Goal: Task Accomplishment & Management: Complete application form

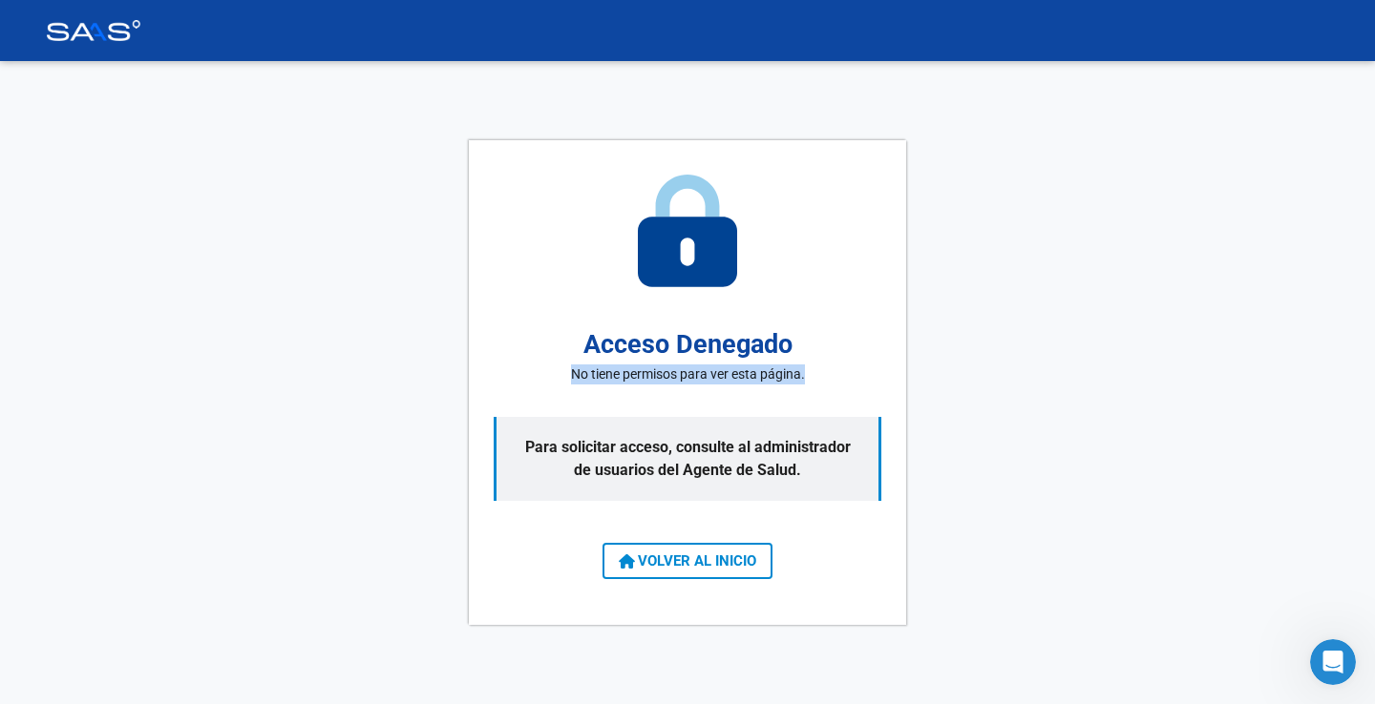
drag, startPoint x: 547, startPoint y: 357, endPoint x: 816, endPoint y: 386, distance: 270.7
click at [816, 386] on div "Acceso Denegado No tiene permisos para ver esta página. Para solicitar acceso, …" at bounding box center [687, 382] width 437 height 485
click at [729, 570] on button "VOLVER AL INICIO" at bounding box center [687, 561] width 170 height 36
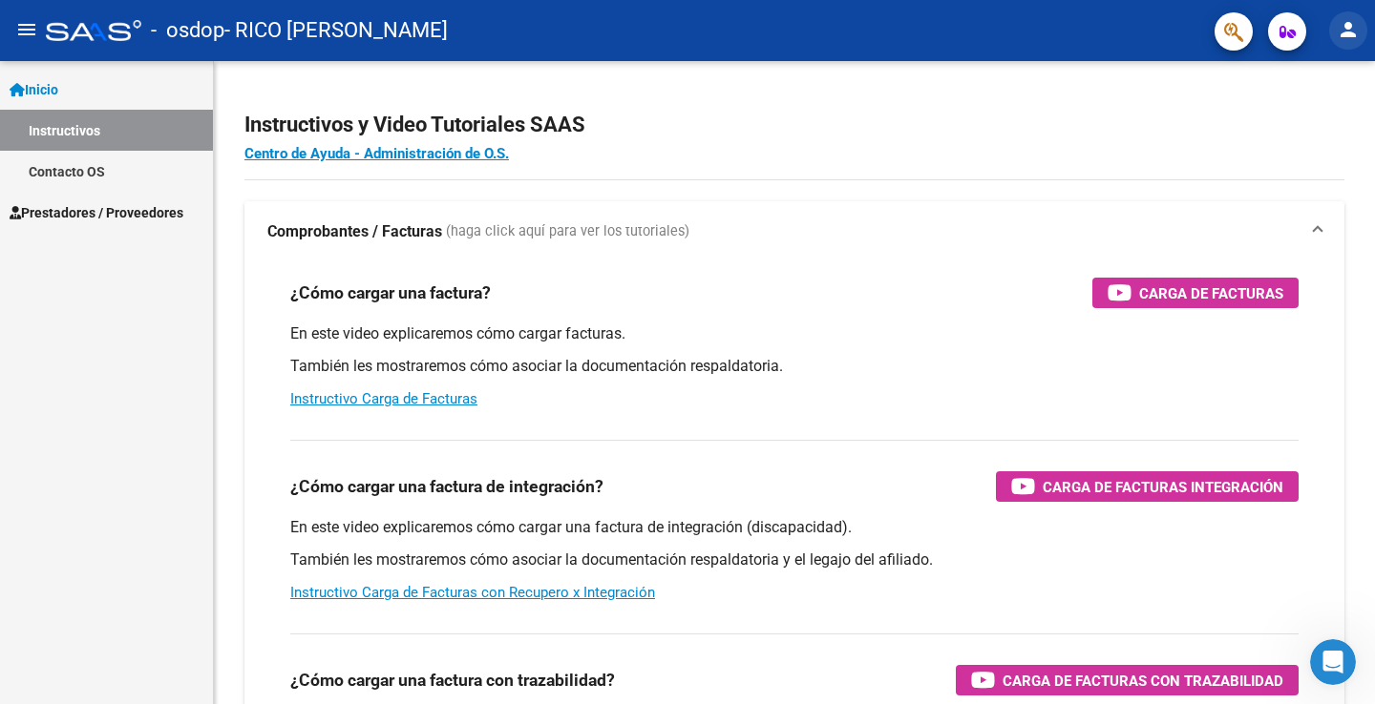
click at [1351, 39] on mat-icon "person" at bounding box center [1347, 29] width 23 height 23
drag, startPoint x: 1351, startPoint y: 39, endPoint x: 1195, endPoint y: 45, distance: 155.7
click at [1350, 39] on div at bounding box center [687, 352] width 1375 height 704
click at [358, 41] on span "- RICO [PERSON_NAME]" at bounding box center [335, 31] width 223 height 42
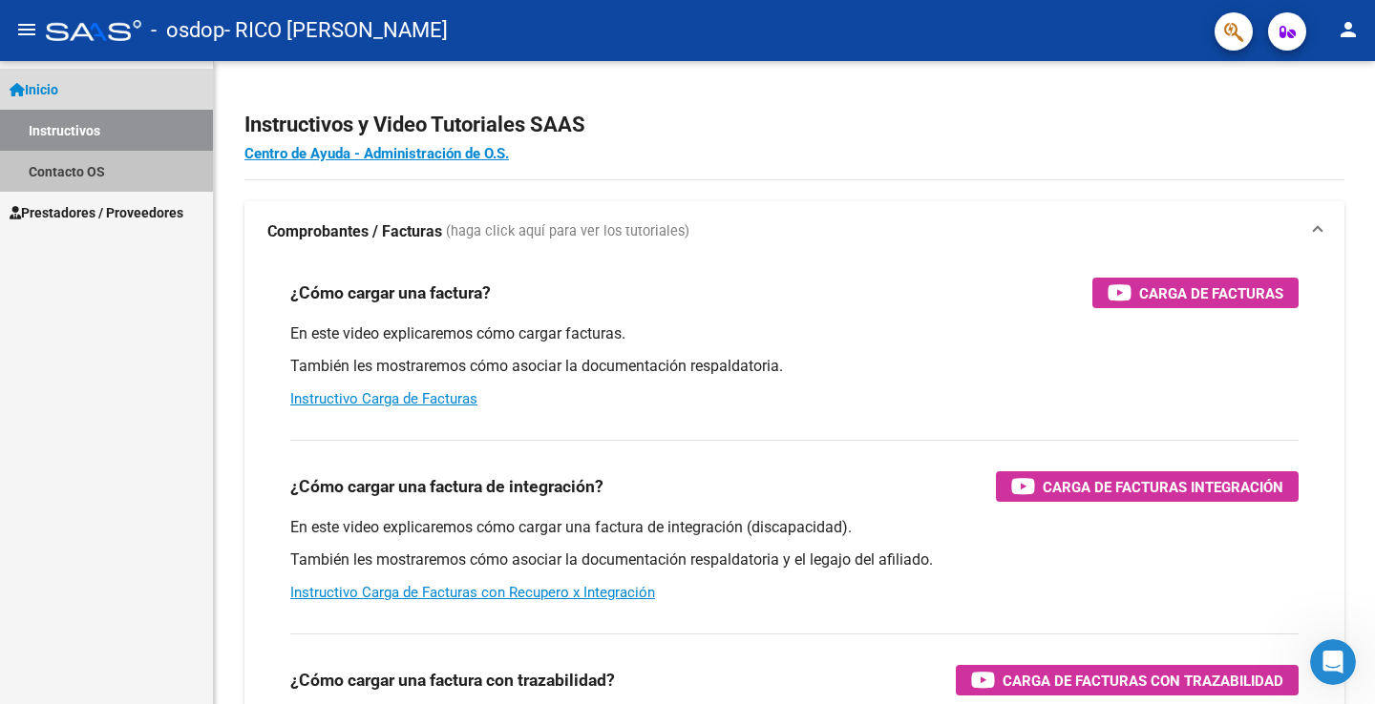
click at [158, 160] on link "Contacto OS" at bounding box center [106, 171] width 213 height 41
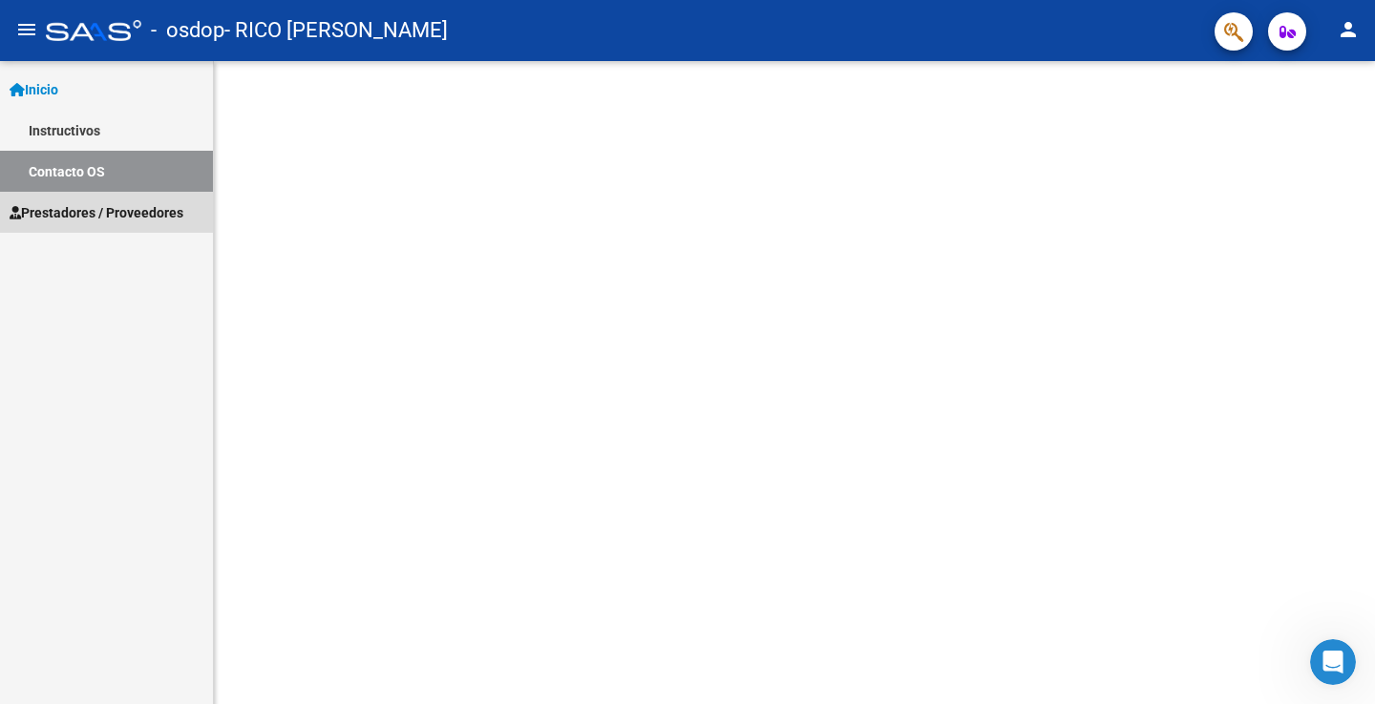
click at [137, 213] on span "Prestadores / Proveedores" at bounding box center [97, 212] width 174 height 21
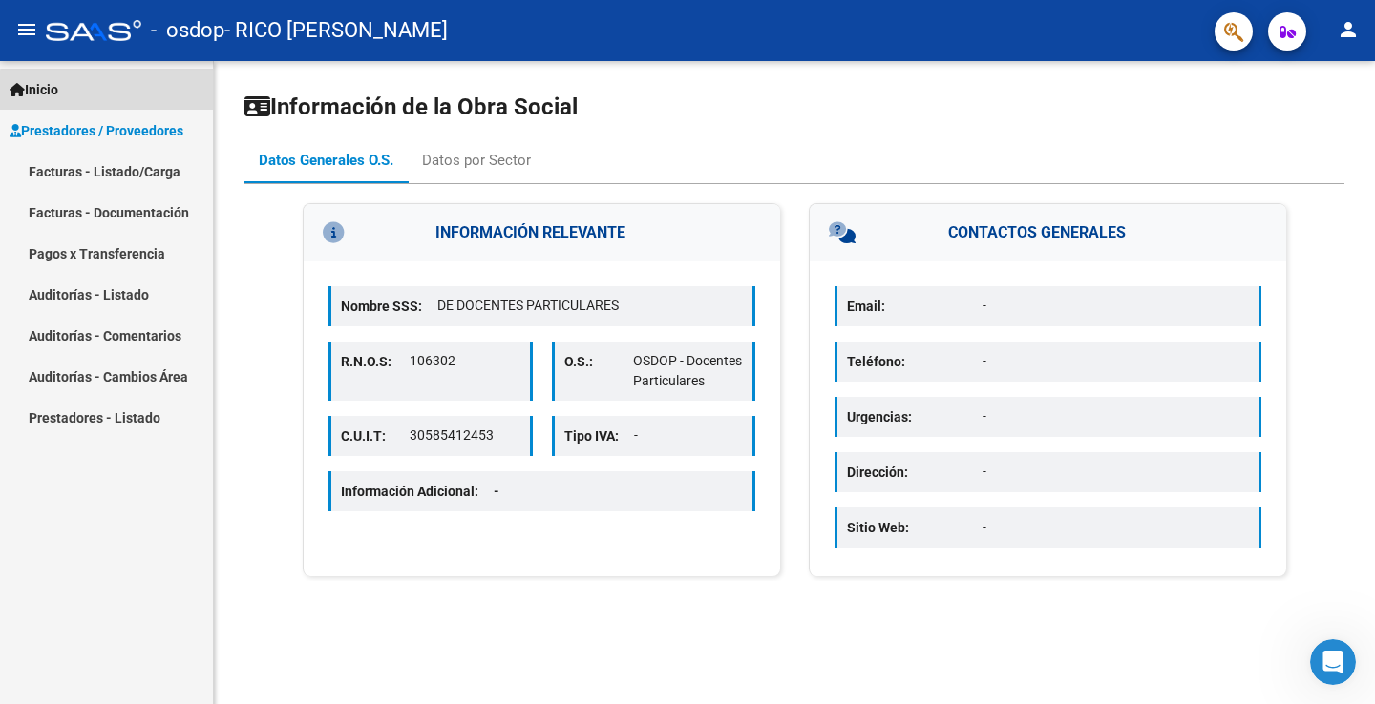
click at [138, 98] on link "Inicio" at bounding box center [106, 89] width 213 height 41
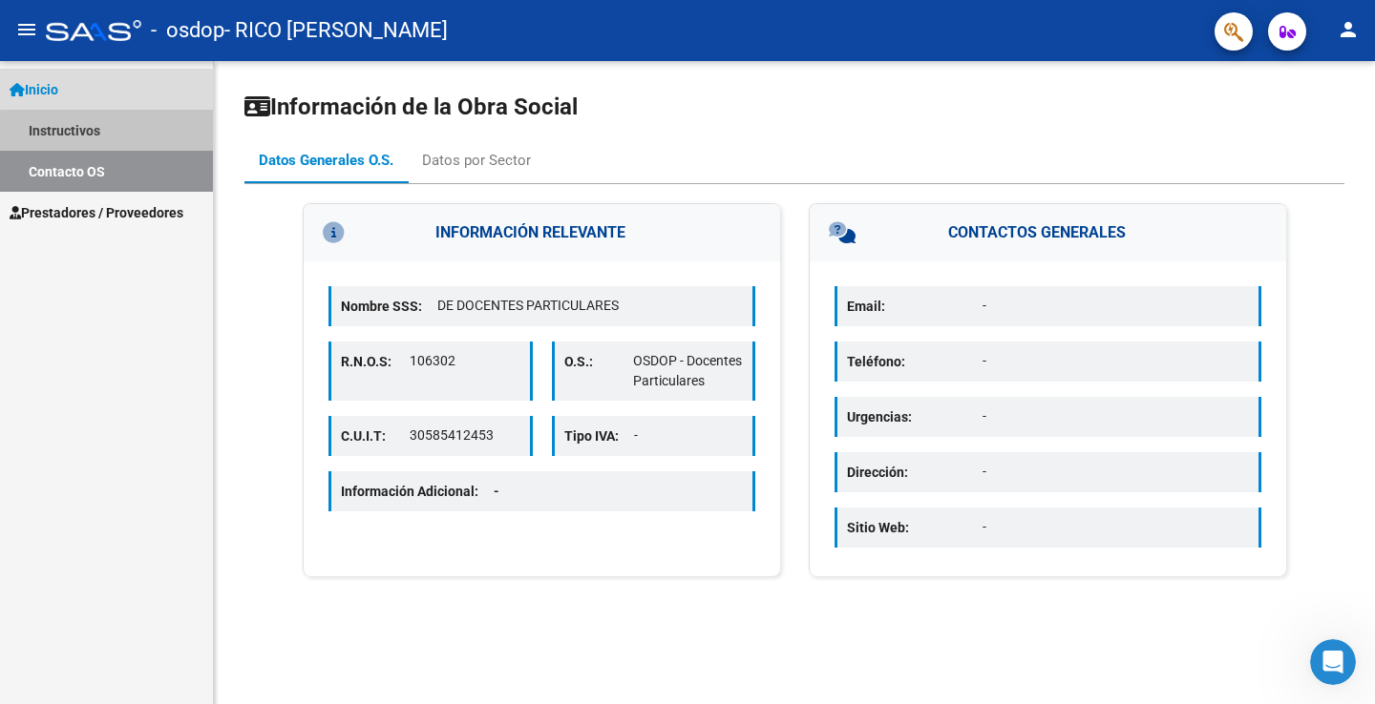
click at [138, 135] on link "Instructivos" at bounding box center [106, 130] width 213 height 41
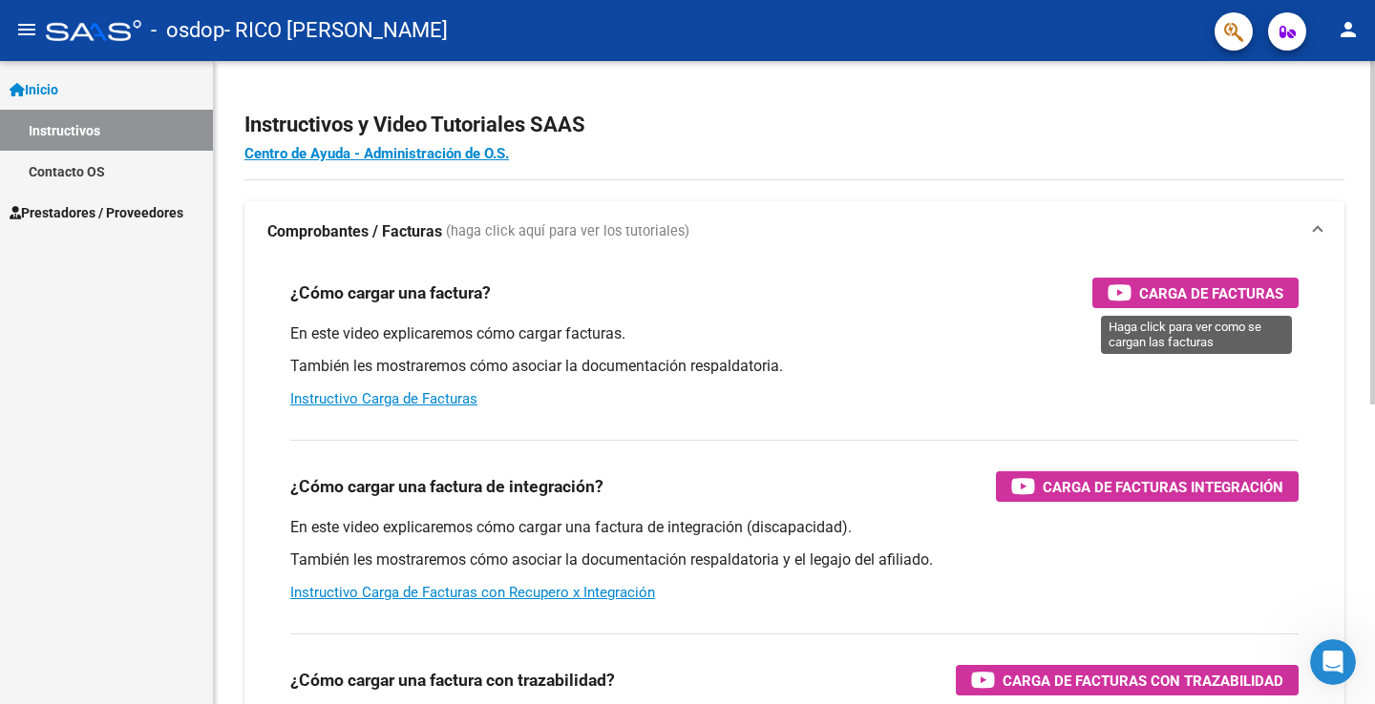
click at [1192, 291] on span "Carga de Facturas" at bounding box center [1211, 294] width 144 height 24
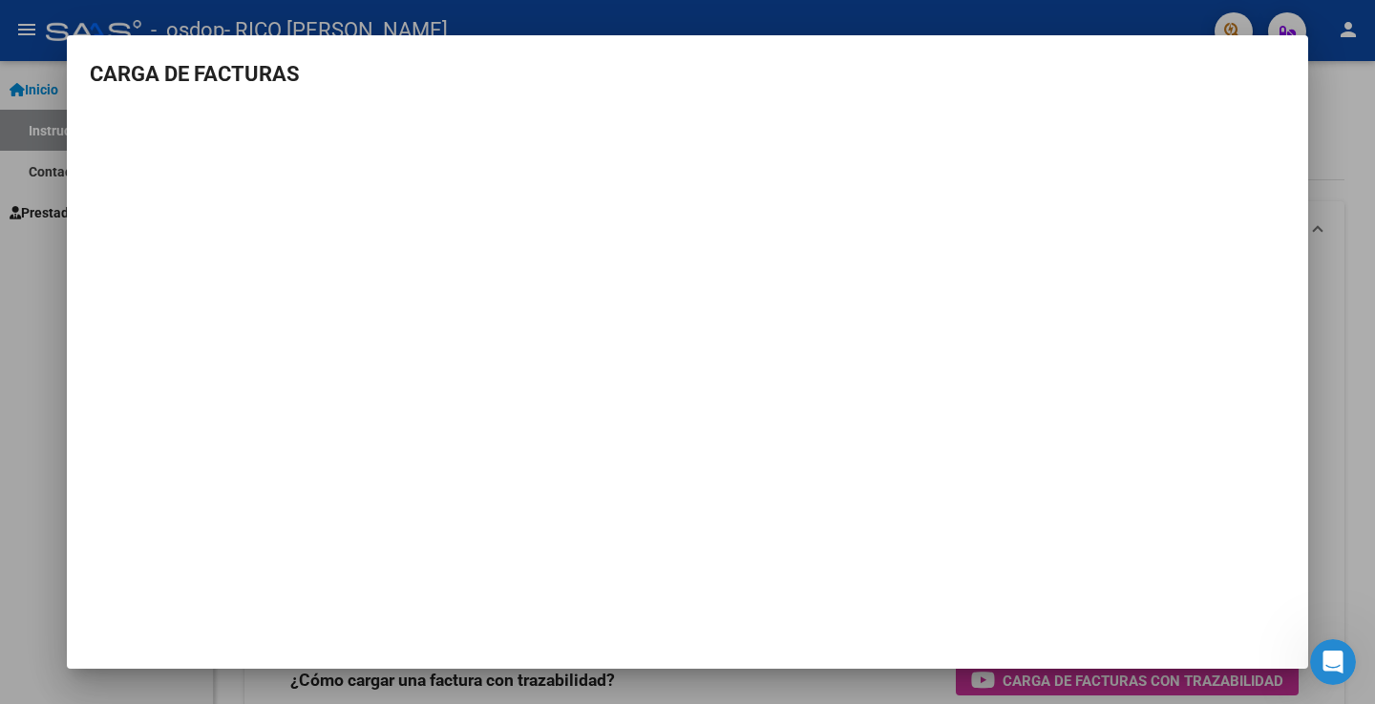
click at [39, 404] on div at bounding box center [687, 352] width 1375 height 704
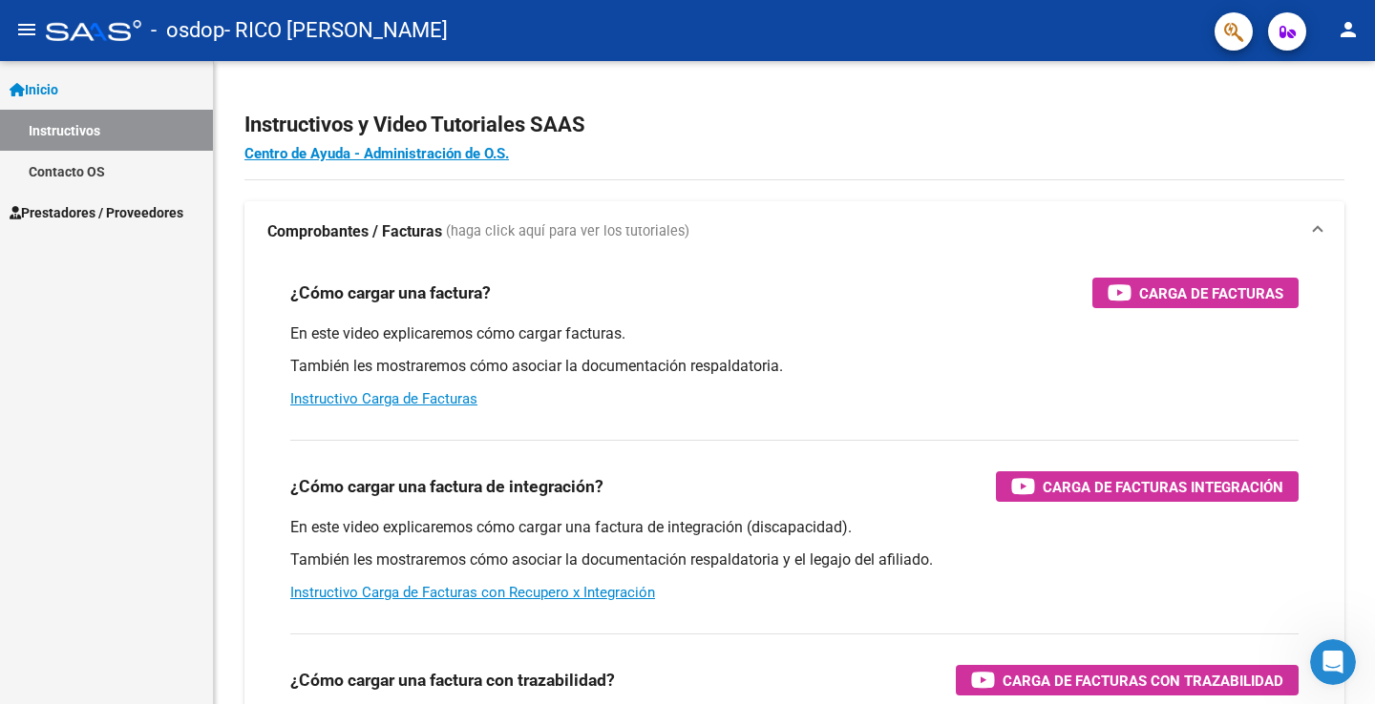
click at [155, 213] on span "Prestadores / Proveedores" at bounding box center [97, 212] width 174 height 21
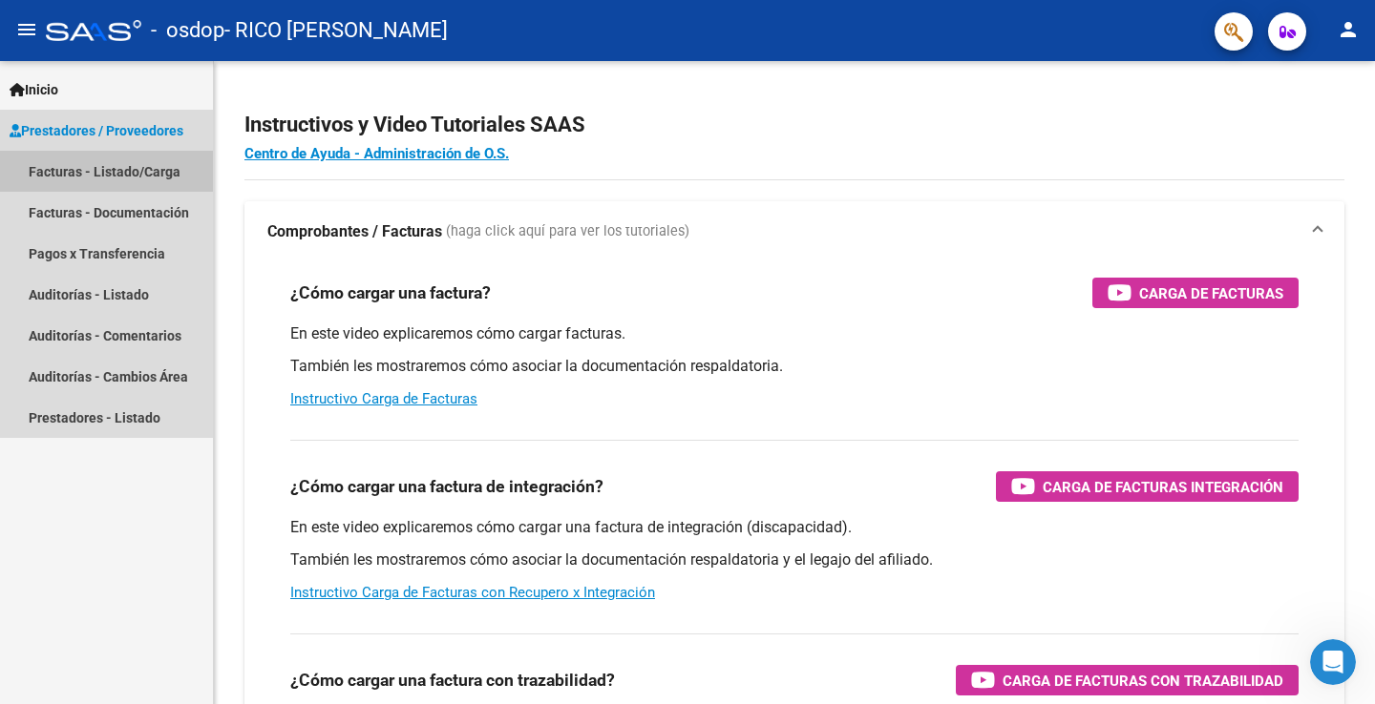
click at [160, 173] on link "Facturas - Listado/Carga" at bounding box center [106, 171] width 213 height 41
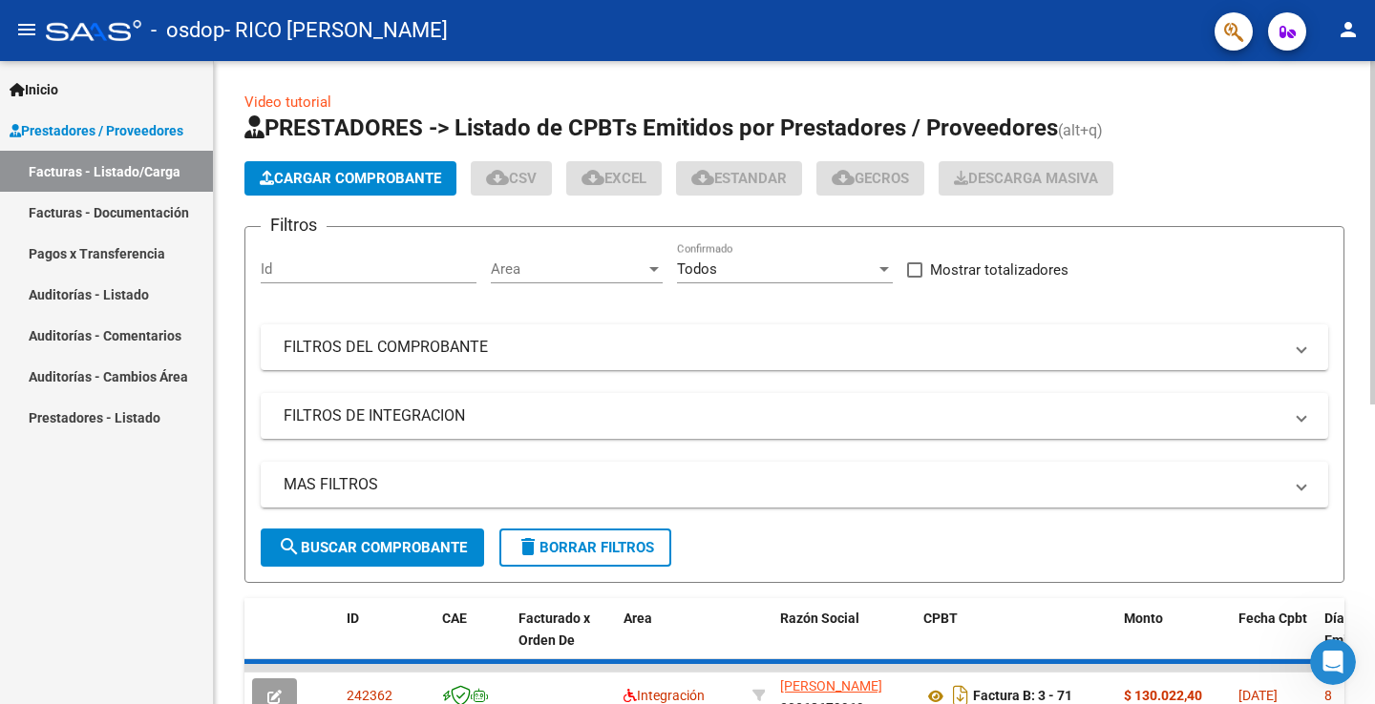
click at [412, 268] on input "Id" at bounding box center [369, 269] width 216 height 17
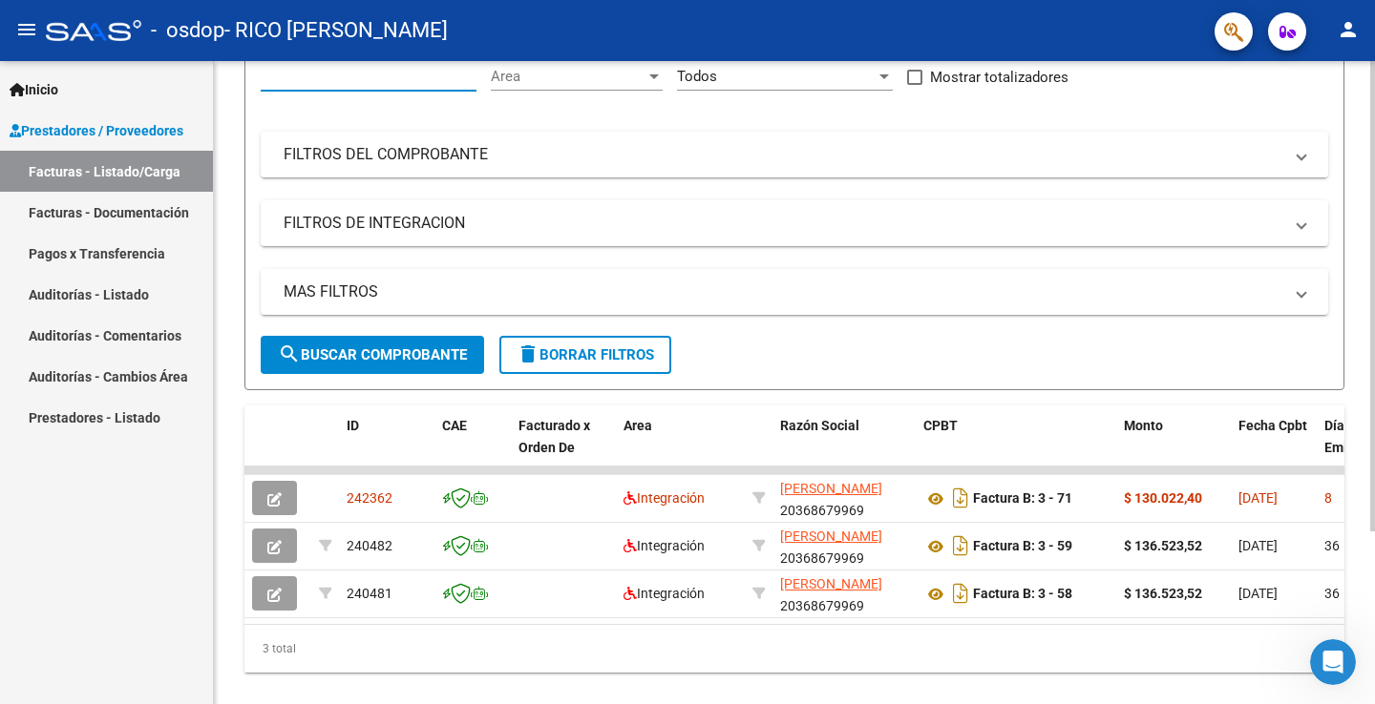
scroll to position [157, 0]
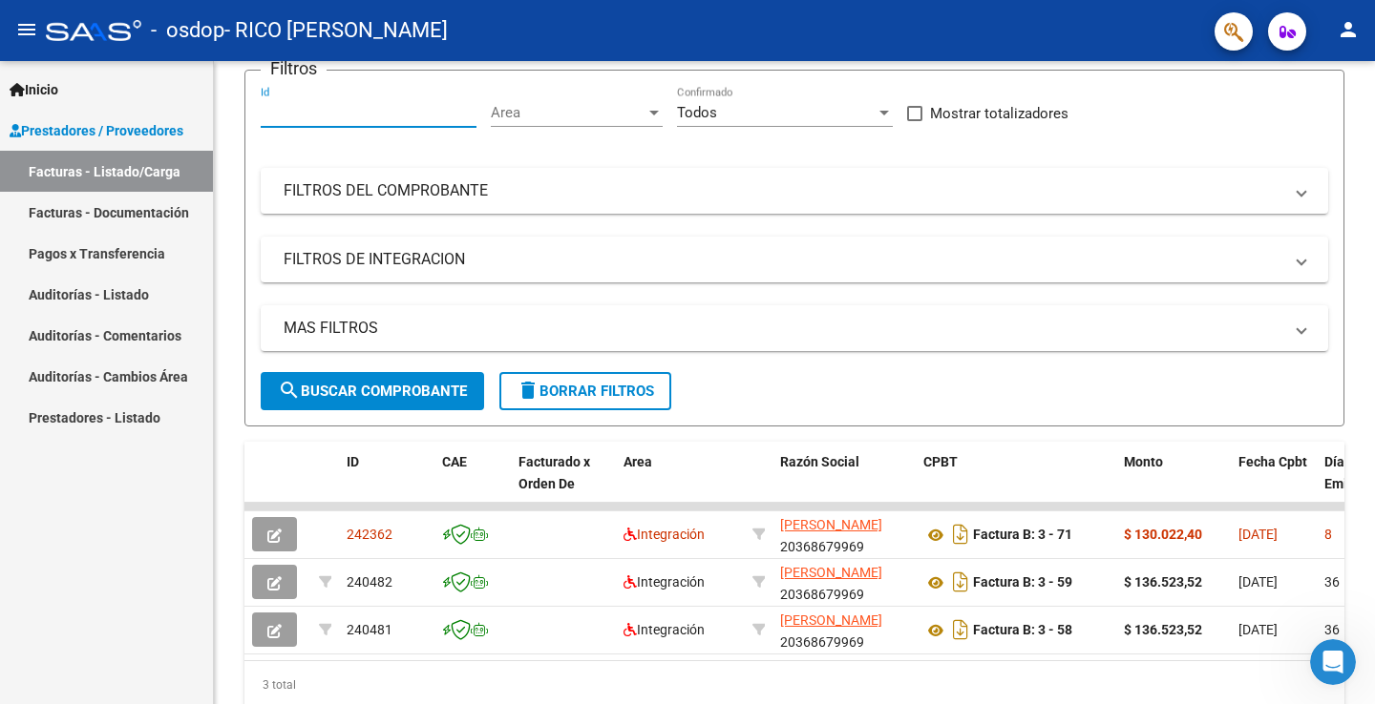
click at [118, 95] on link "Inicio" at bounding box center [106, 89] width 213 height 41
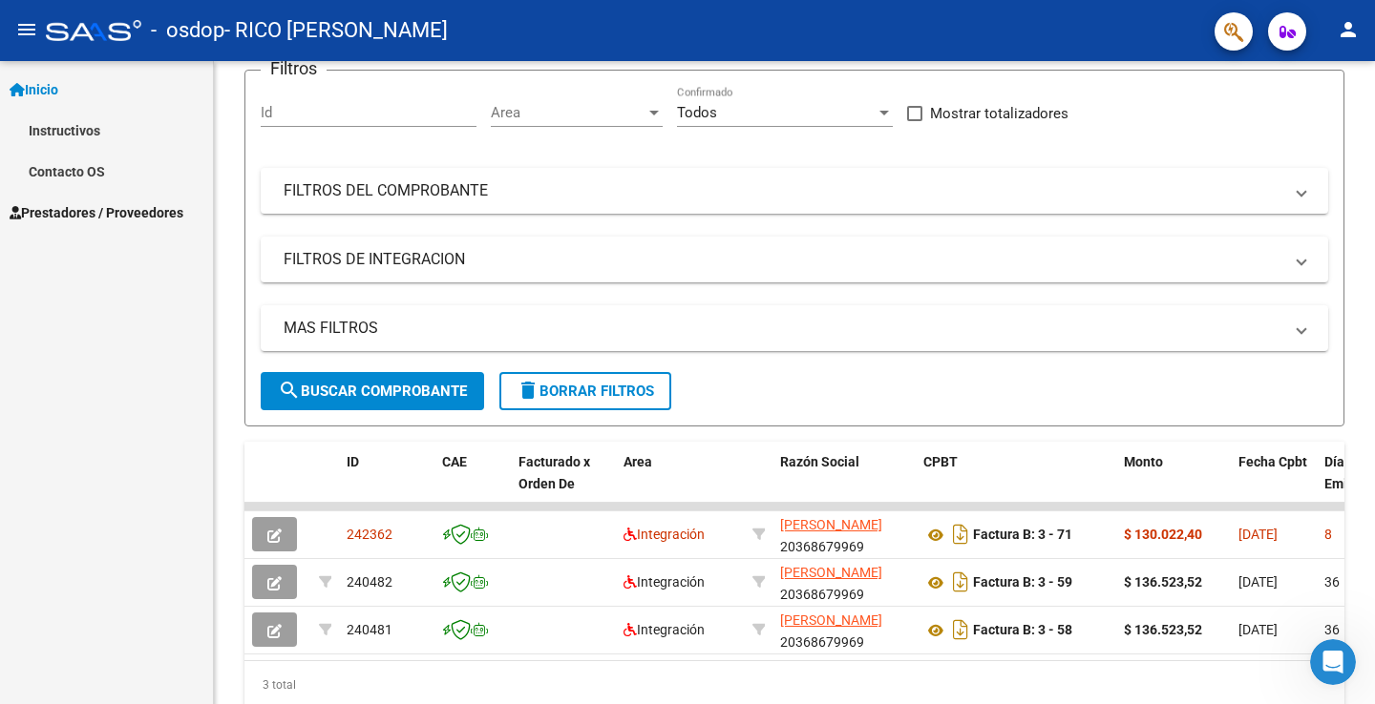
click at [121, 127] on link "Instructivos" at bounding box center [106, 130] width 213 height 41
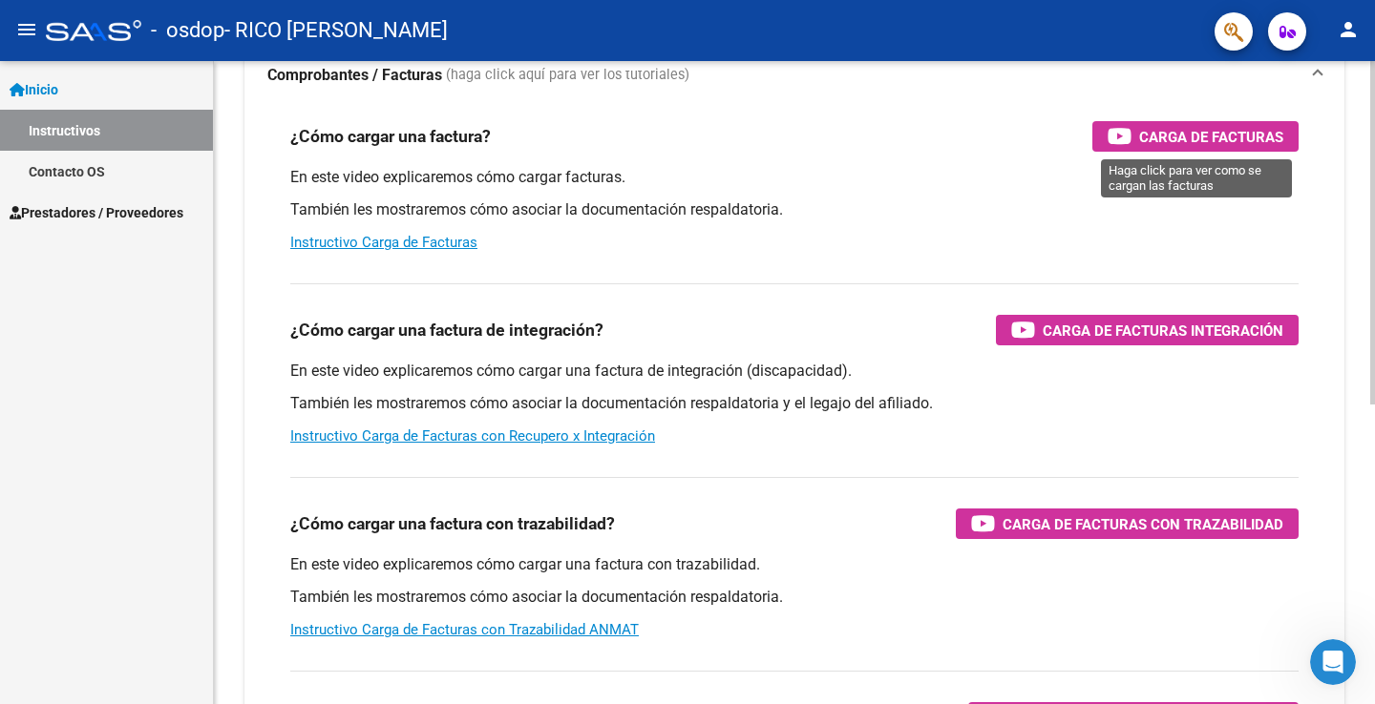
click at [1122, 147] on div "Carga de Facturas" at bounding box center [1195, 136] width 176 height 31
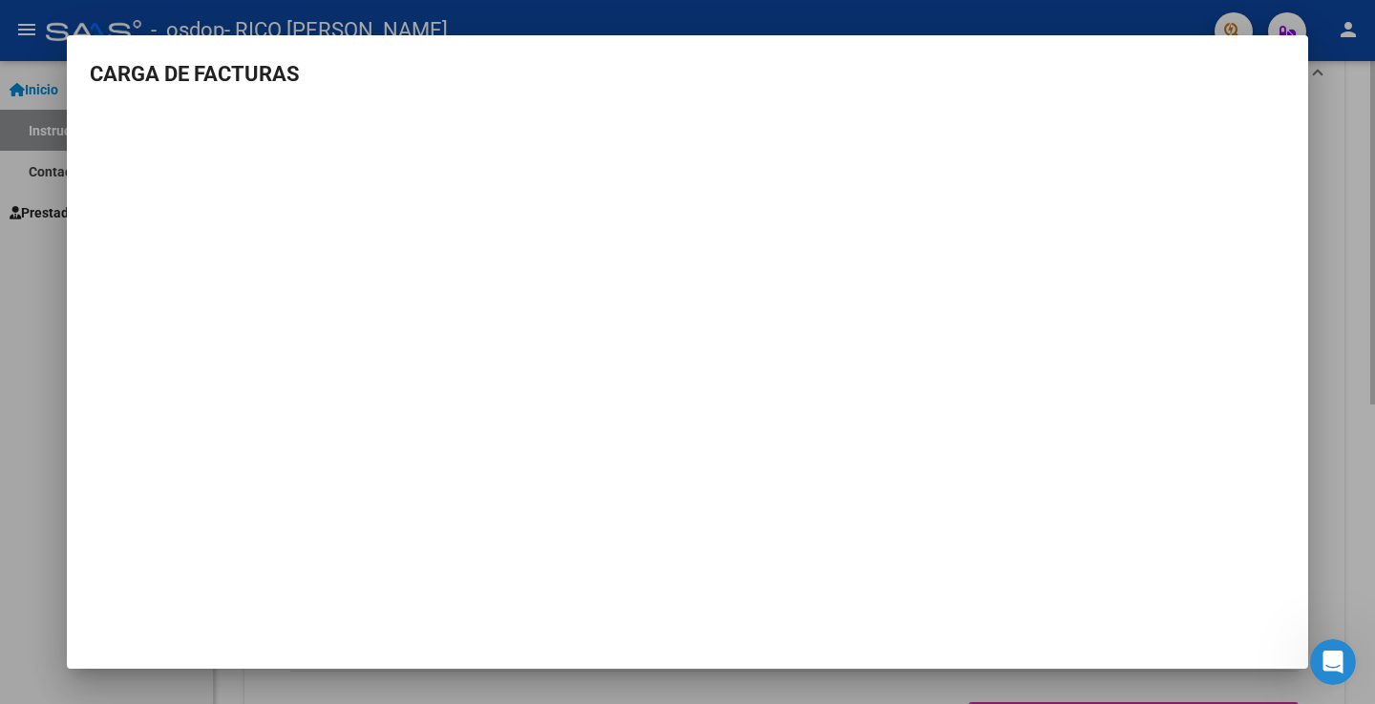
click at [1350, 210] on div at bounding box center [687, 352] width 1375 height 704
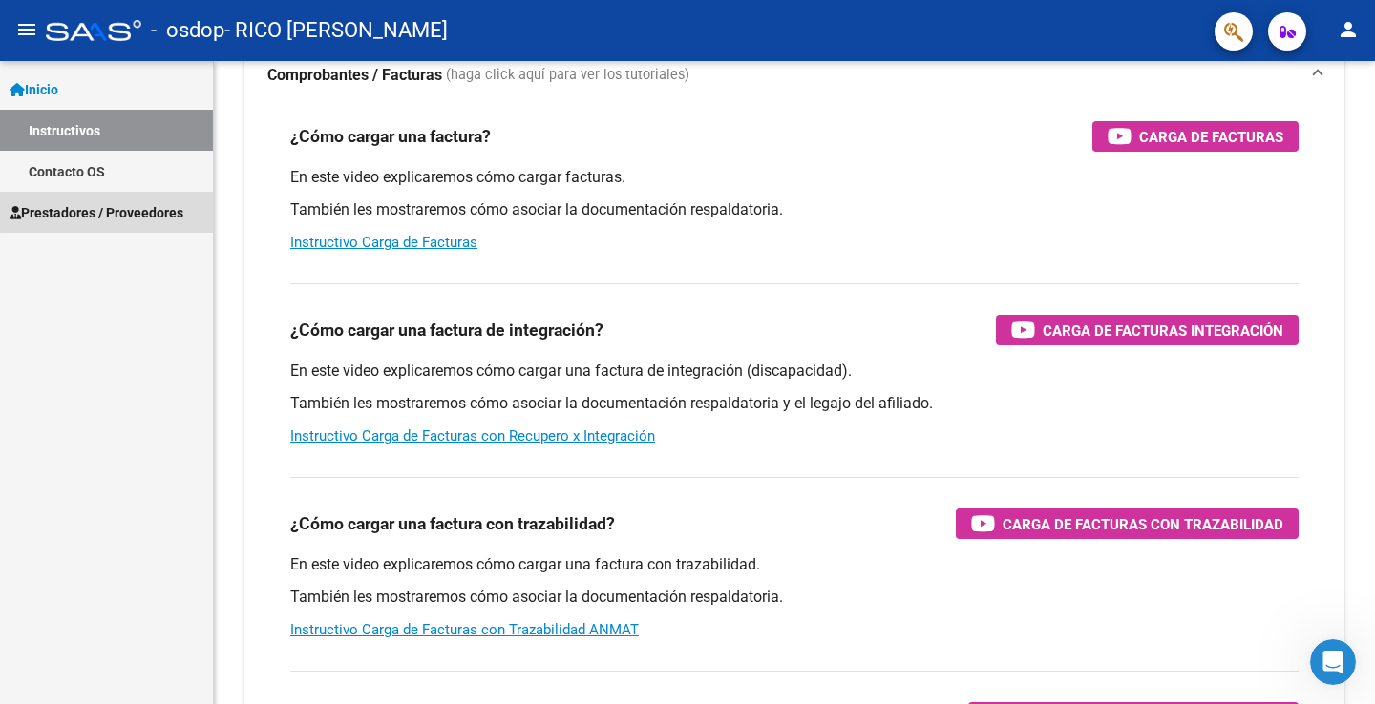
click at [136, 210] on span "Prestadores / Proveedores" at bounding box center [97, 212] width 174 height 21
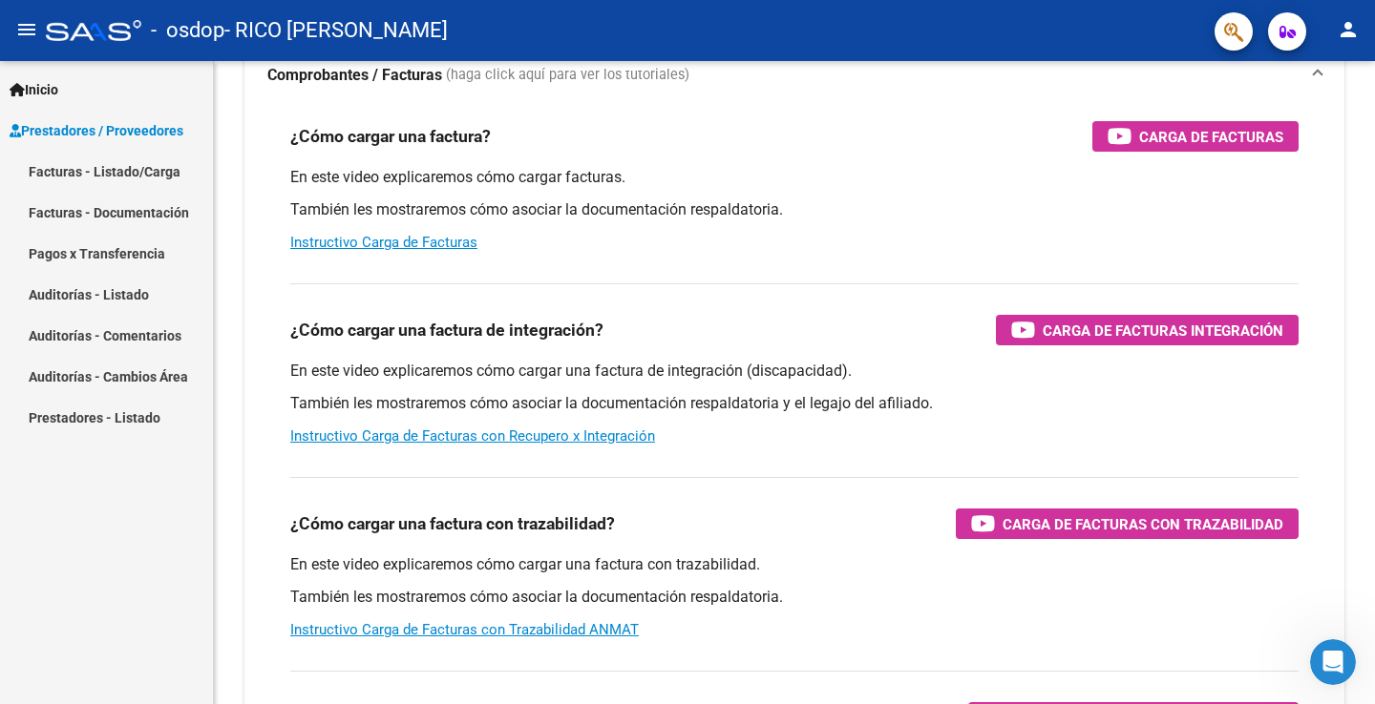
click at [162, 182] on link "Facturas - Listado/Carga" at bounding box center [106, 171] width 213 height 41
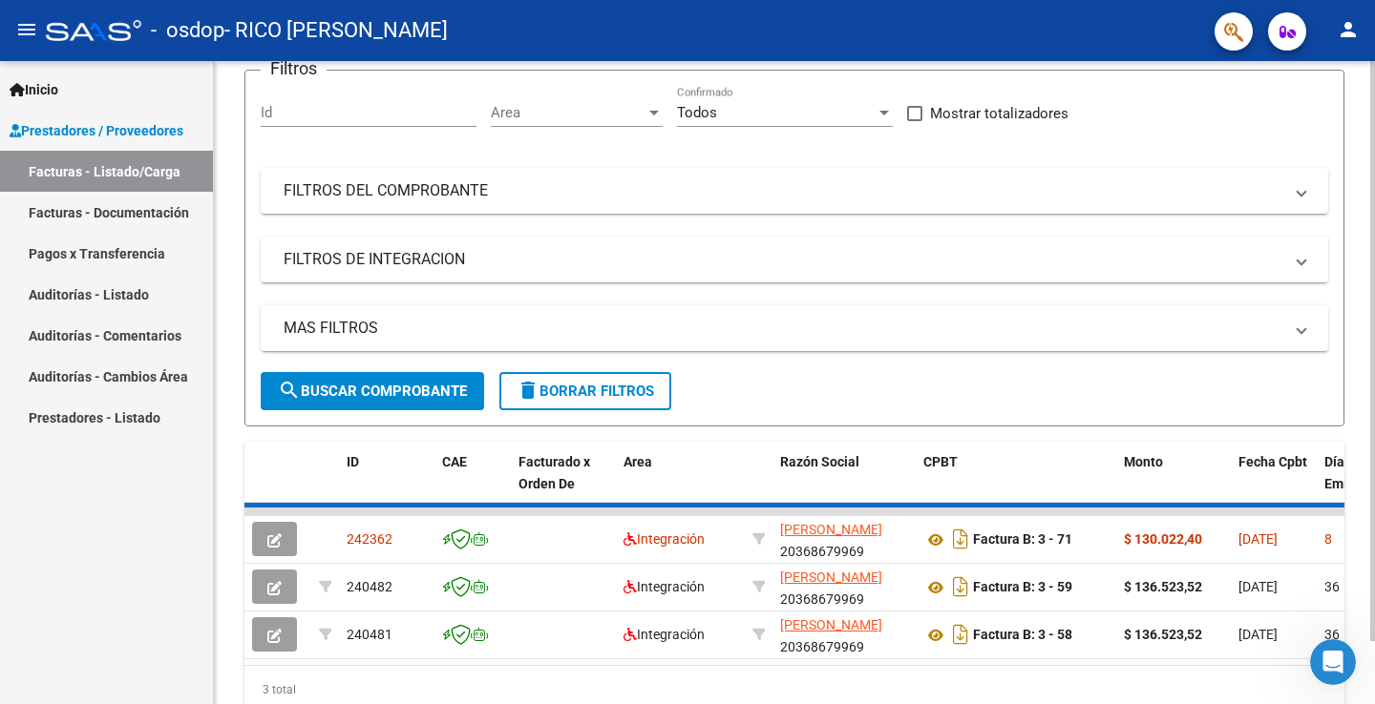
click at [344, 31] on span "Cargar Comprobante" at bounding box center [350, 21] width 181 height 17
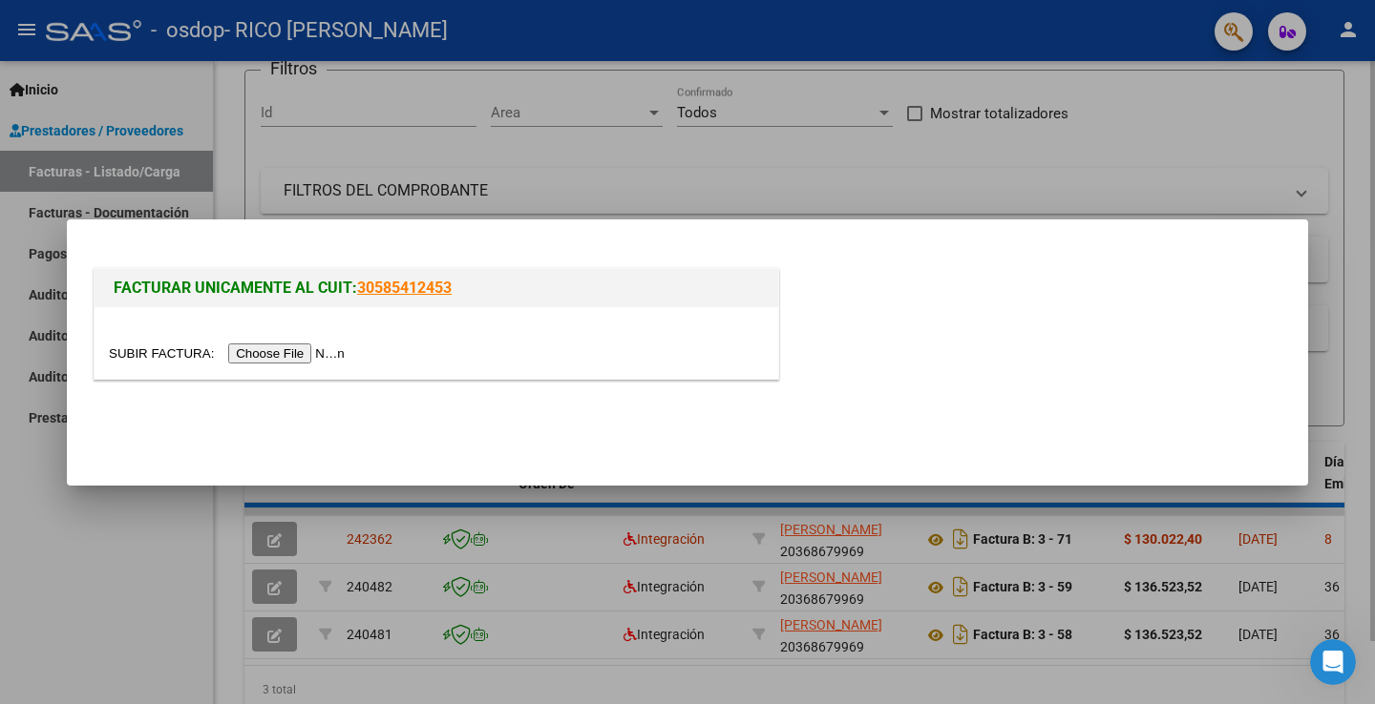
scroll to position [70, 0]
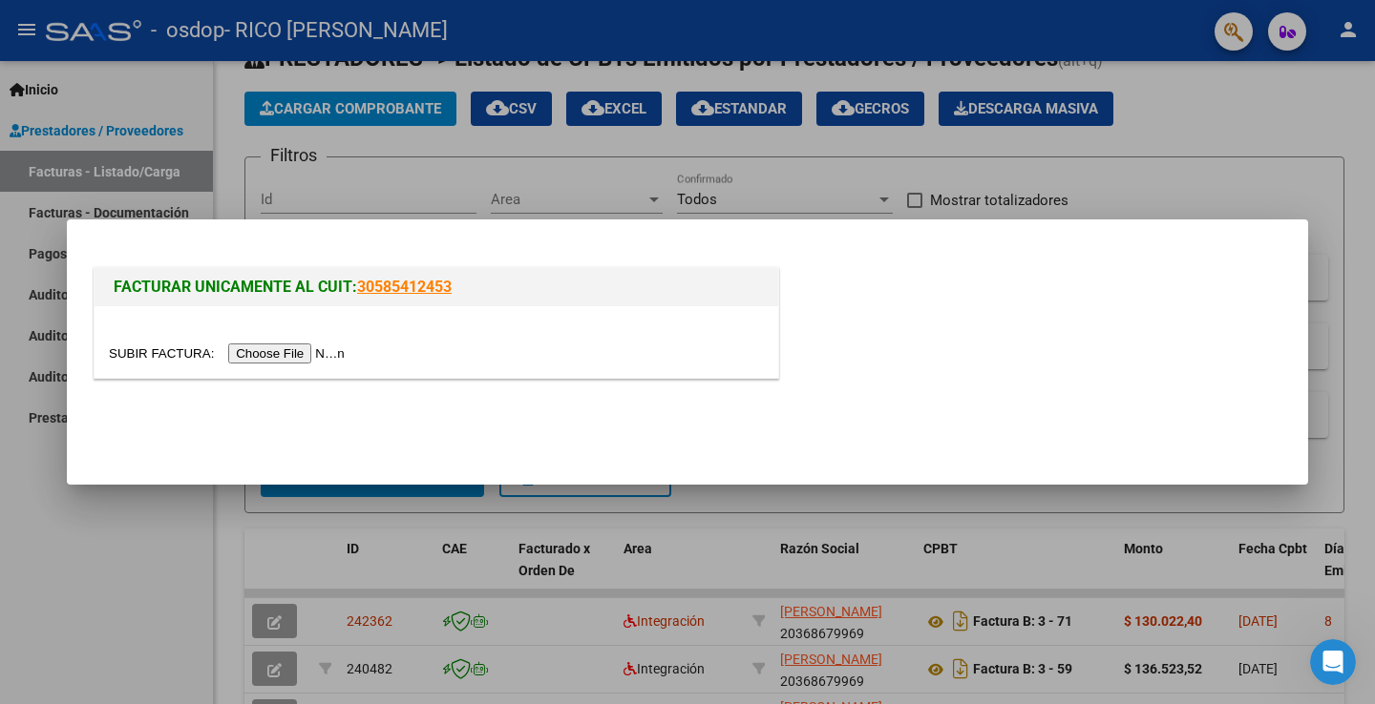
click at [284, 357] on input "file" at bounding box center [230, 354] width 242 height 20
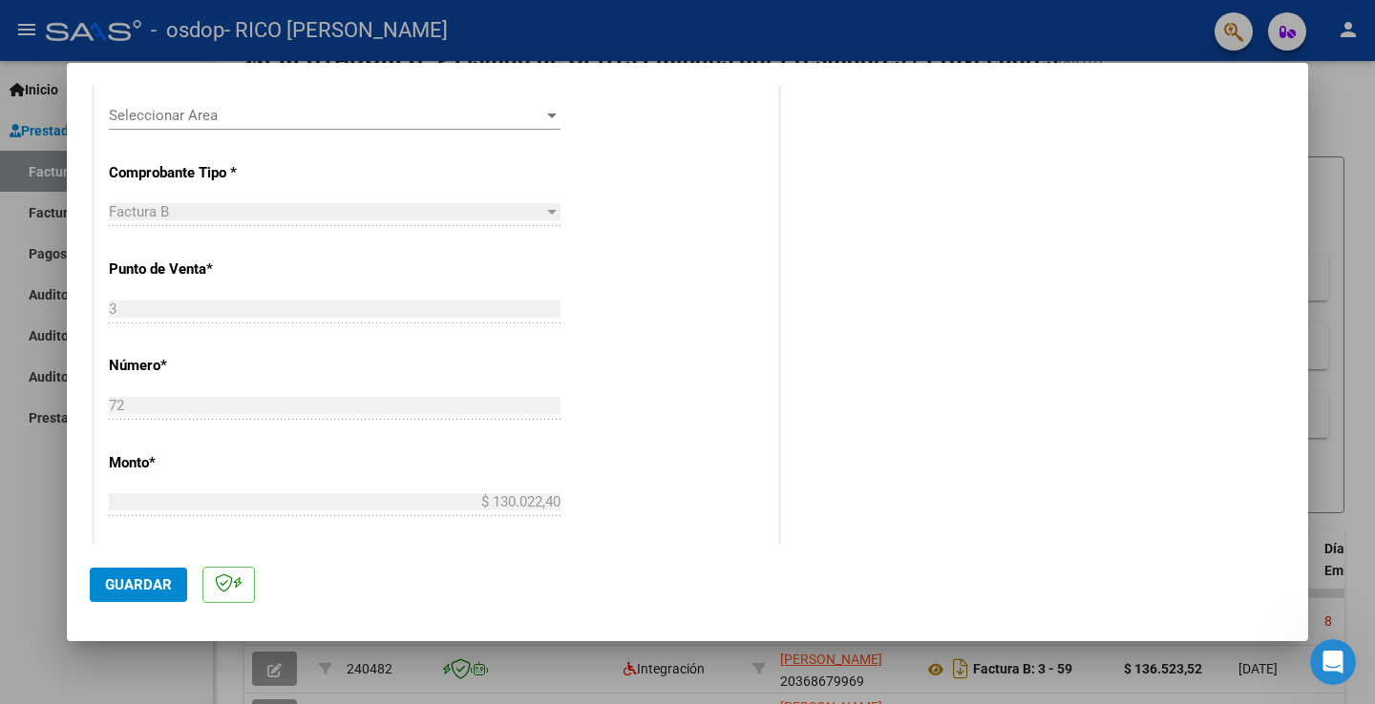
scroll to position [317, 0]
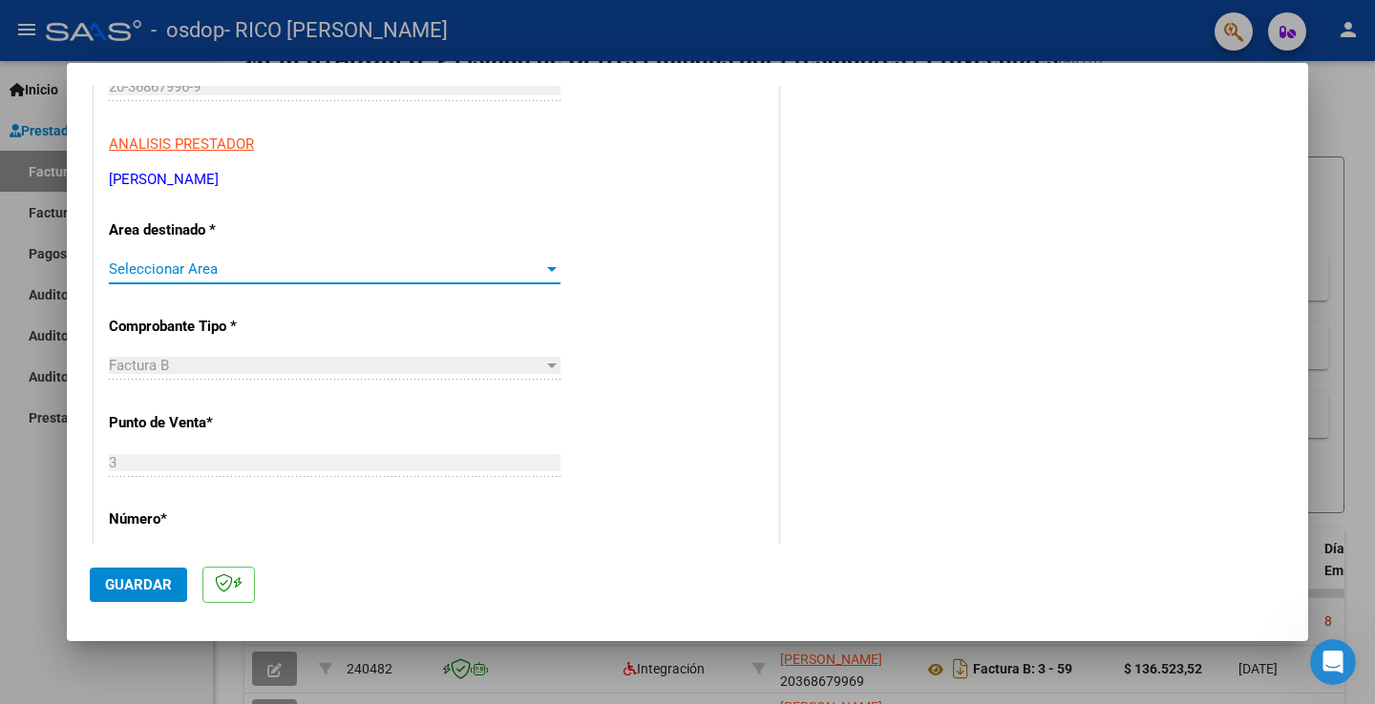
click at [361, 273] on span "Seleccionar Area" at bounding box center [326, 269] width 434 height 17
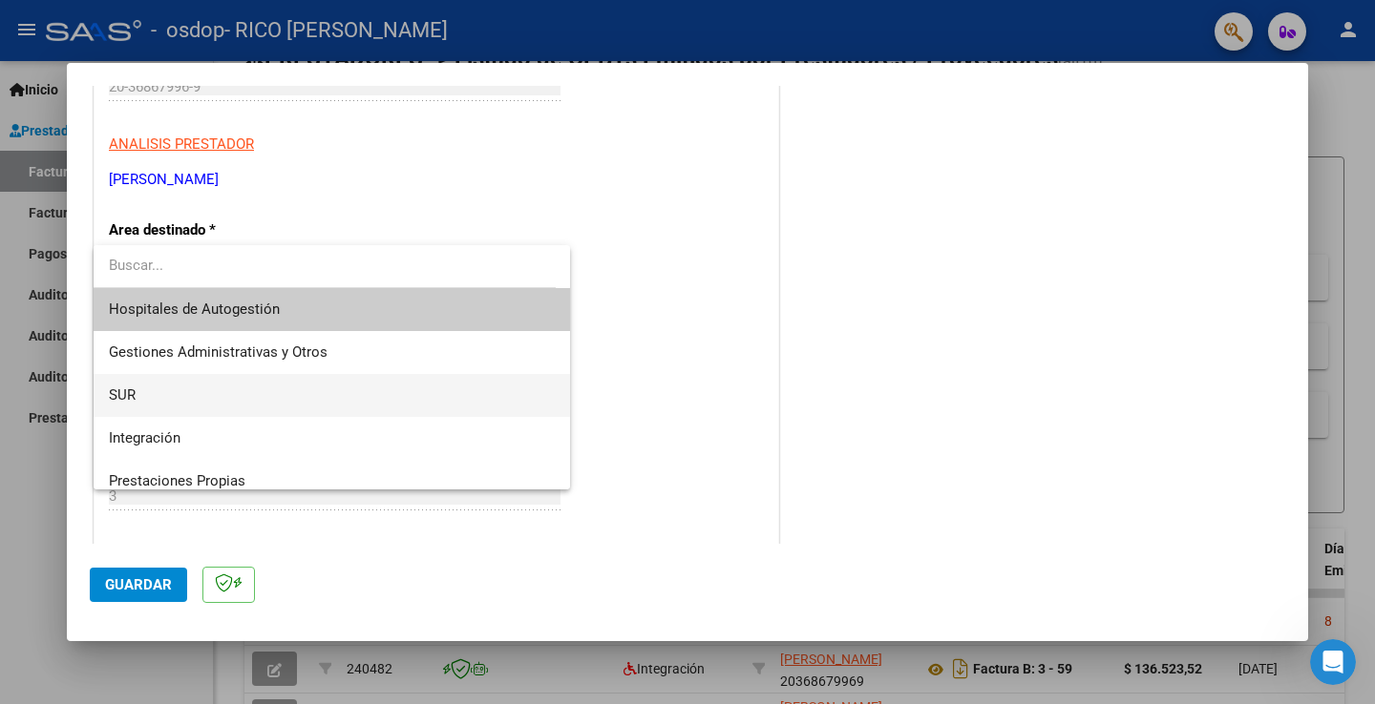
scroll to position [4, 0]
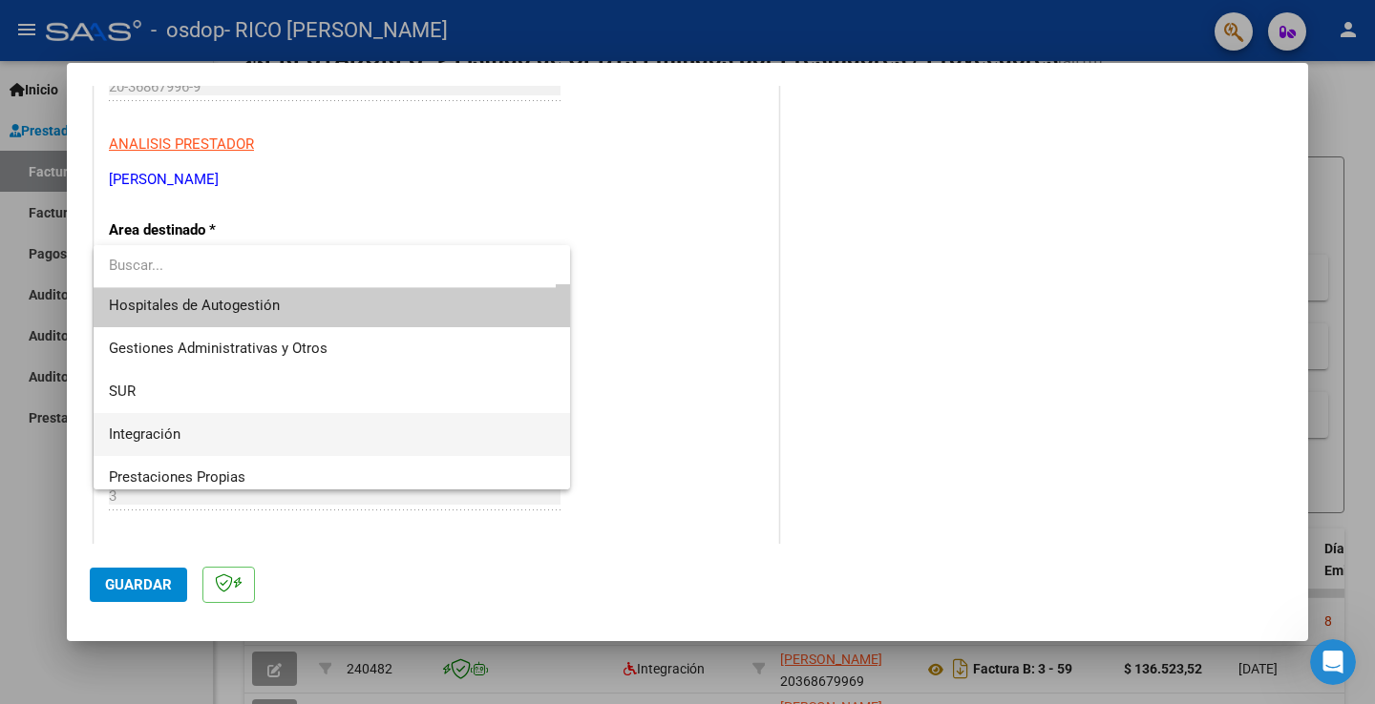
click at [307, 425] on span "Integración" at bounding box center [332, 434] width 446 height 43
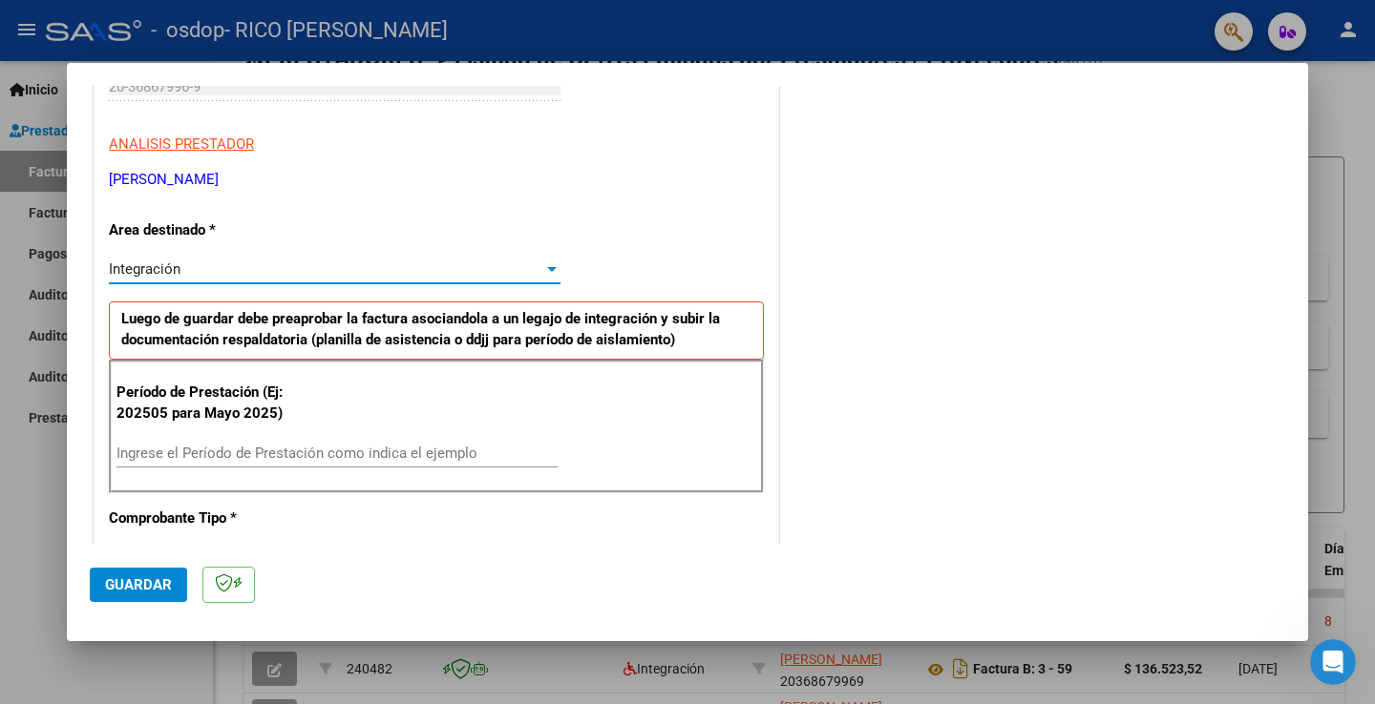
scroll to position [321, 0]
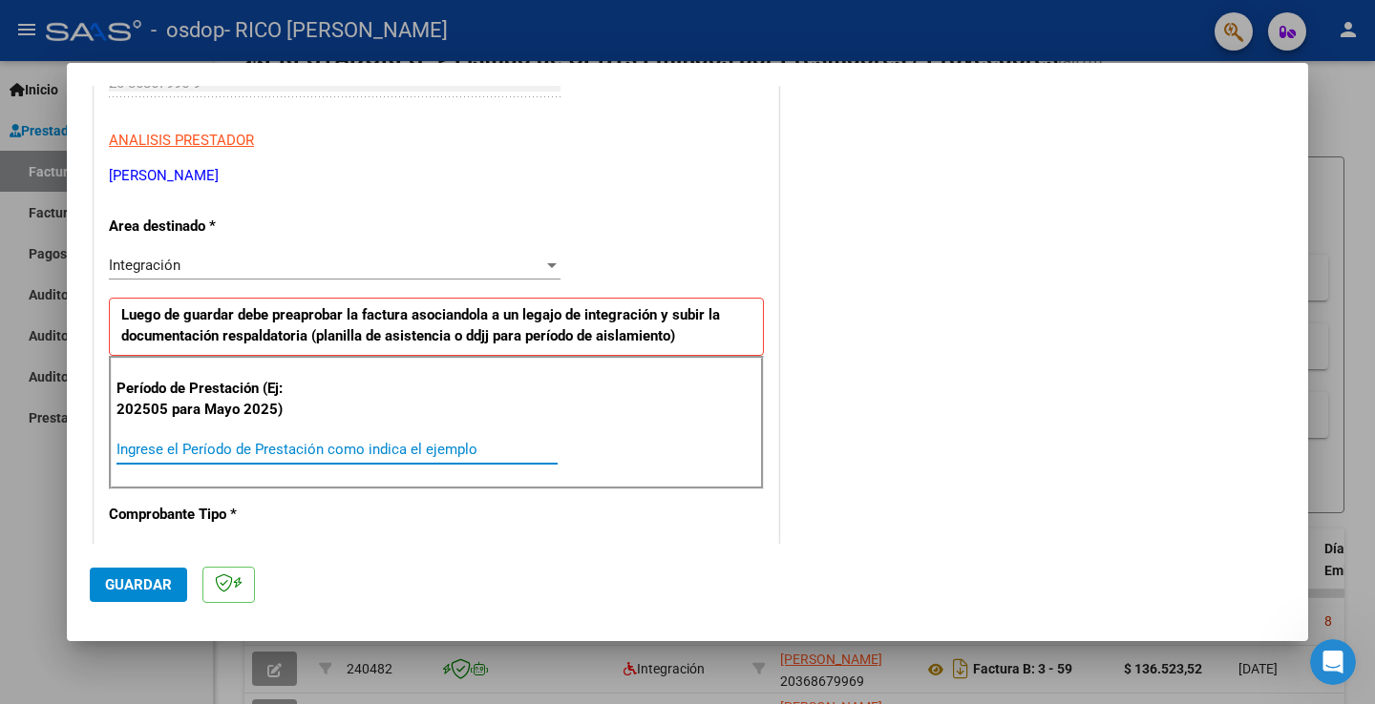
click at [313, 441] on input "Ingrese el Período de Prestación como indica el ejemplo" at bounding box center [336, 449] width 441 height 17
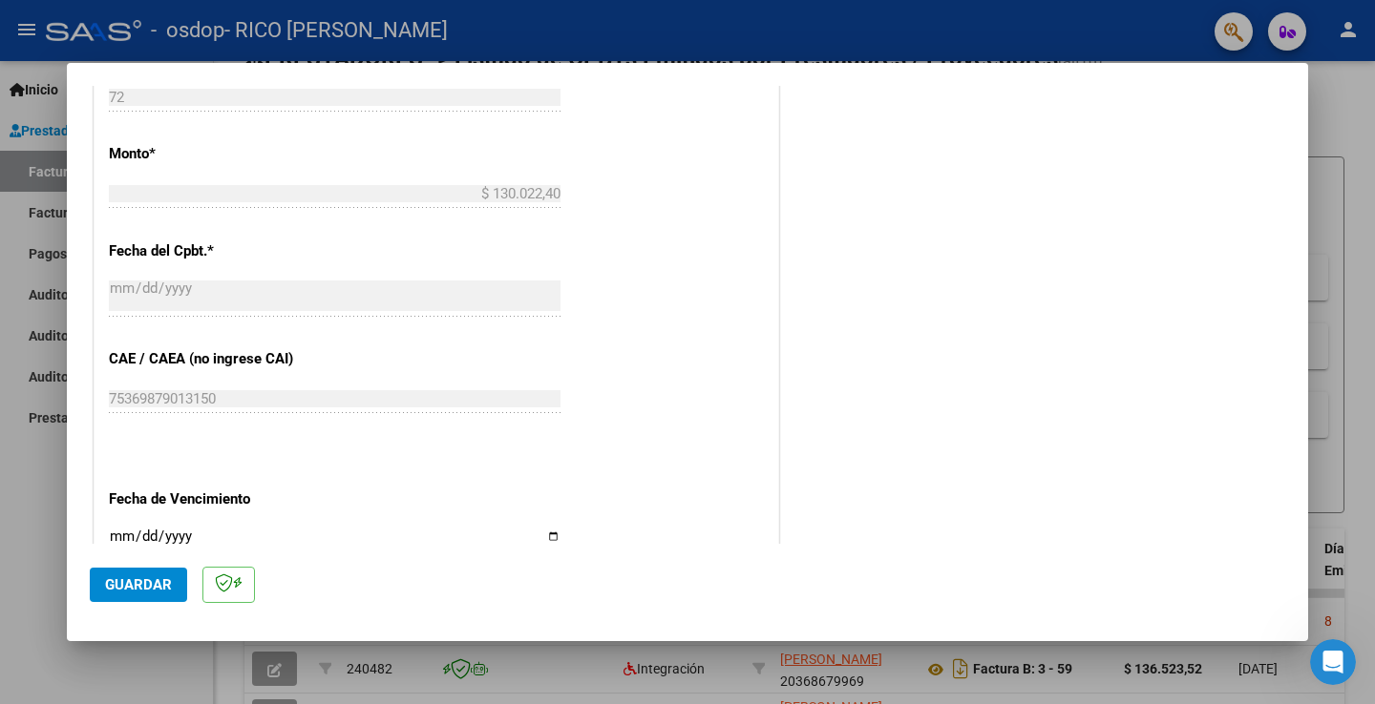
scroll to position [1190, 0]
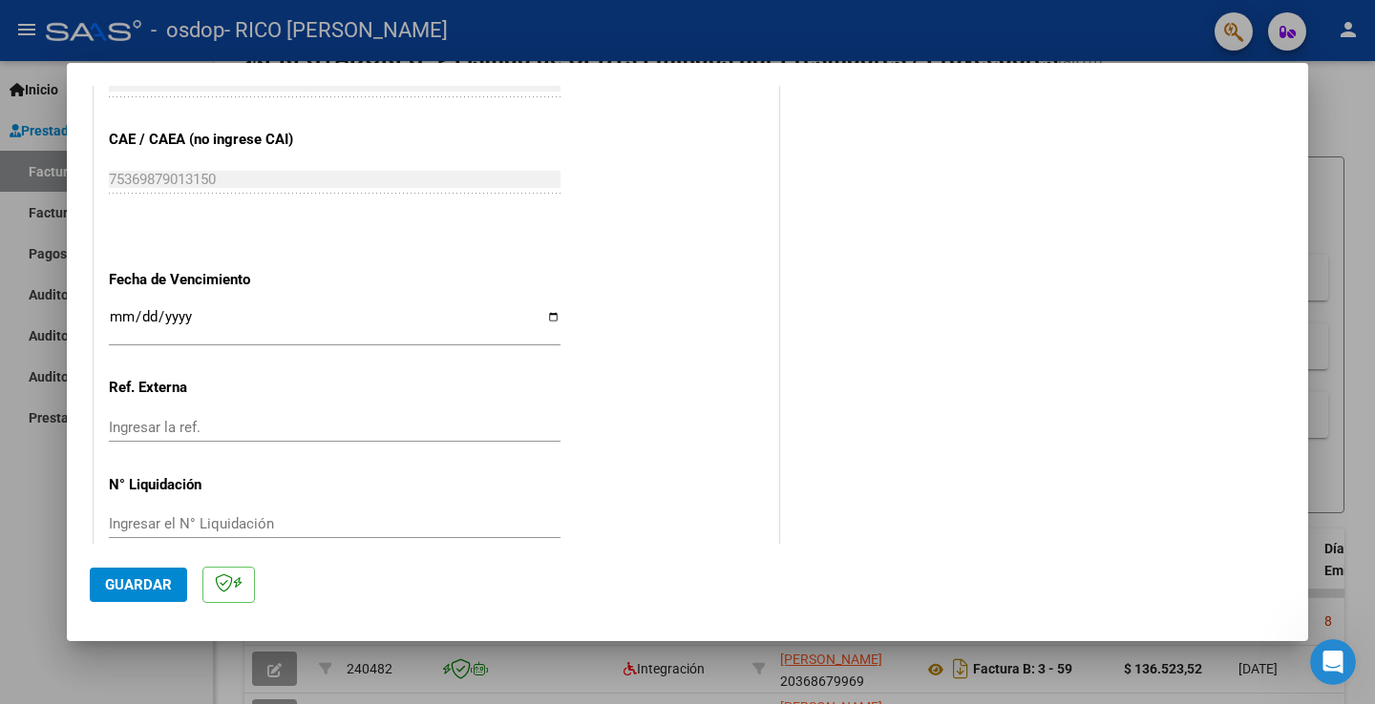
type input "202508"
click at [116, 585] on span "Guardar" at bounding box center [138, 585] width 67 height 17
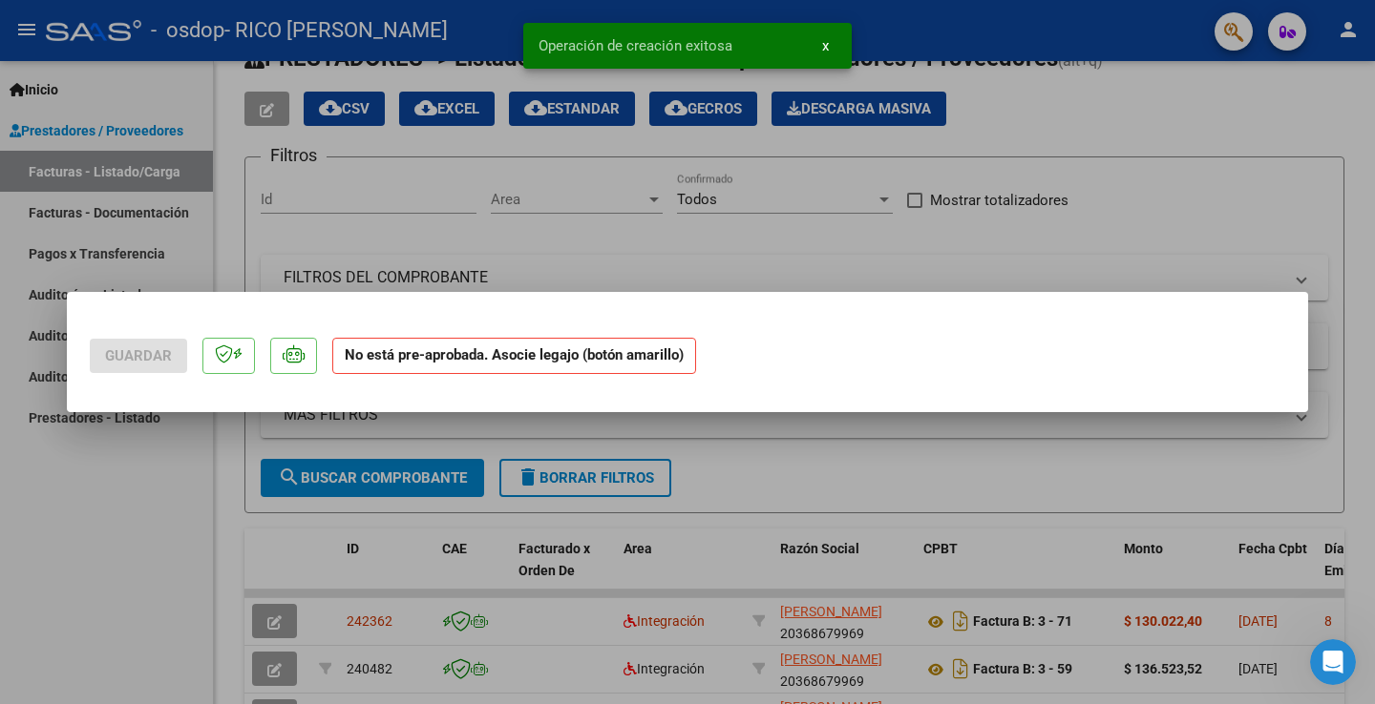
scroll to position [0, 0]
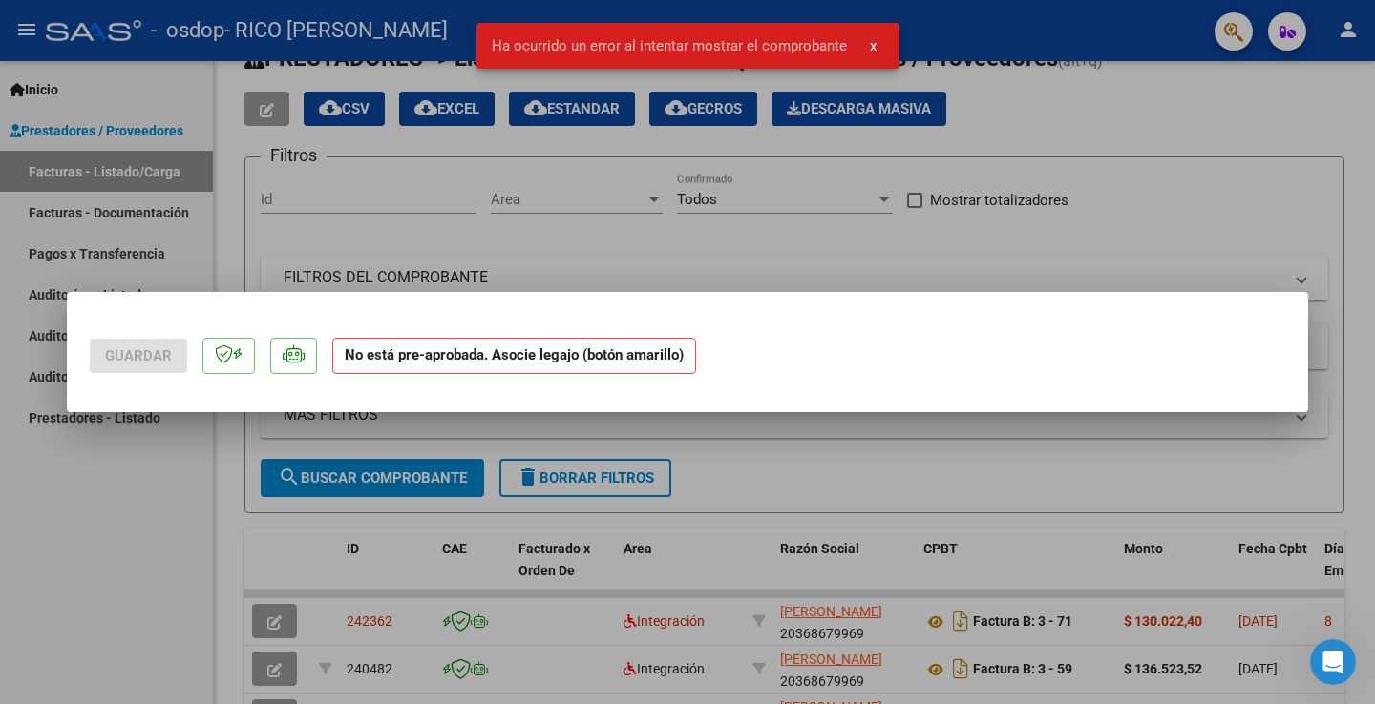
click at [453, 348] on strong "No está pre-aprobada. Asocie legajo (botón amarillo)" at bounding box center [514, 356] width 364 height 37
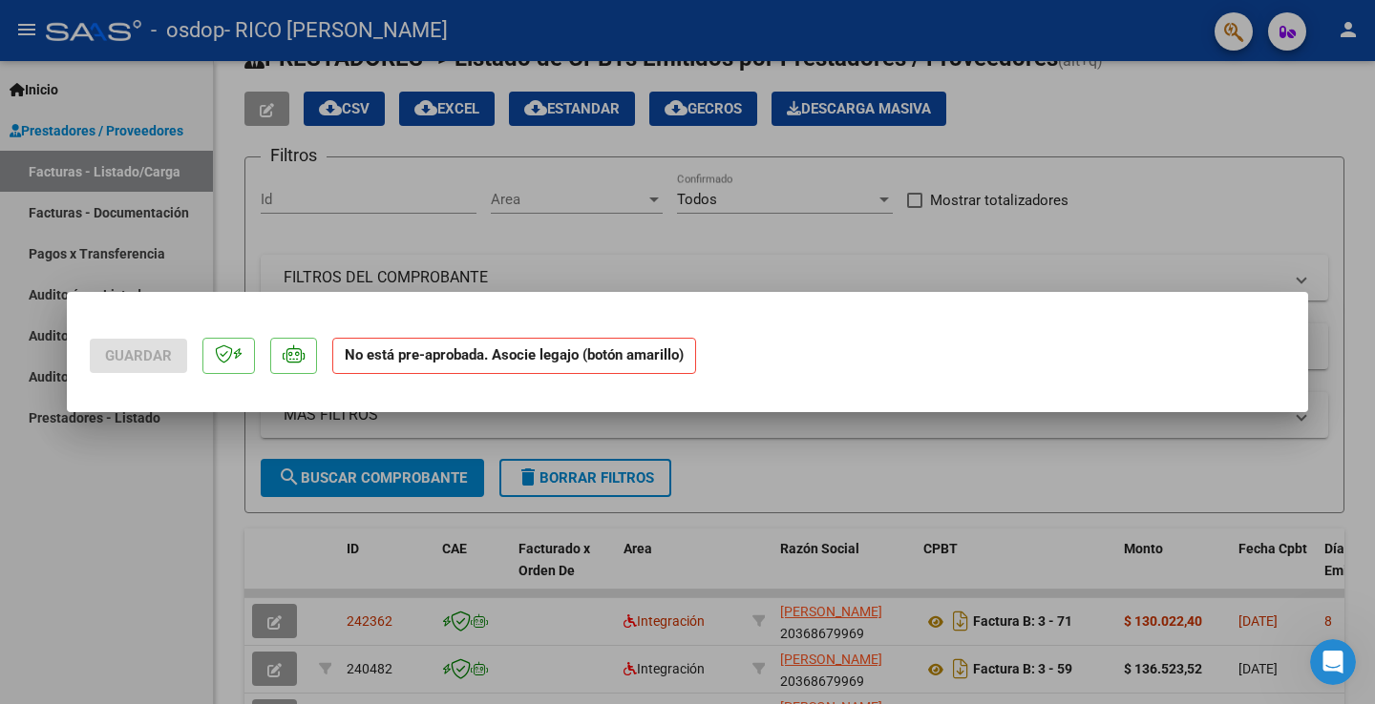
click at [387, 351] on strong "No está pre-aprobada. Asocie legajo (botón amarillo)" at bounding box center [514, 356] width 364 height 37
click at [599, 356] on strong "No está pre-aprobada. Asocie legajo (botón amarillo)" at bounding box center [514, 356] width 364 height 37
click at [654, 358] on strong "No está pre-aprobada. Asocie legajo (botón amarillo)" at bounding box center [514, 356] width 364 height 37
click at [935, 493] on div at bounding box center [687, 352] width 1375 height 704
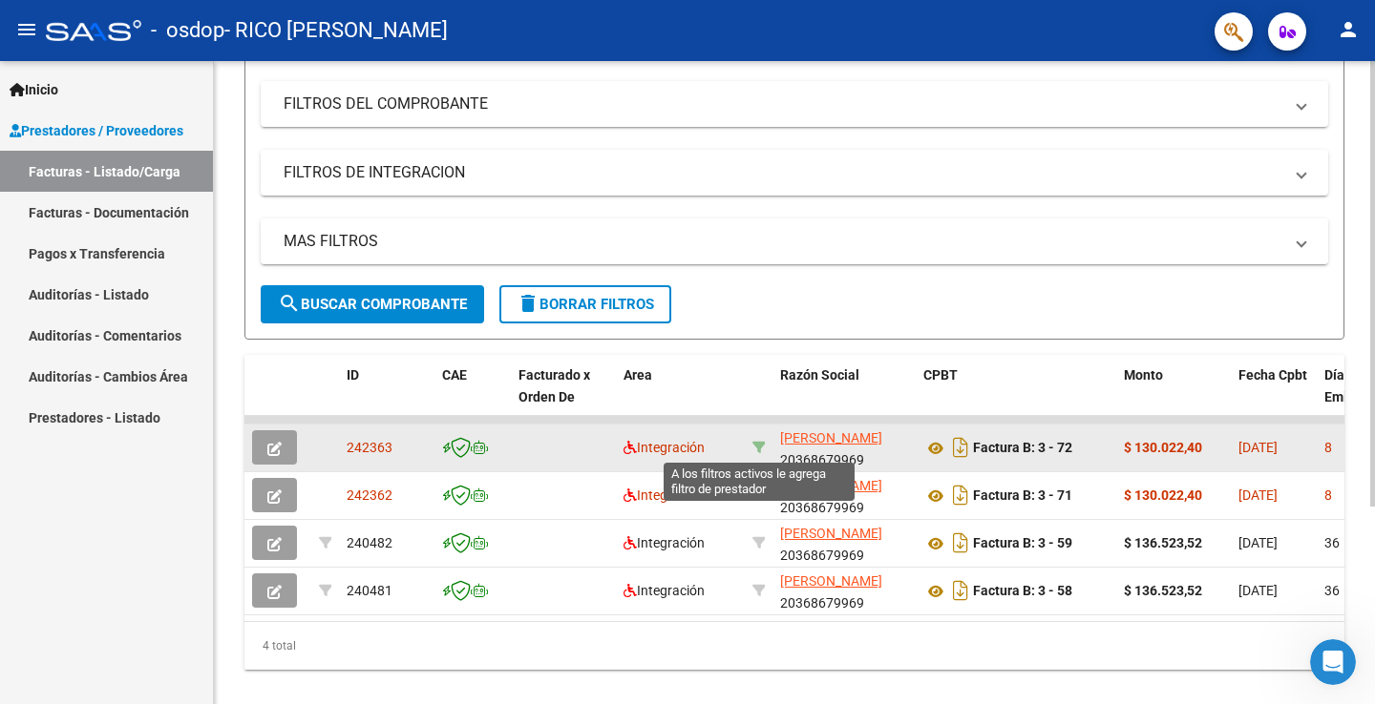
click at [763, 450] on icon at bounding box center [758, 447] width 13 height 13
type input "20368679969"
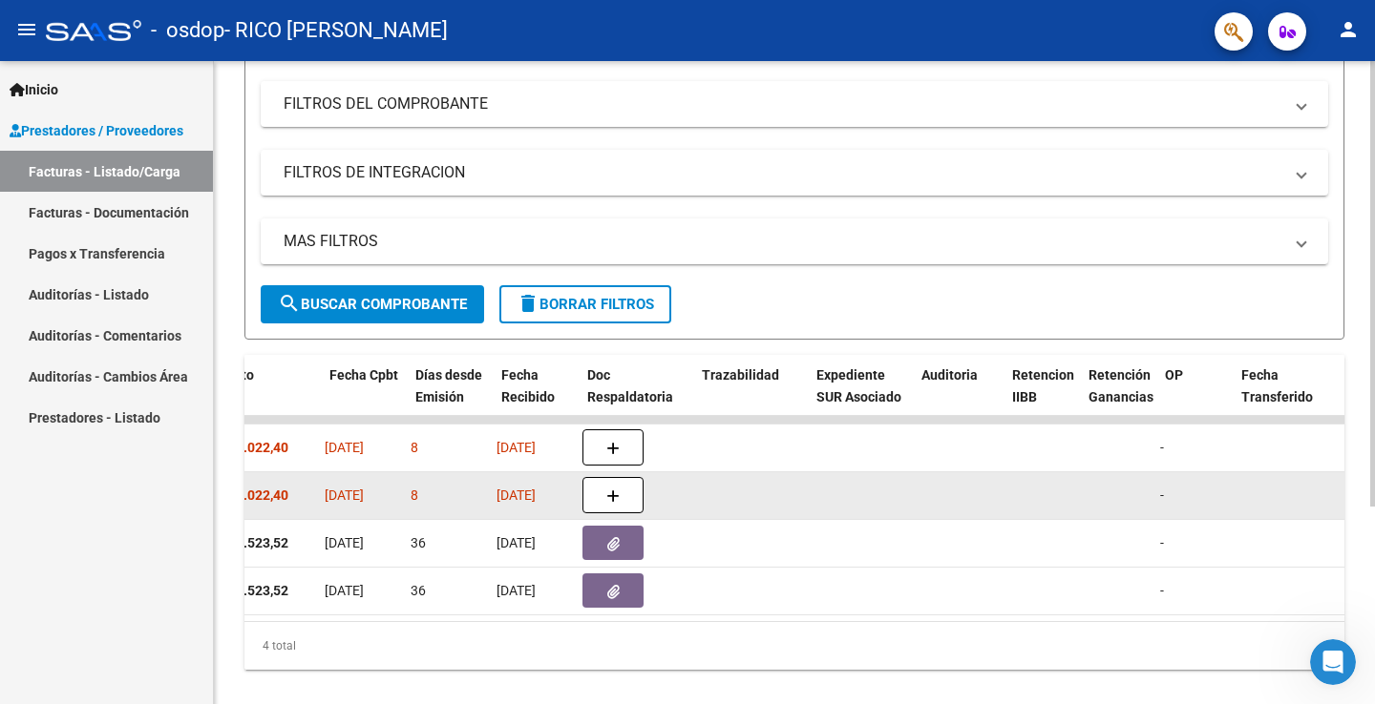
scroll to position [0, 909]
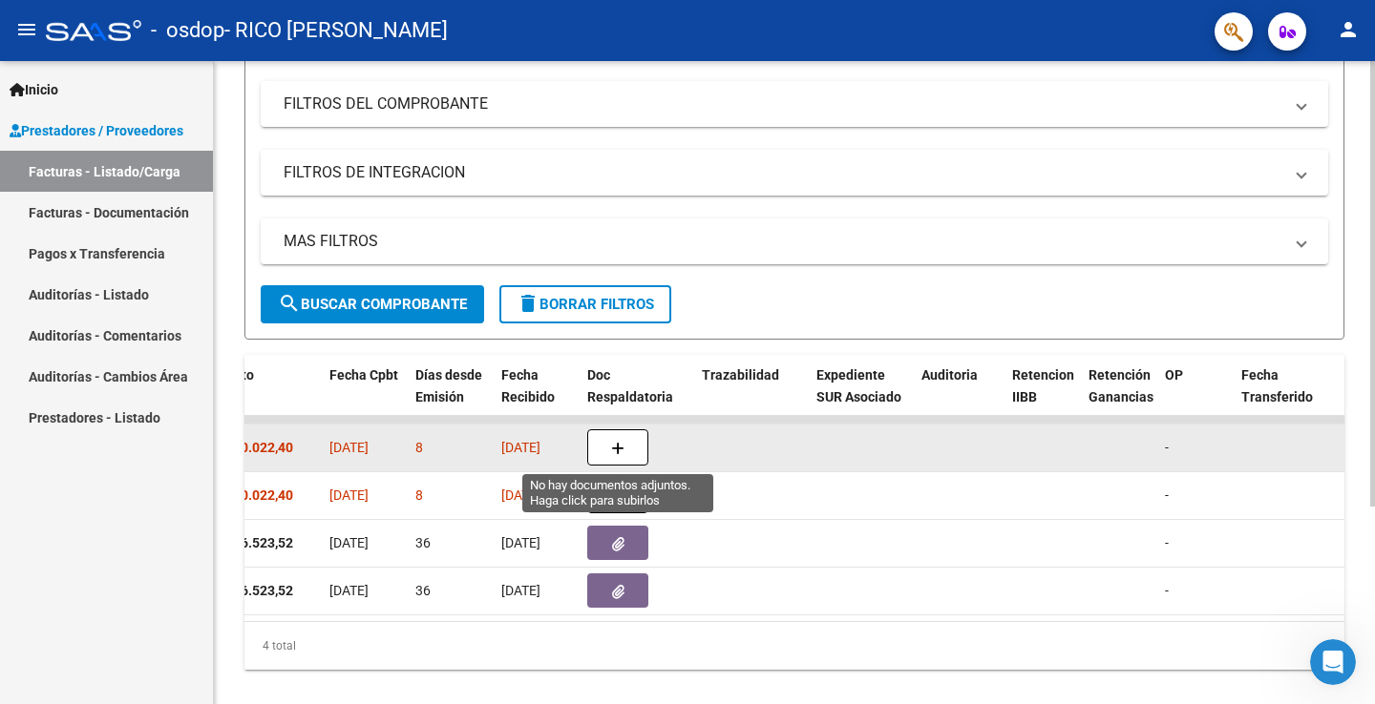
click at [615, 439] on button "button" at bounding box center [617, 448] width 61 height 36
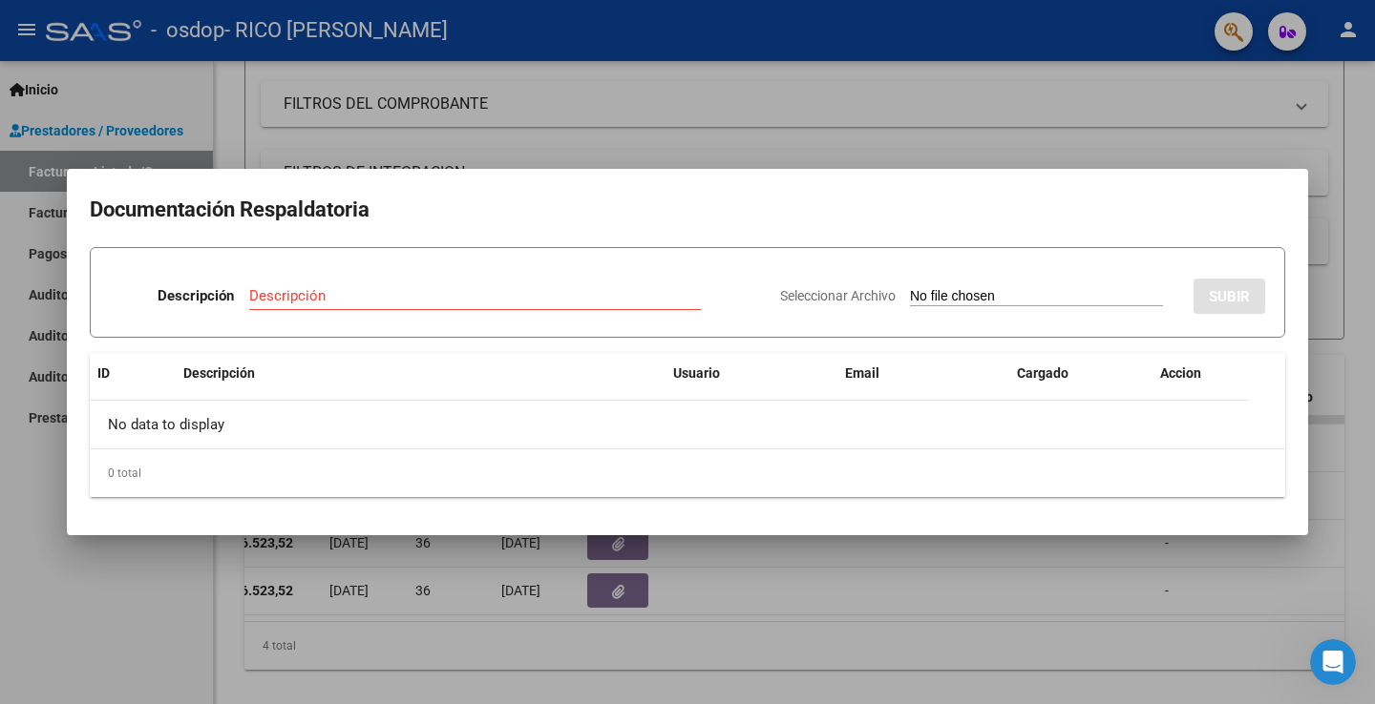
click at [1237, 165] on div at bounding box center [687, 352] width 1375 height 704
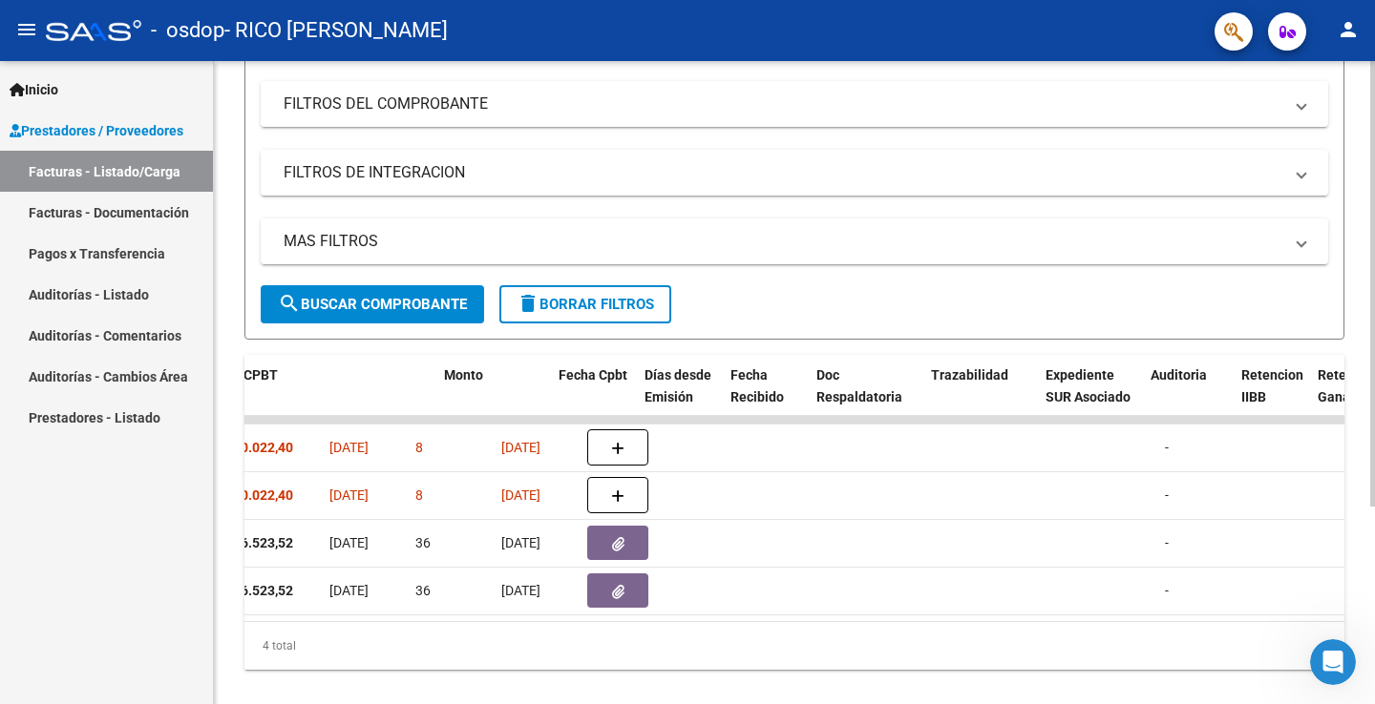
scroll to position [0, 274]
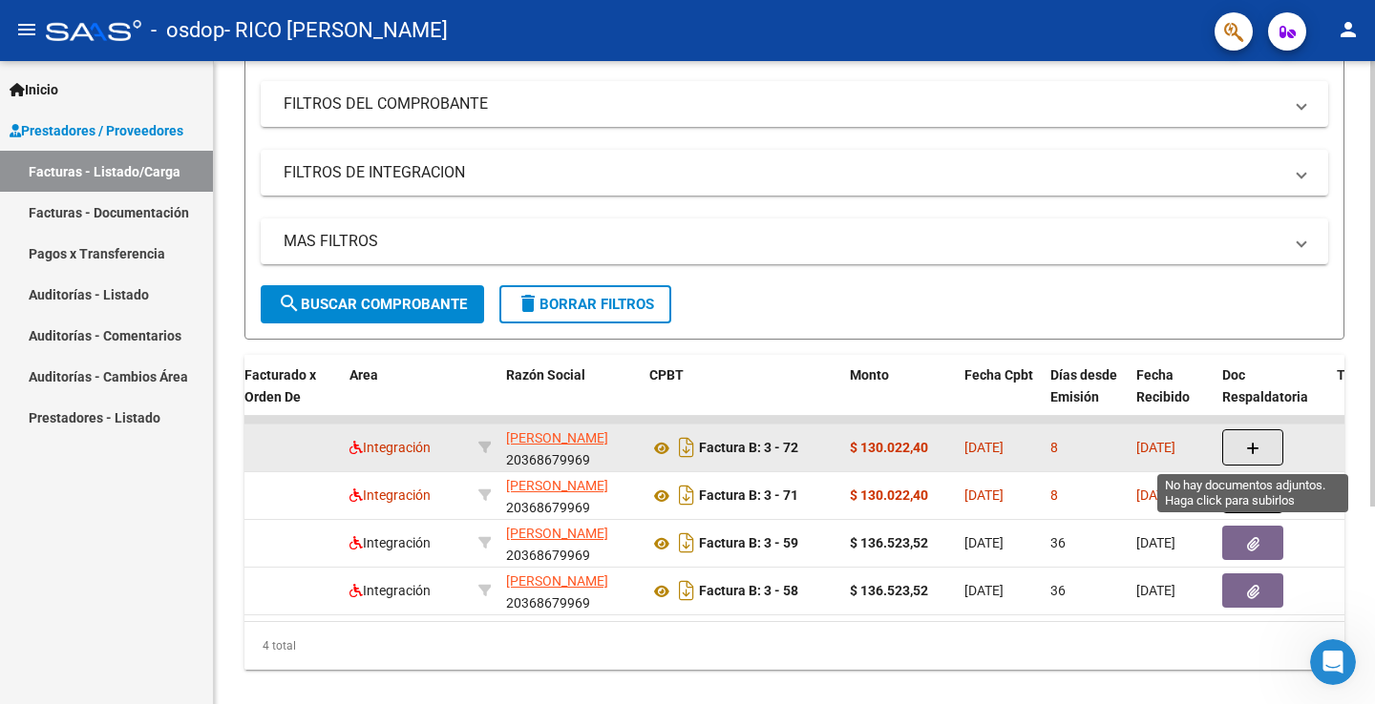
click at [1244, 450] on button "button" at bounding box center [1252, 448] width 61 height 36
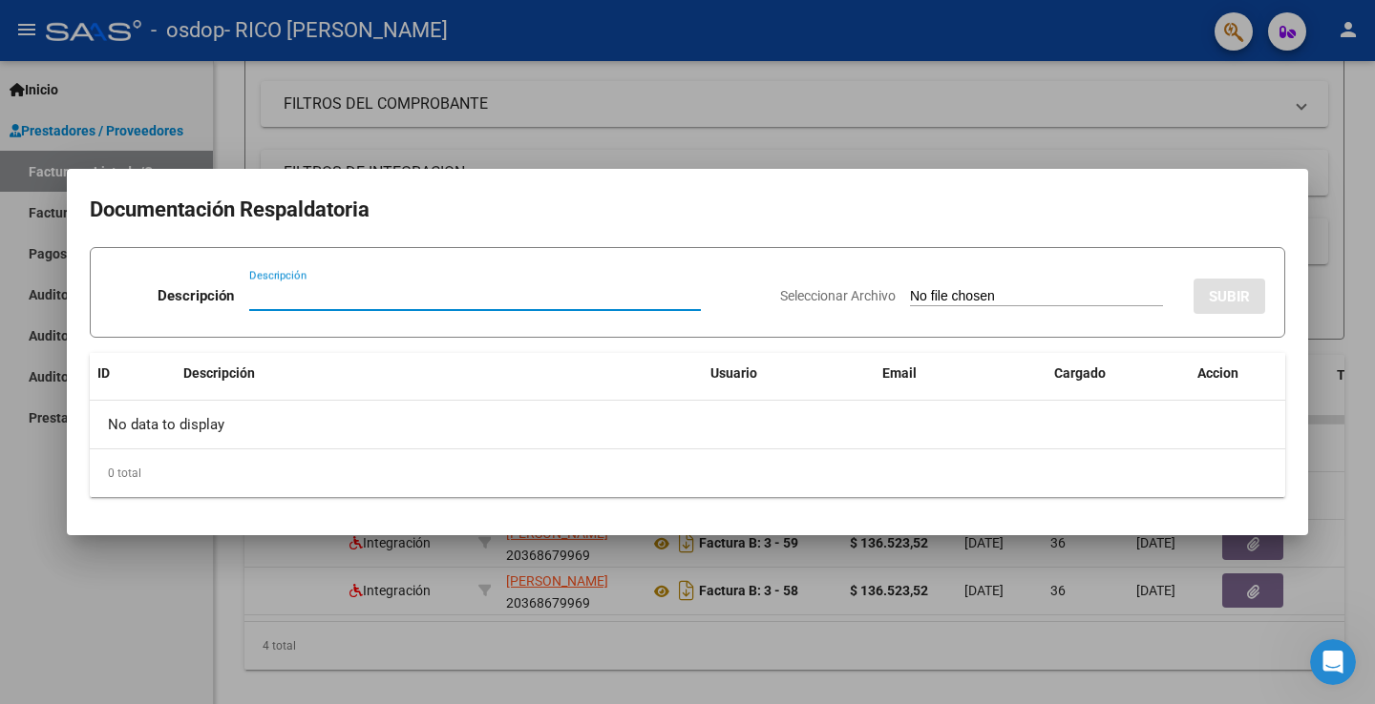
click at [342, 289] on input "Descripción" at bounding box center [475, 295] width 452 height 17
type input "PLANILLA DE ASISTENCIA"
click at [995, 302] on input "Seleccionar Archivo" at bounding box center [1036, 297] width 253 height 18
type input "C:\fakepath\[PERSON_NAME] cpei 0825.pdf"
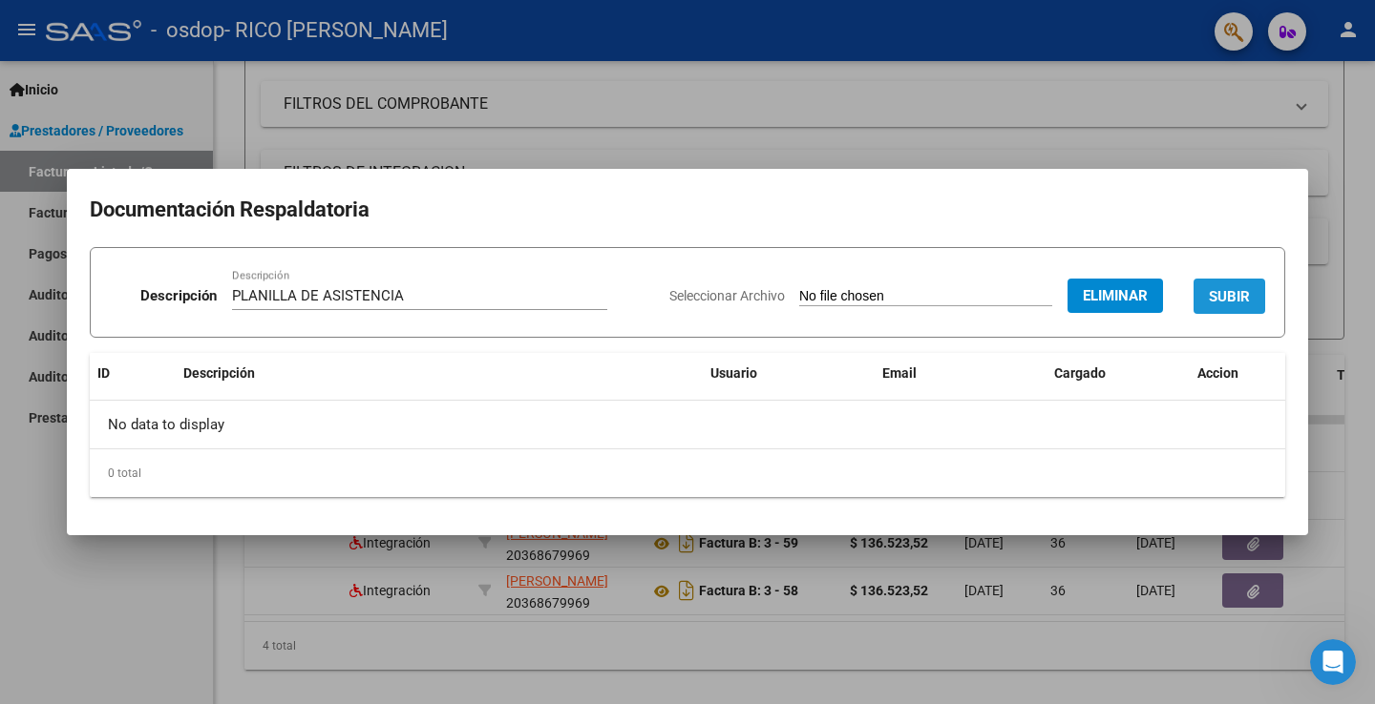
click at [1231, 295] on span "SUBIR" at bounding box center [1228, 296] width 41 height 17
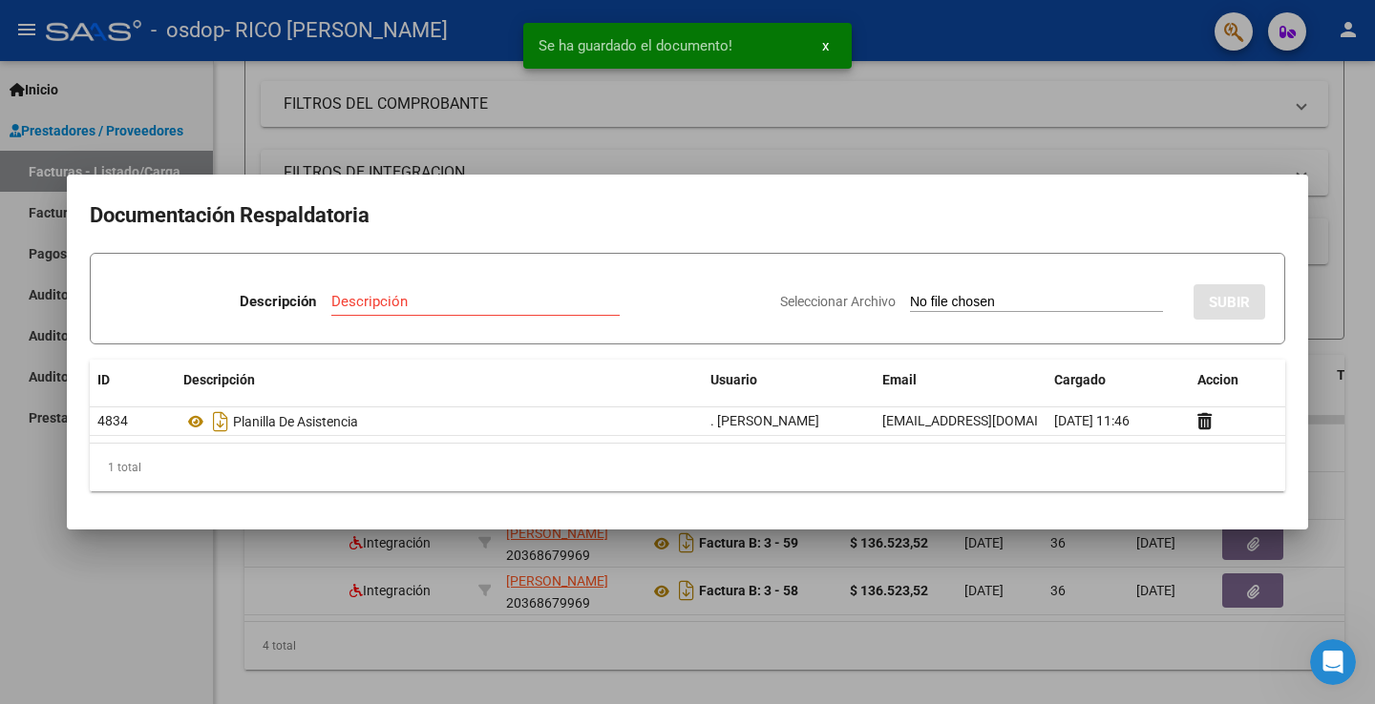
click at [983, 154] on div at bounding box center [687, 352] width 1375 height 704
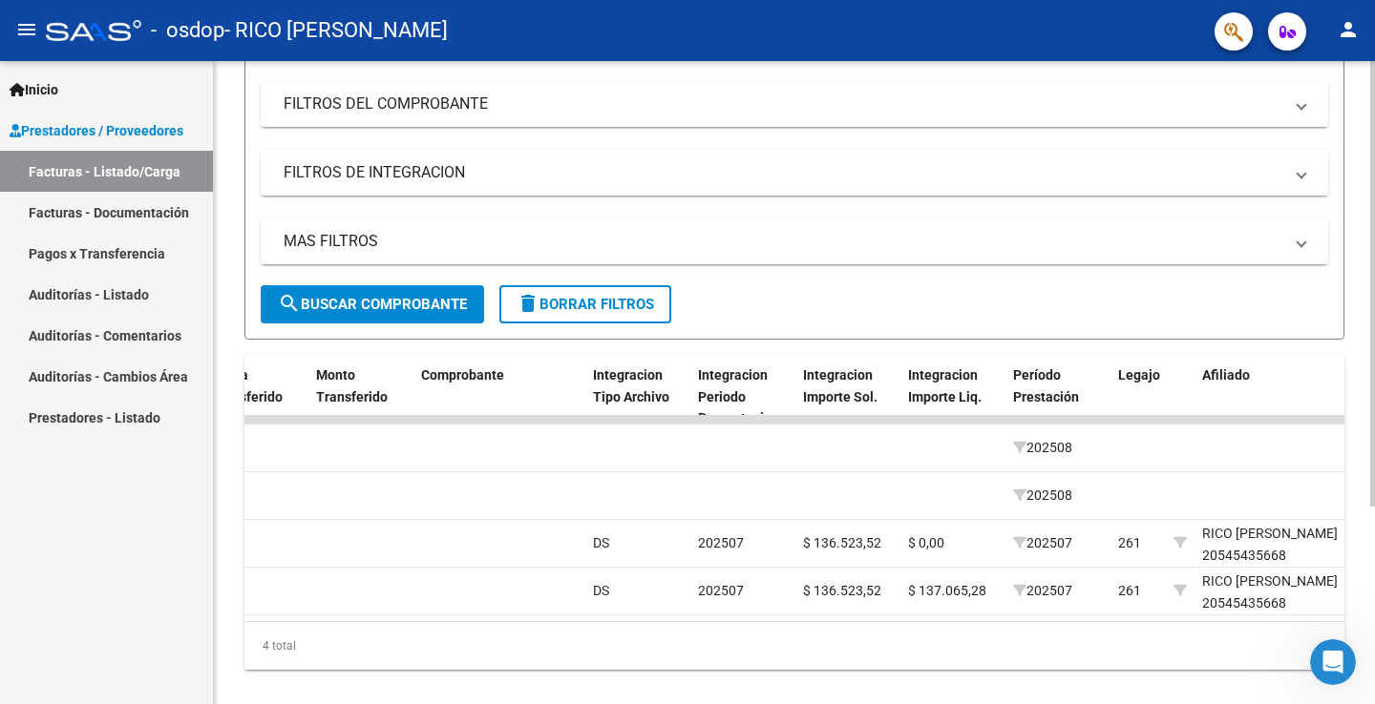
scroll to position [0, 1939]
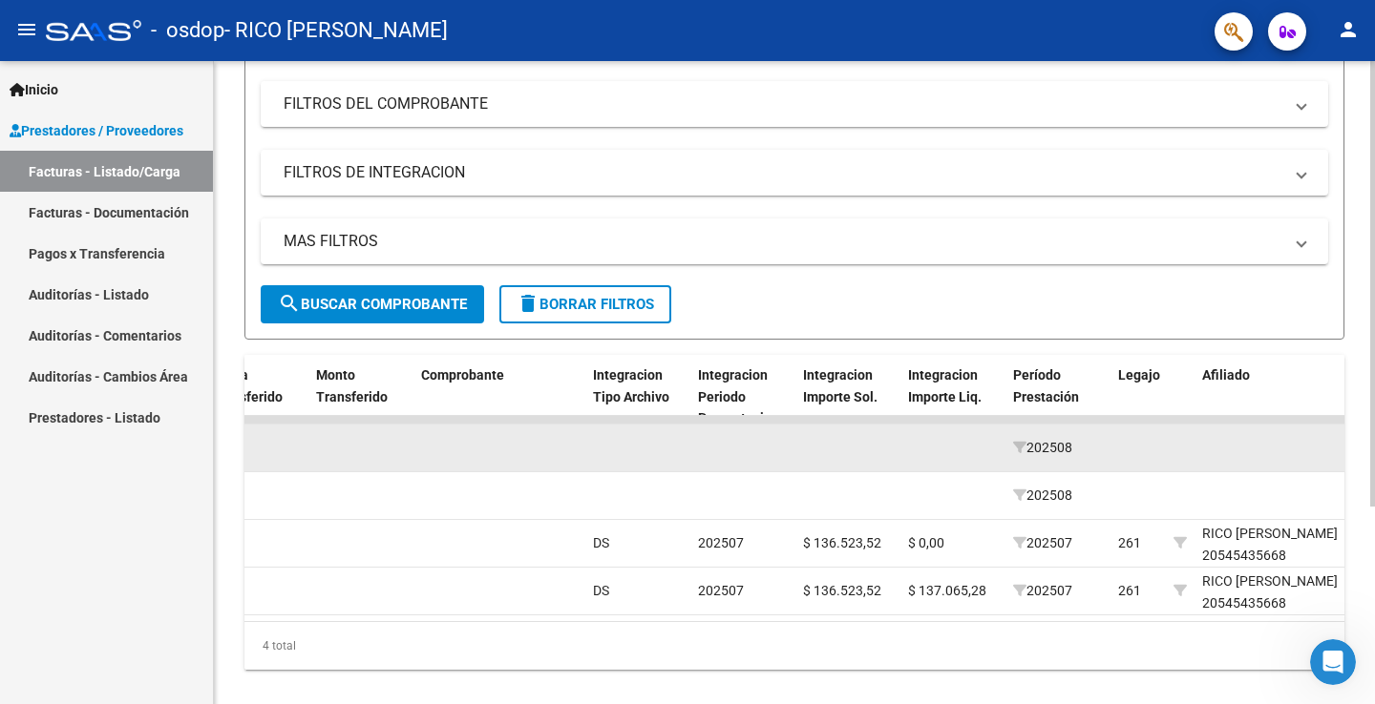
click at [1248, 454] on datatable-body-cell at bounding box center [1270, 448] width 153 height 47
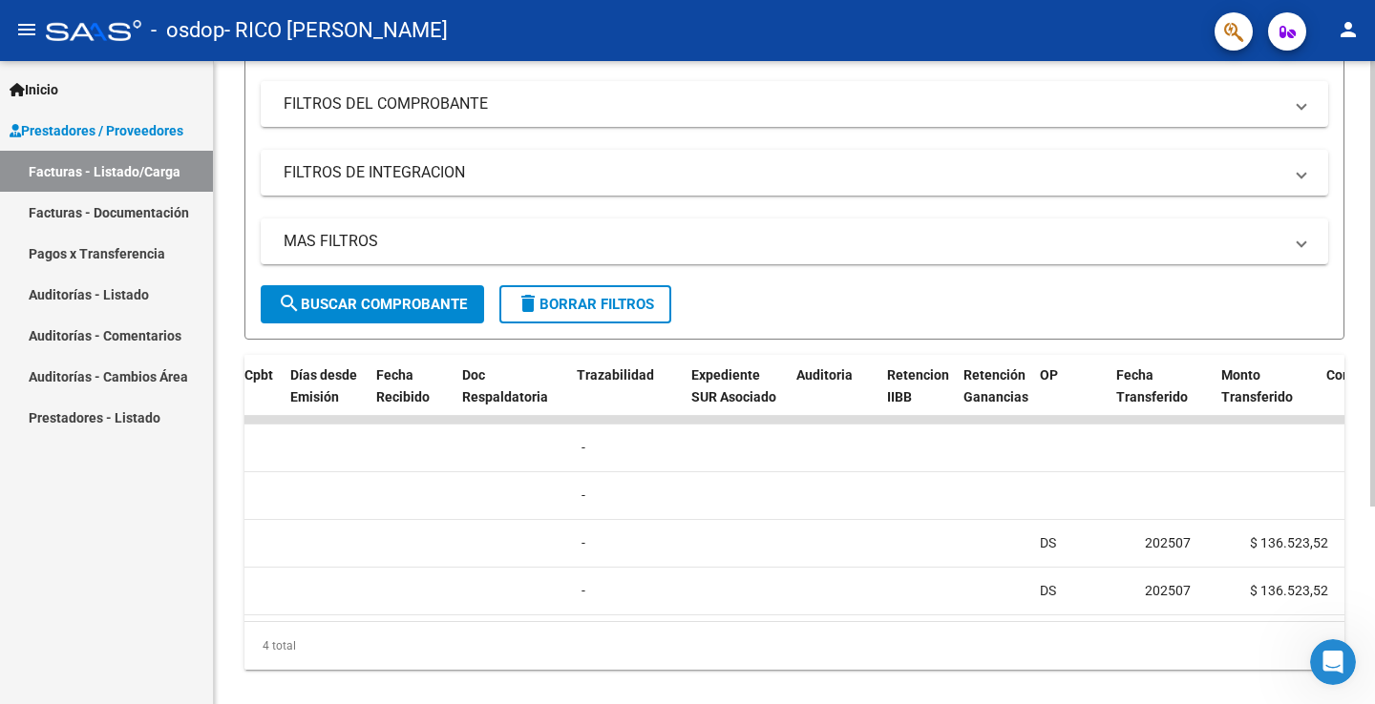
scroll to position [0, 0]
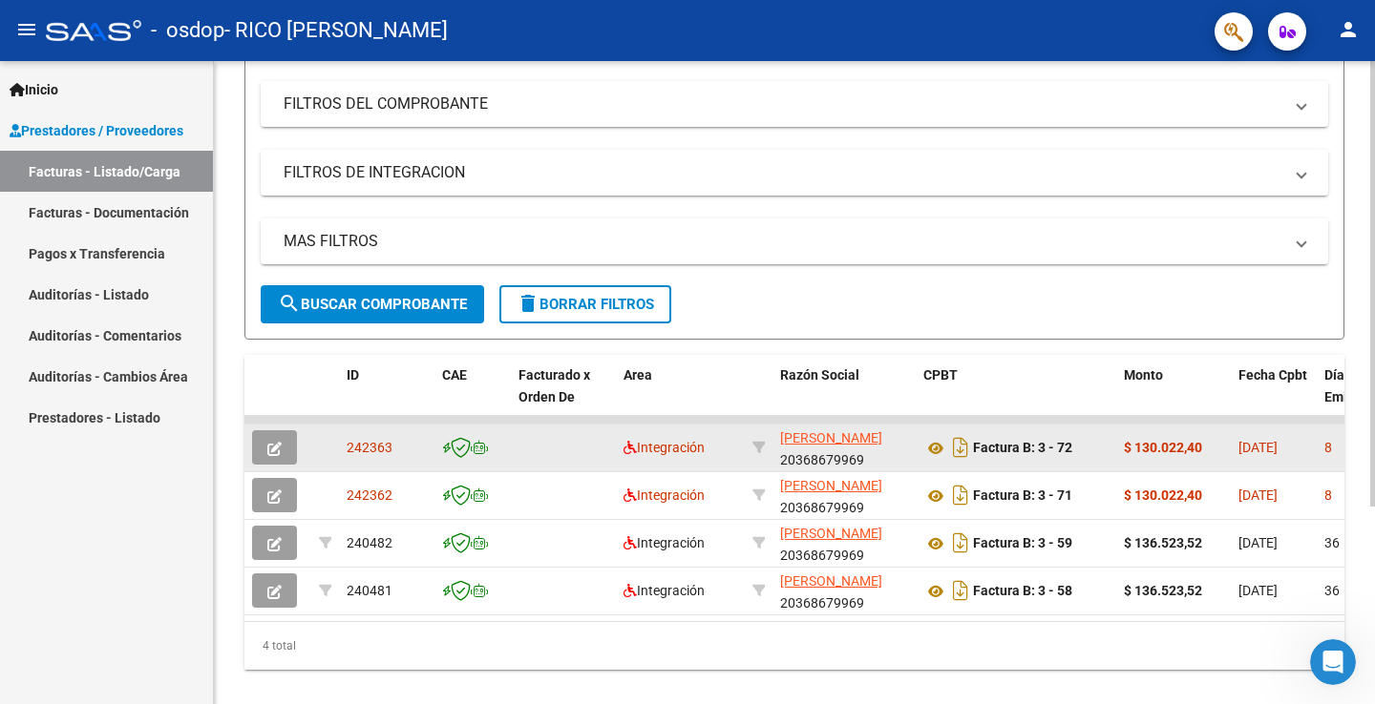
click at [275, 446] on icon "button" at bounding box center [274, 449] width 14 height 14
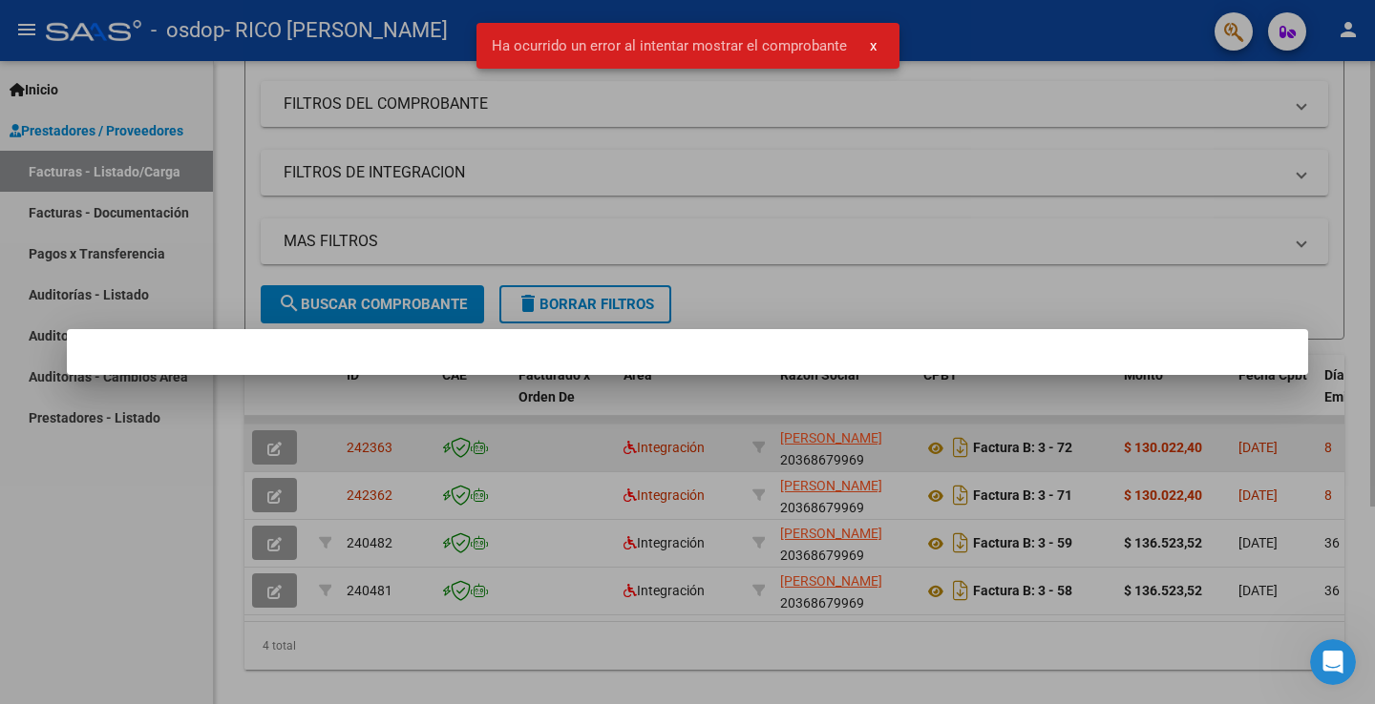
click at [275, 446] on div at bounding box center [687, 352] width 1375 height 704
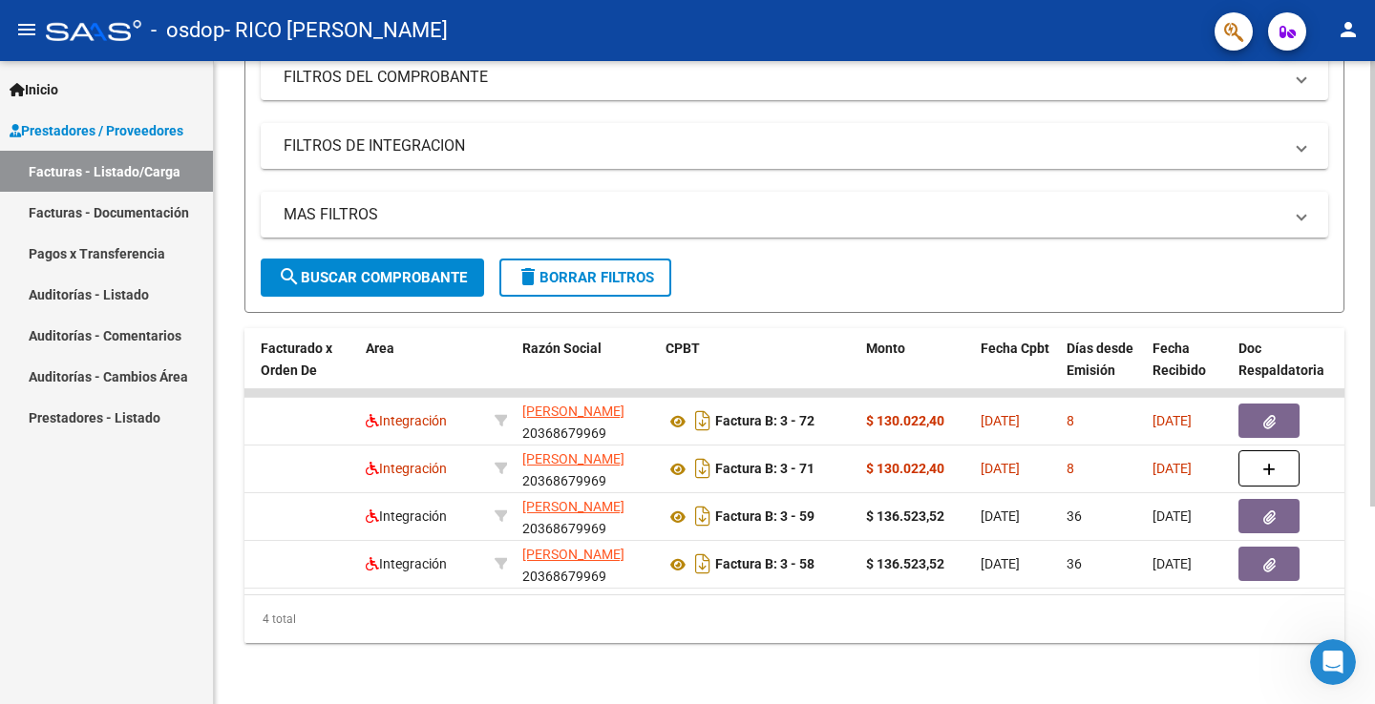
scroll to position [0, 535]
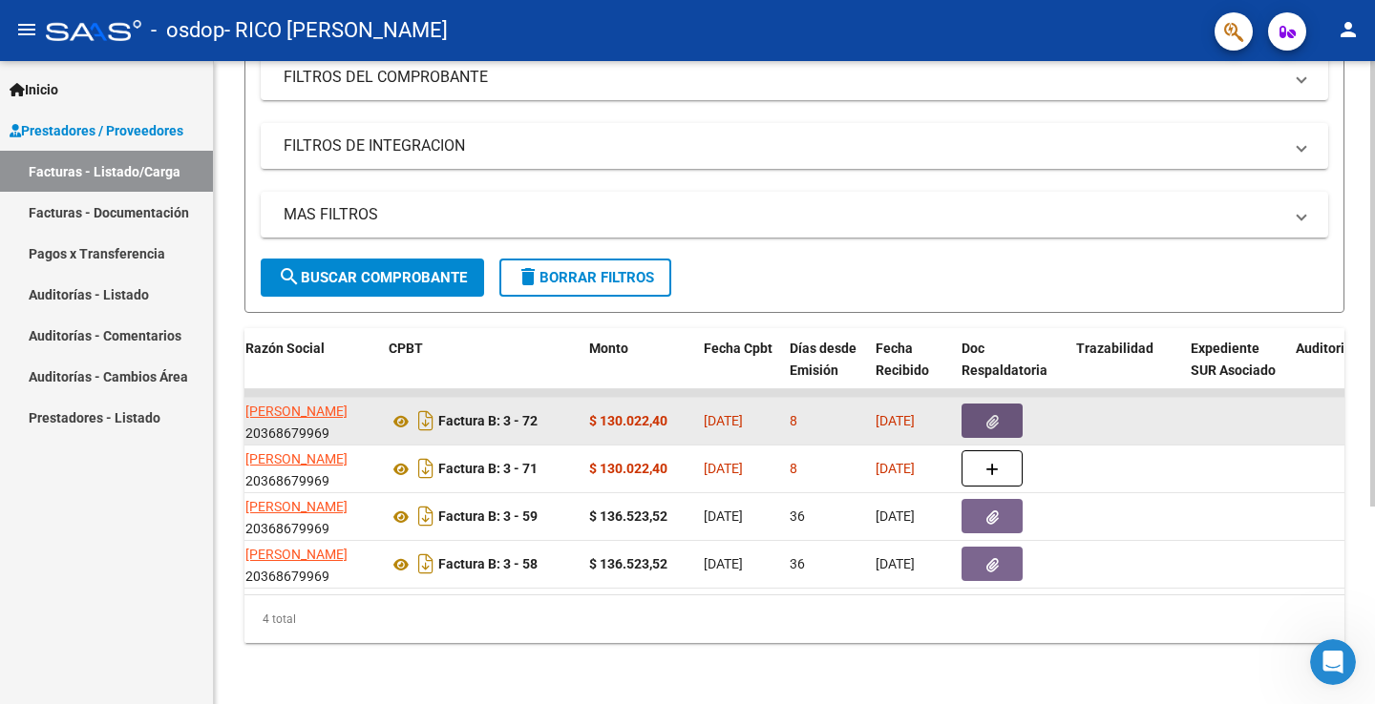
click at [1005, 410] on button "button" at bounding box center [991, 421] width 61 height 34
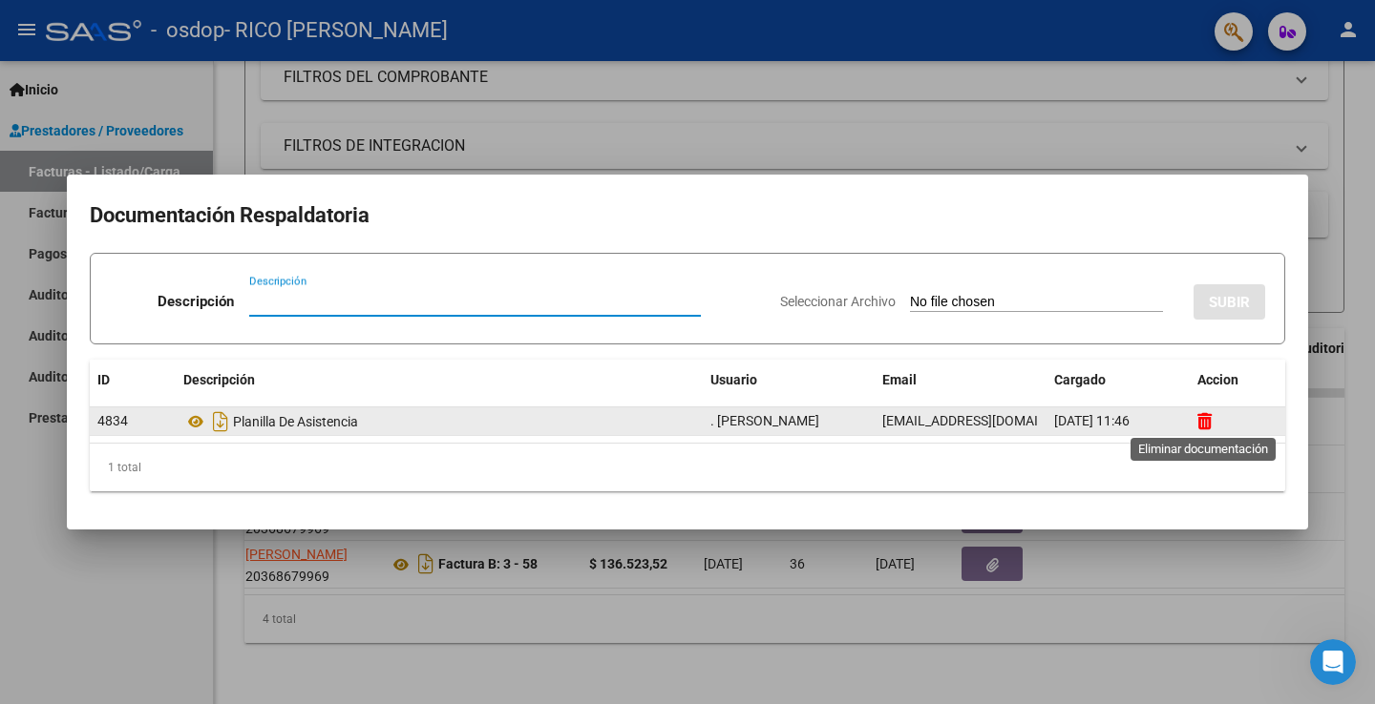
click at [1203, 423] on icon at bounding box center [1204, 421] width 14 height 18
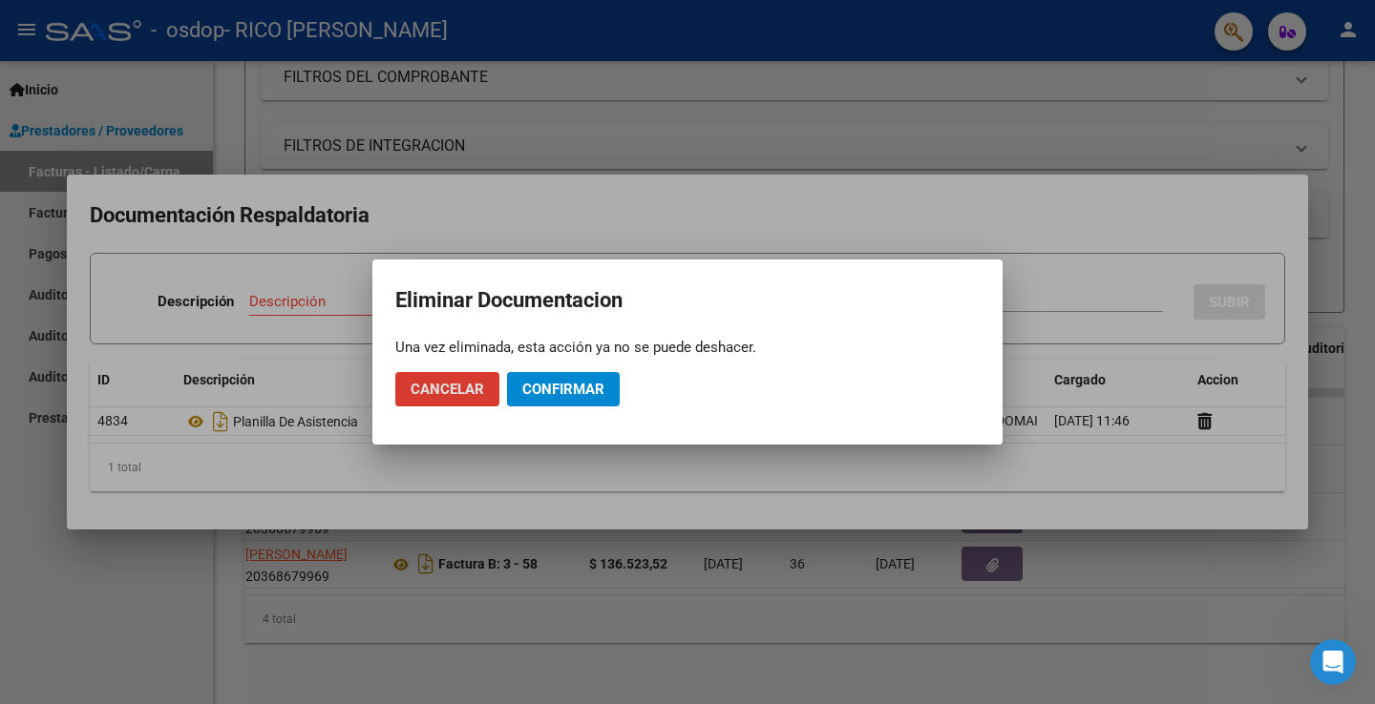
click at [582, 386] on span "Confirmar" at bounding box center [563, 389] width 82 height 17
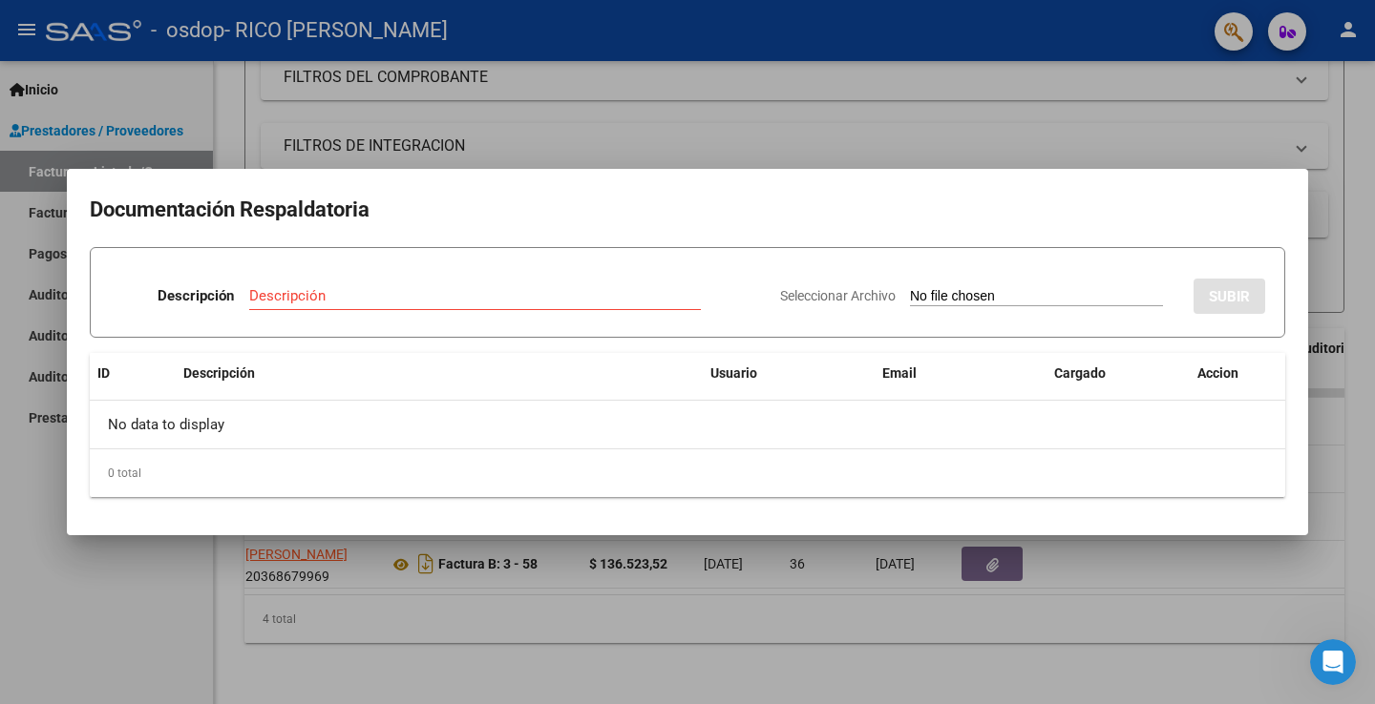
click at [597, 305] on div "Descripción" at bounding box center [475, 296] width 452 height 29
type input "PLANILLA ASISTENCIA"
click at [1036, 300] on input "Seleccionar Archivo" at bounding box center [1036, 297] width 253 height 18
type input "C:\fakepath\[PERSON_NAME] cpei 0825.pdf"
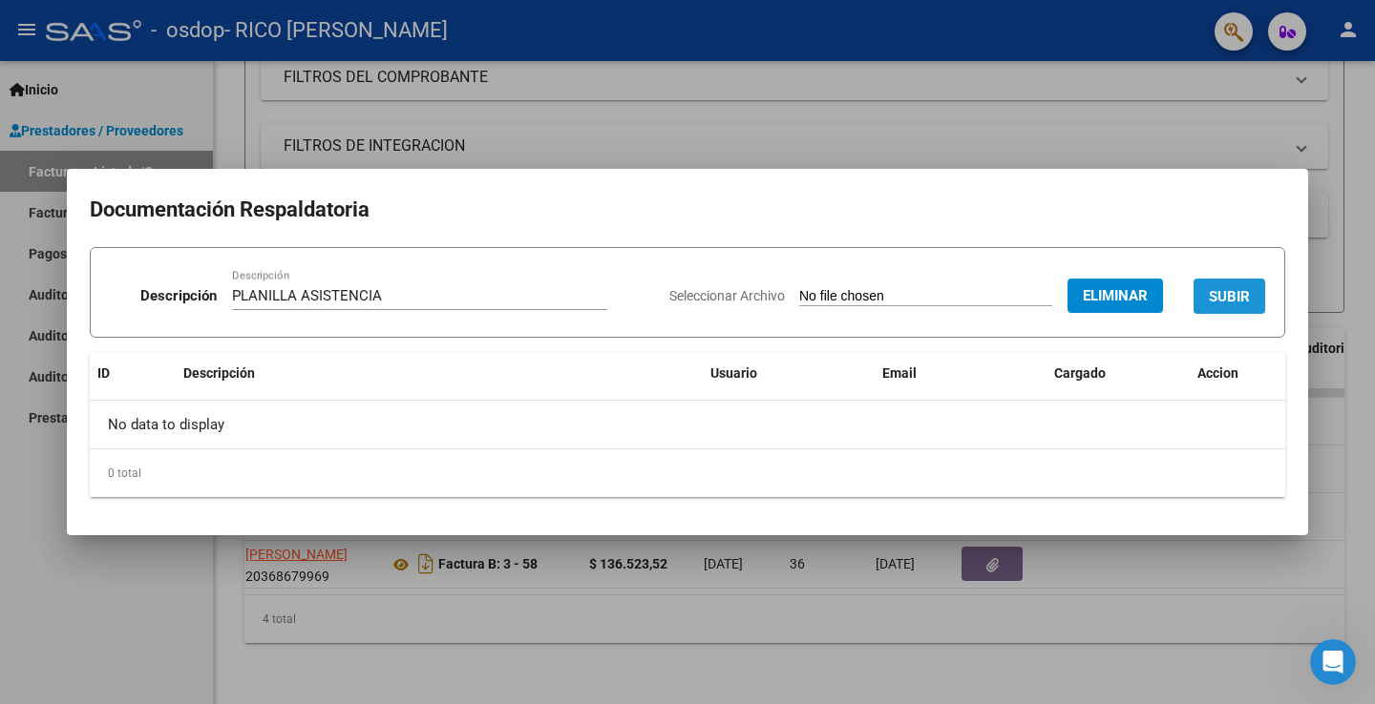
click at [1212, 298] on span "SUBIR" at bounding box center [1228, 296] width 41 height 17
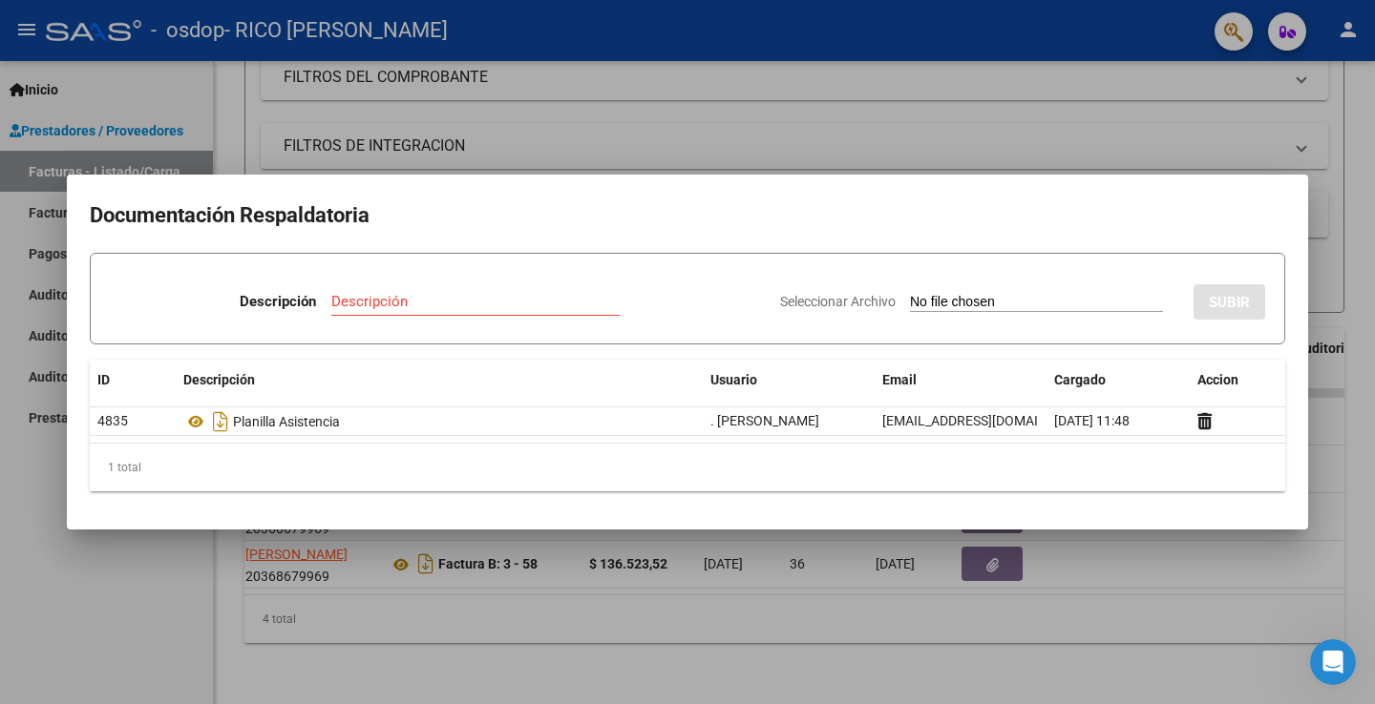
click at [1077, 122] on div at bounding box center [687, 352] width 1375 height 704
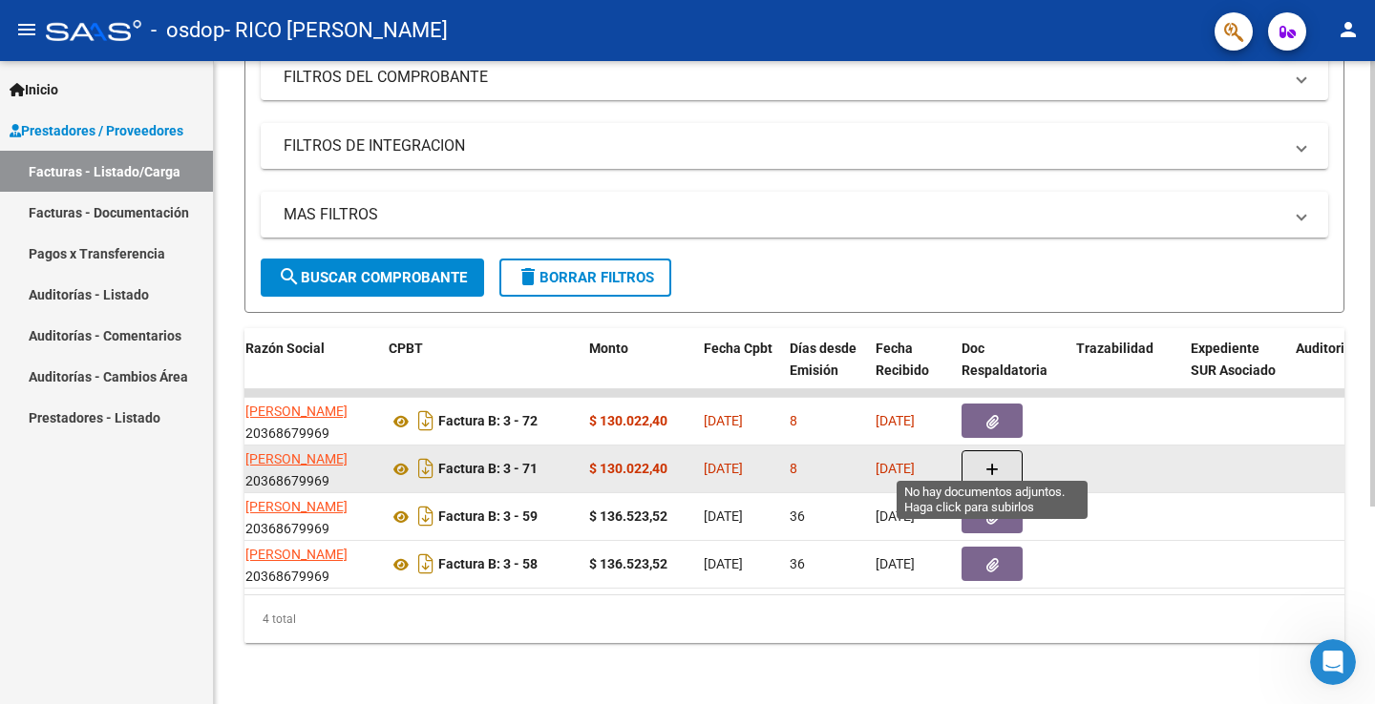
click at [979, 455] on button "button" at bounding box center [991, 469] width 61 height 36
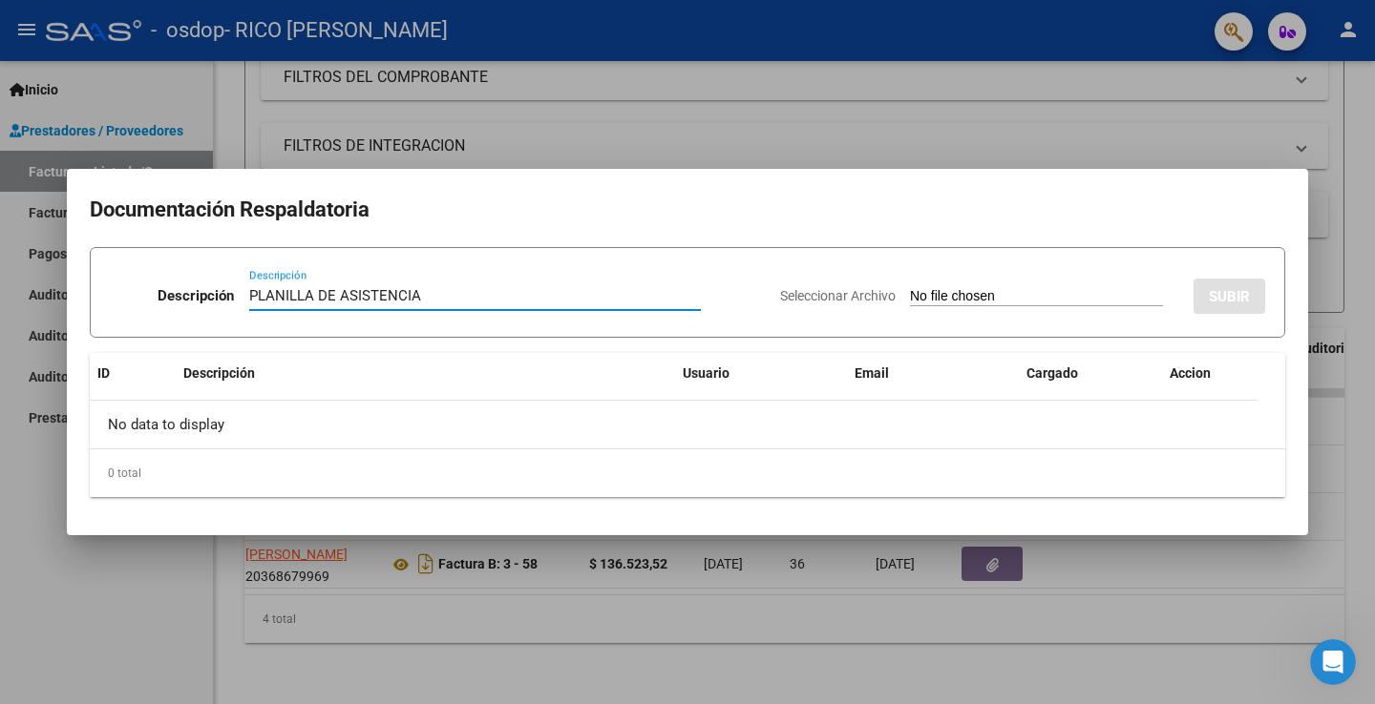
type input "PLANILLA DE ASISTENCIA"
click at [1057, 292] on input "Seleccionar Archivo" at bounding box center [1036, 297] width 253 height 18
type input "C:\fakepath\[PERSON_NAME] escuela 0825.pdf"
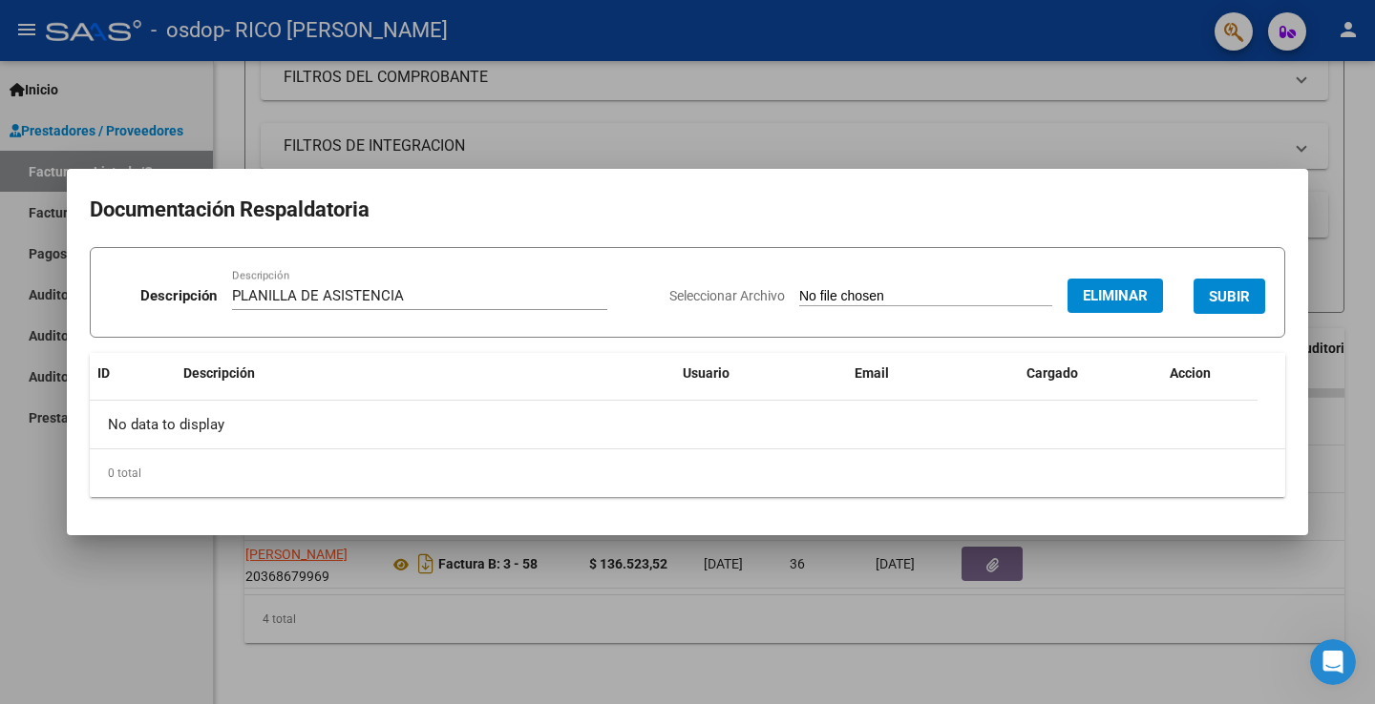
click at [1245, 285] on button "SUBIR" at bounding box center [1229, 296] width 72 height 35
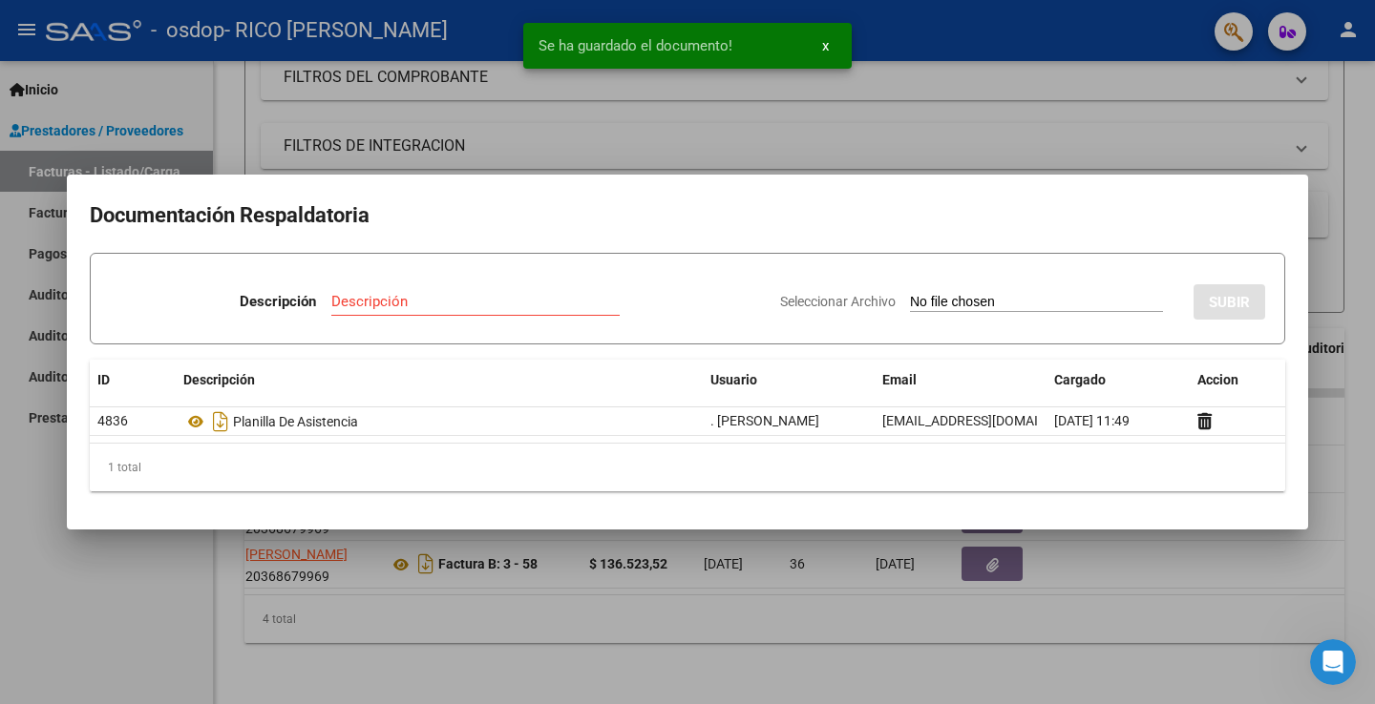
click at [1214, 163] on div at bounding box center [687, 352] width 1375 height 704
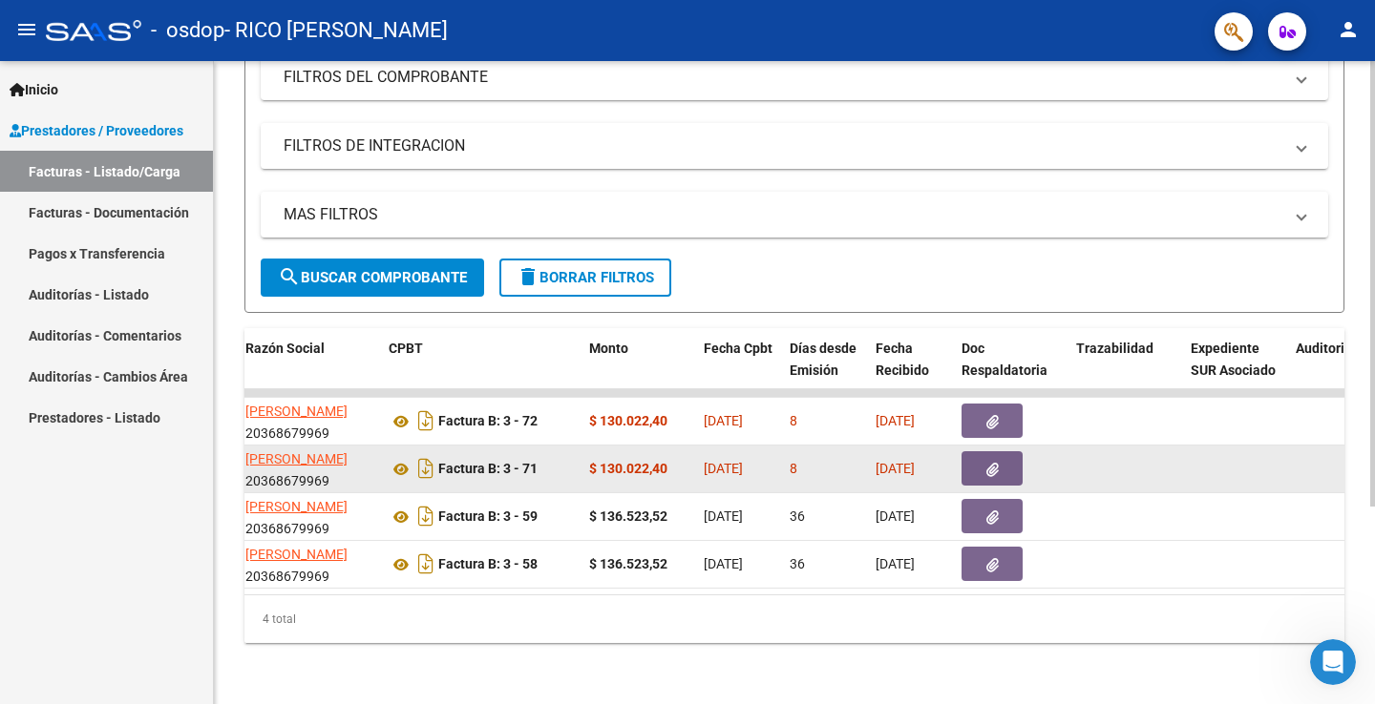
click at [641, 461] on strong "$ 130.022,40" at bounding box center [628, 468] width 78 height 15
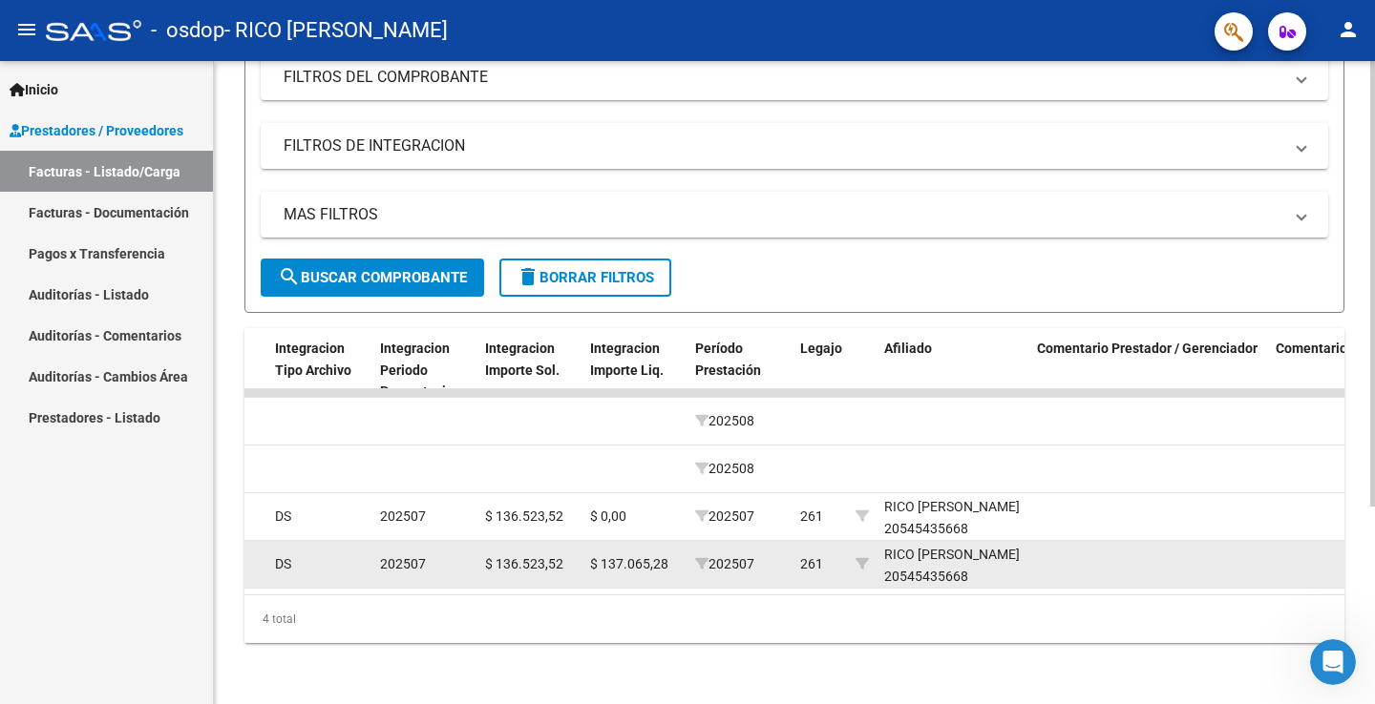
scroll to position [0, 2244]
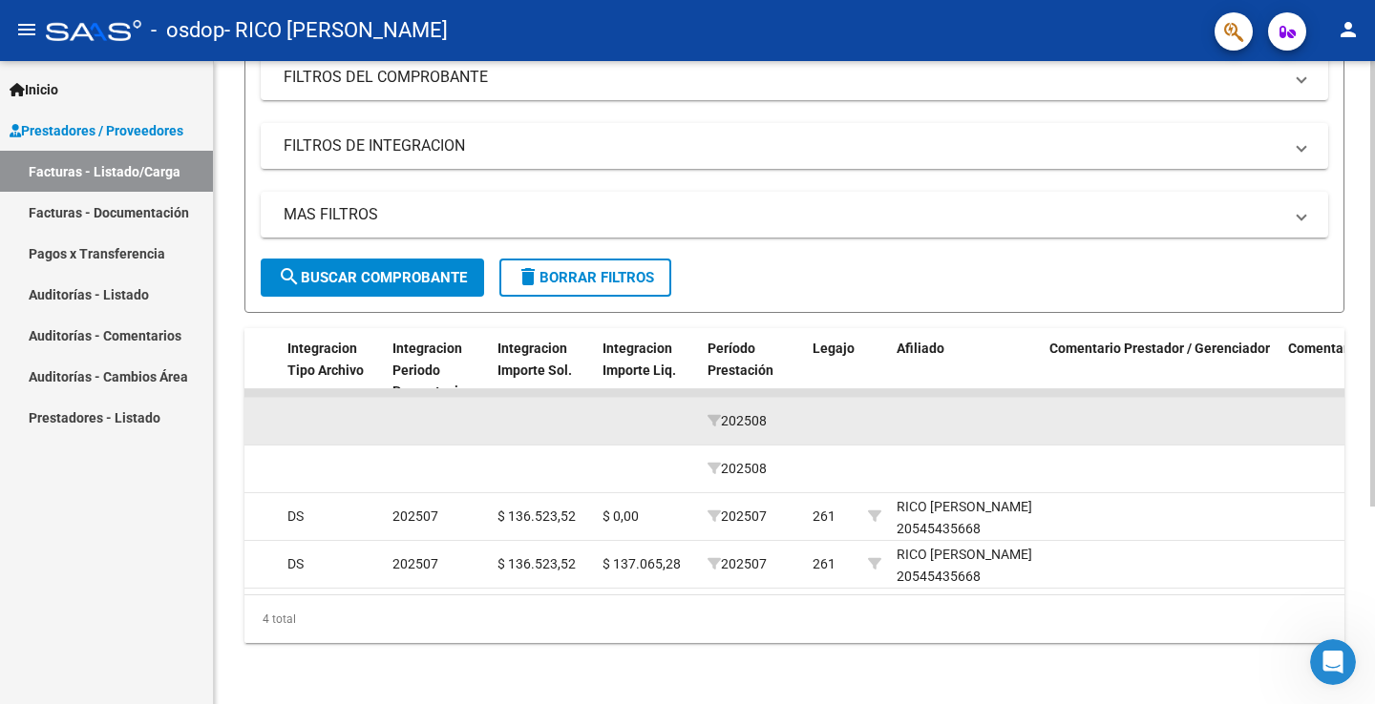
click at [929, 420] on datatable-body-cell at bounding box center [965, 421] width 153 height 47
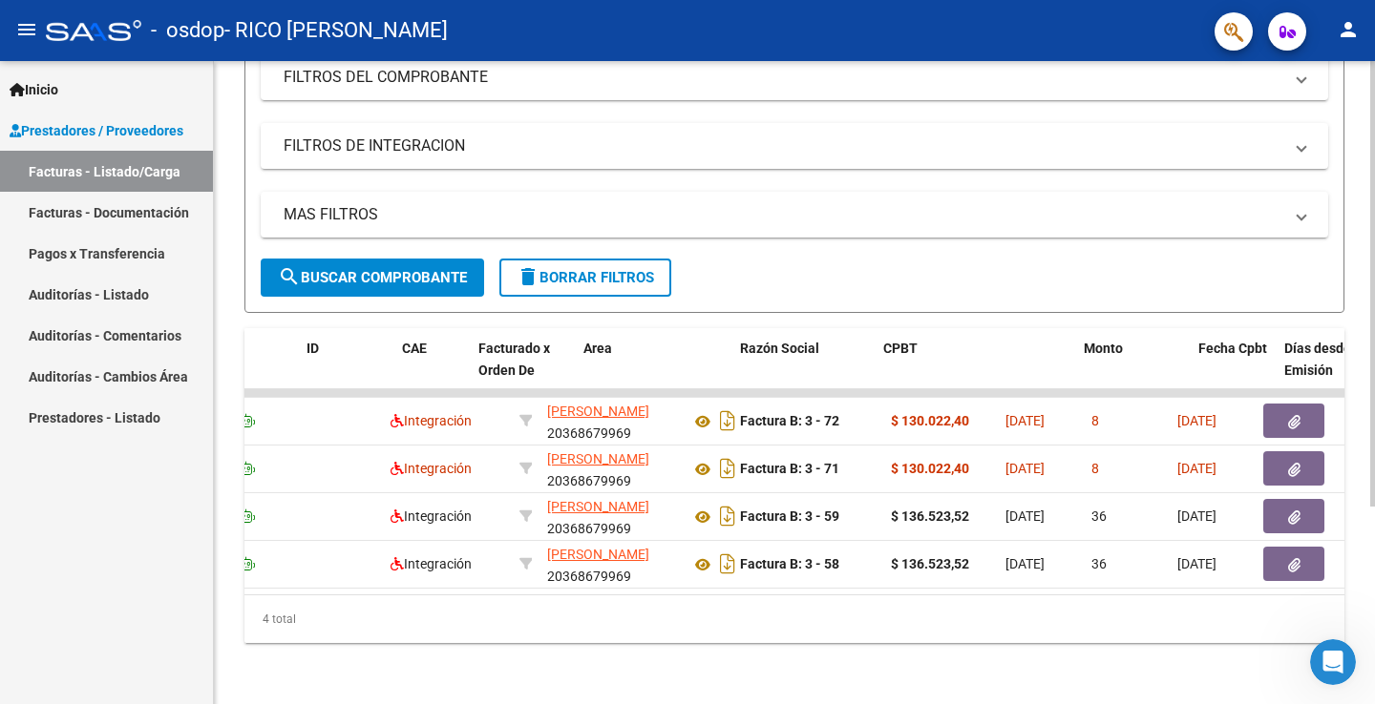
scroll to position [0, 24]
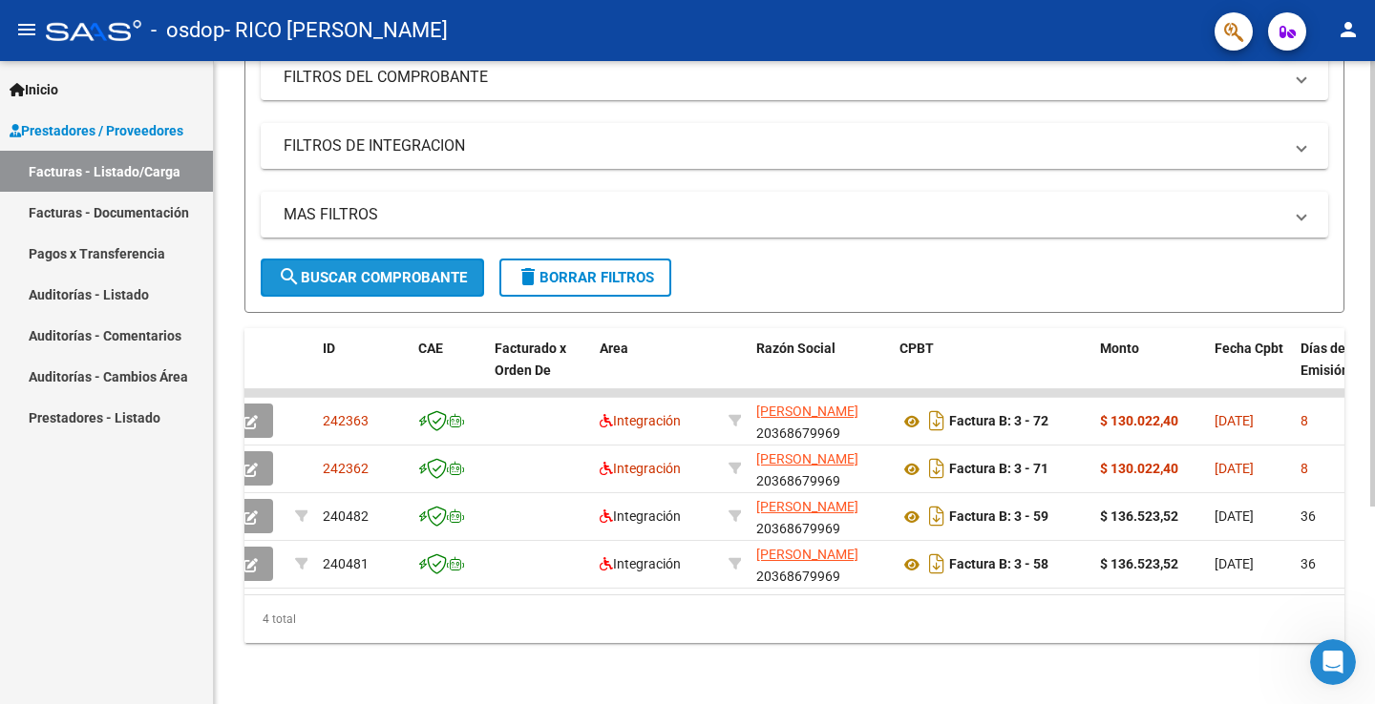
click at [407, 269] on span "search Buscar Comprobante" at bounding box center [372, 277] width 189 height 17
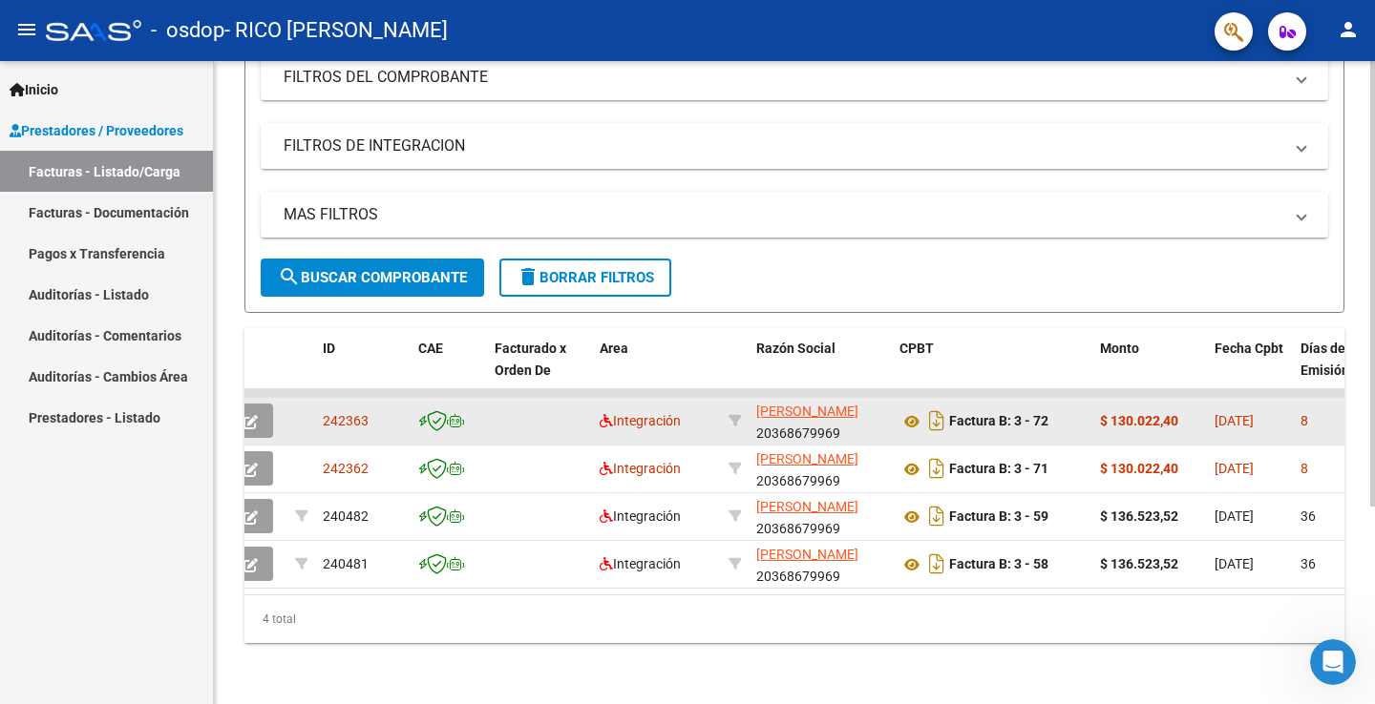
click at [248, 415] on icon "button" at bounding box center [250, 422] width 14 height 14
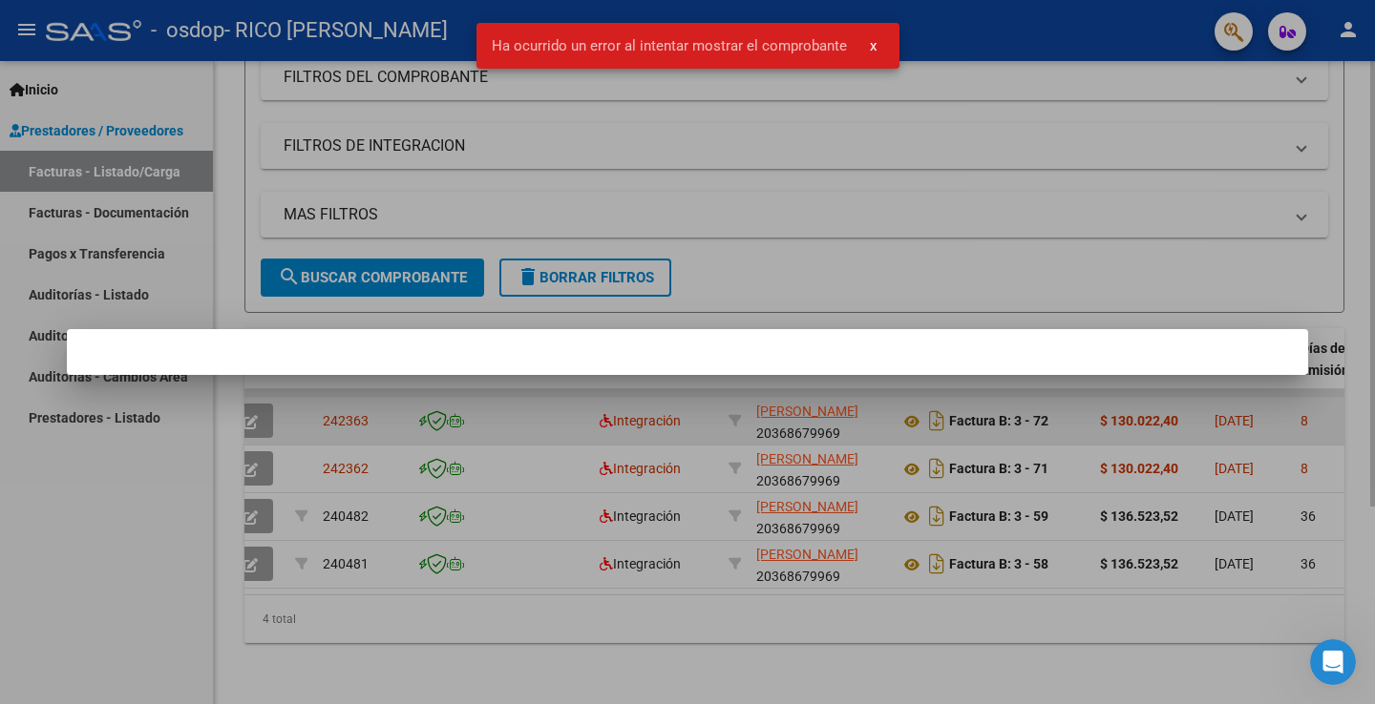
click at [248, 413] on div at bounding box center [687, 352] width 1375 height 704
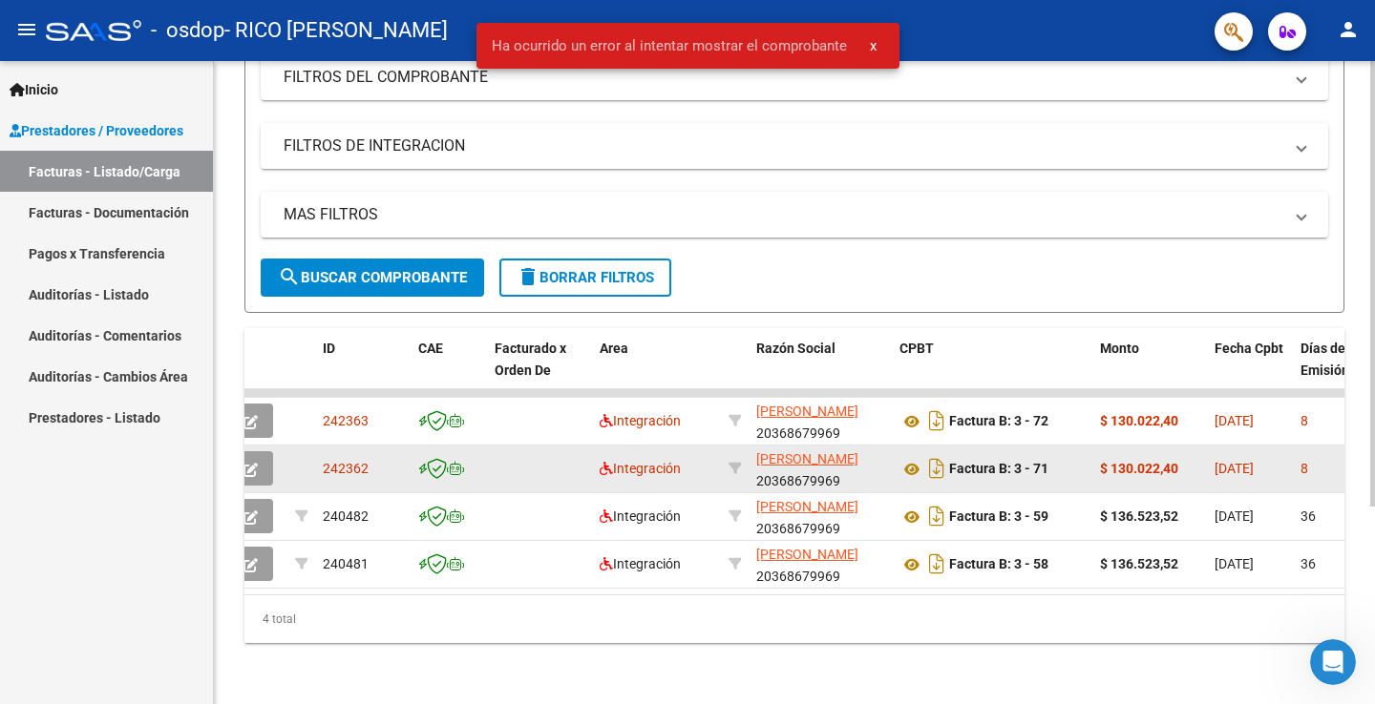
click at [252, 463] on icon "button" at bounding box center [250, 470] width 14 height 14
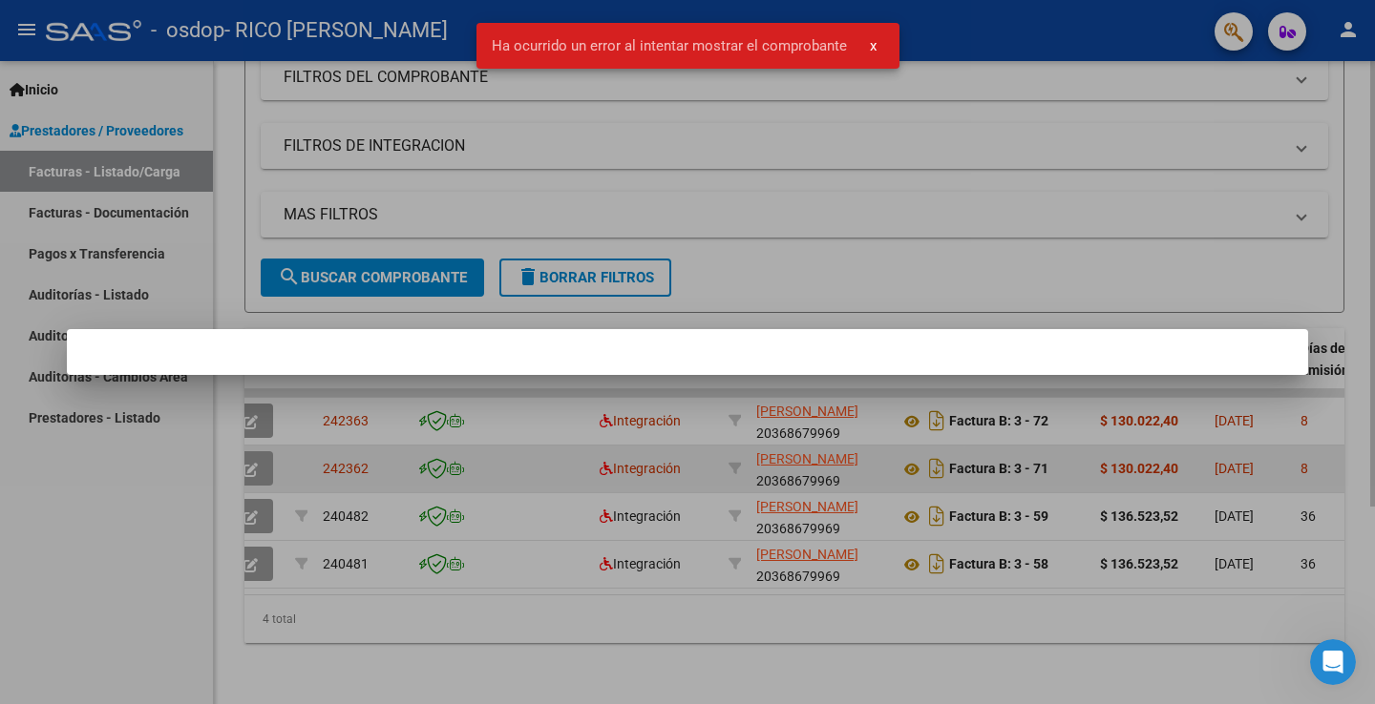
click at [252, 451] on div at bounding box center [687, 352] width 1375 height 704
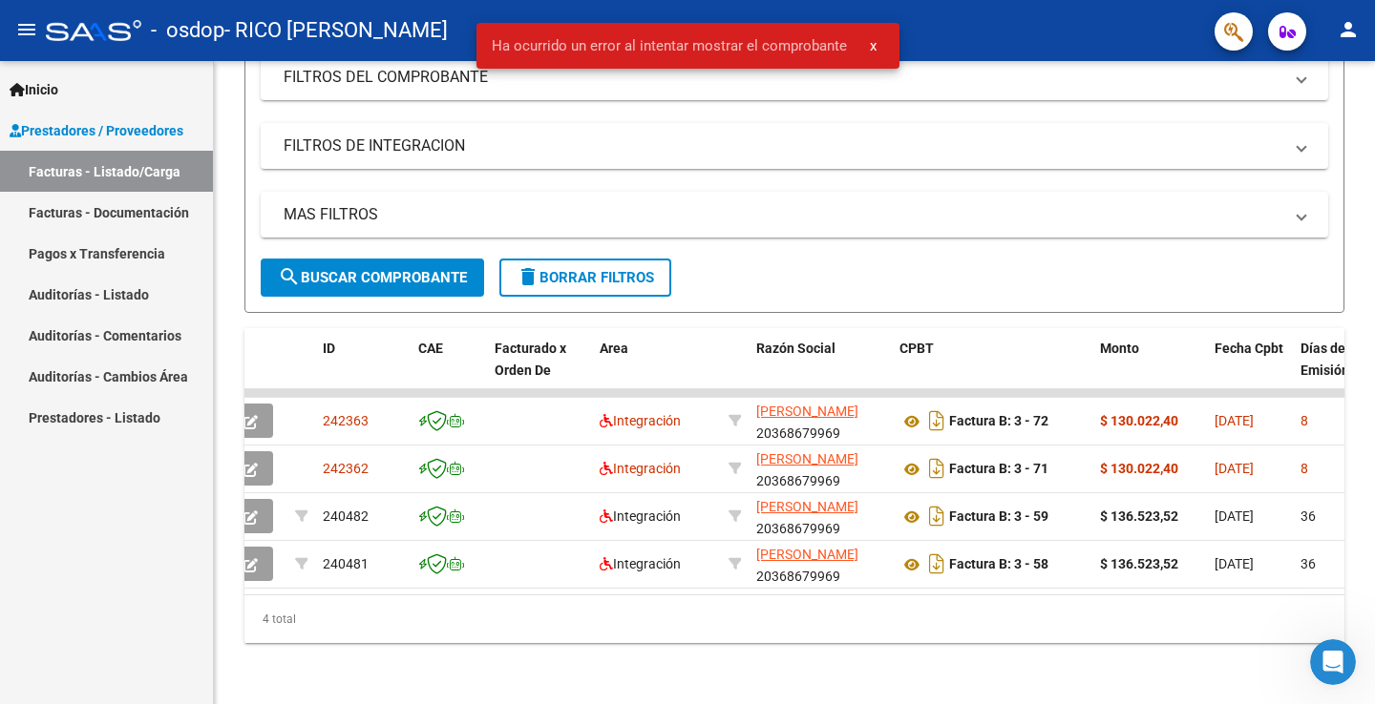
click at [128, 218] on link "Facturas - Documentación" at bounding box center [106, 212] width 213 height 41
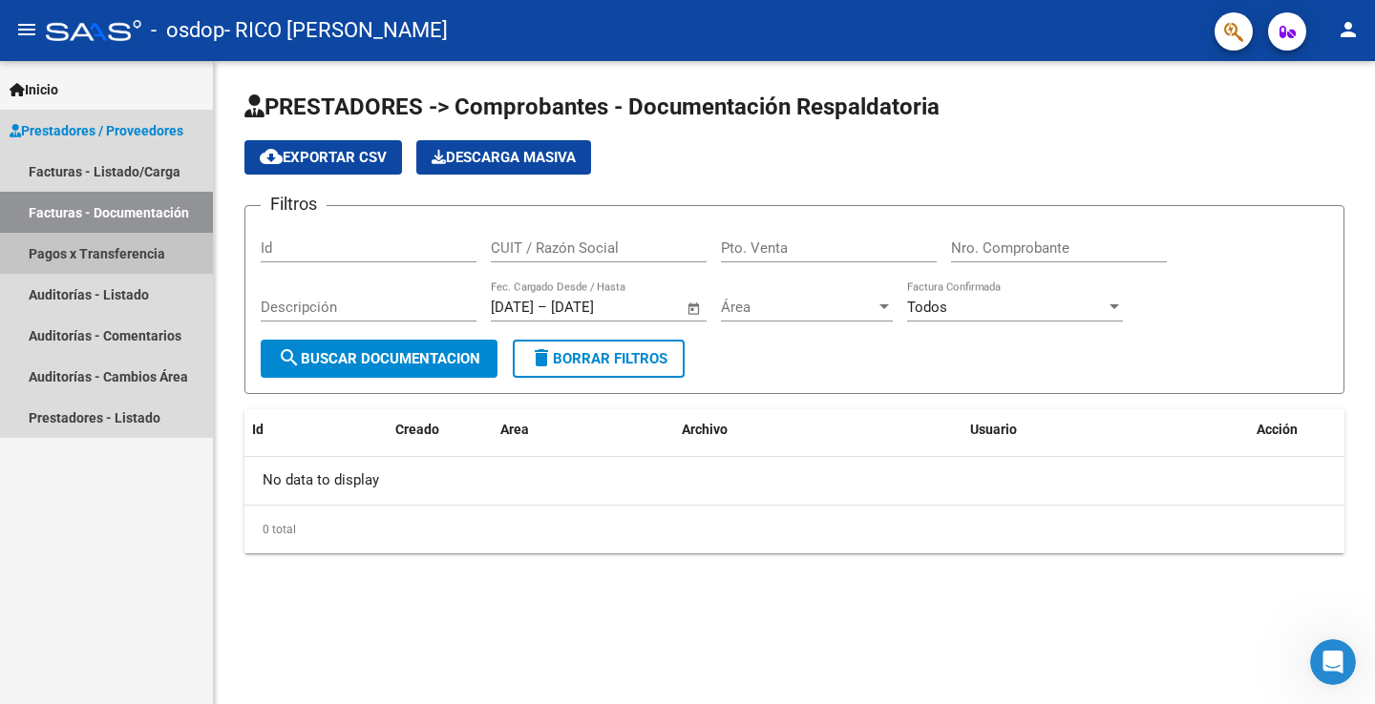
click at [136, 254] on link "Pagos x Transferencia" at bounding box center [106, 253] width 213 height 41
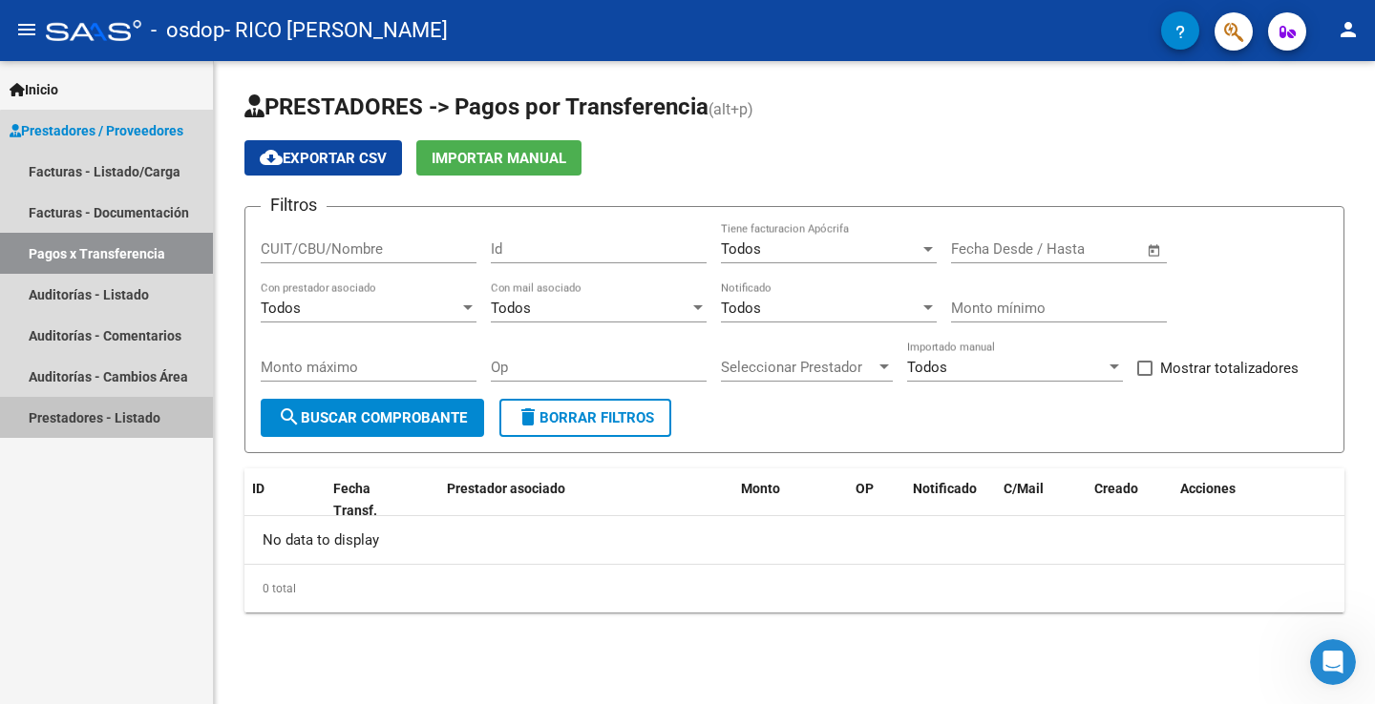
click at [151, 410] on link "Prestadores - Listado" at bounding box center [106, 417] width 213 height 41
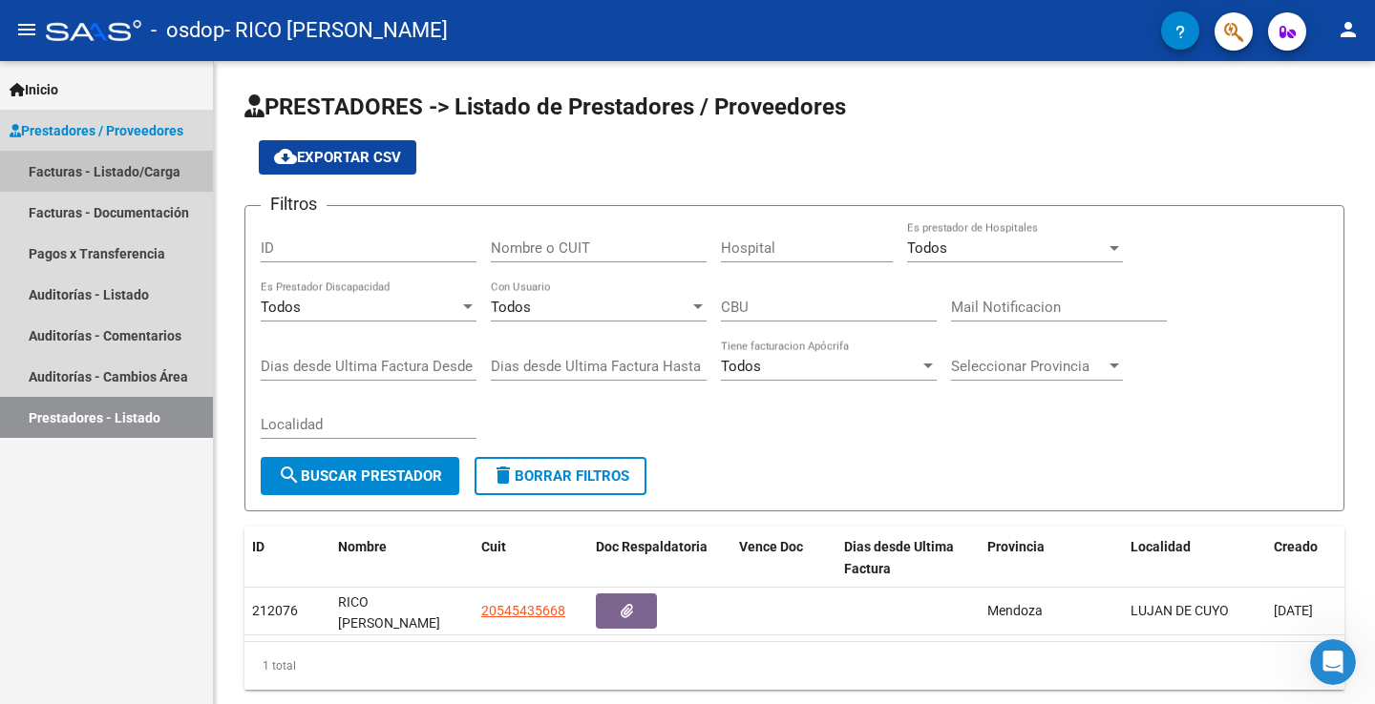
click at [155, 166] on link "Facturas - Listado/Carga" at bounding box center [106, 171] width 213 height 41
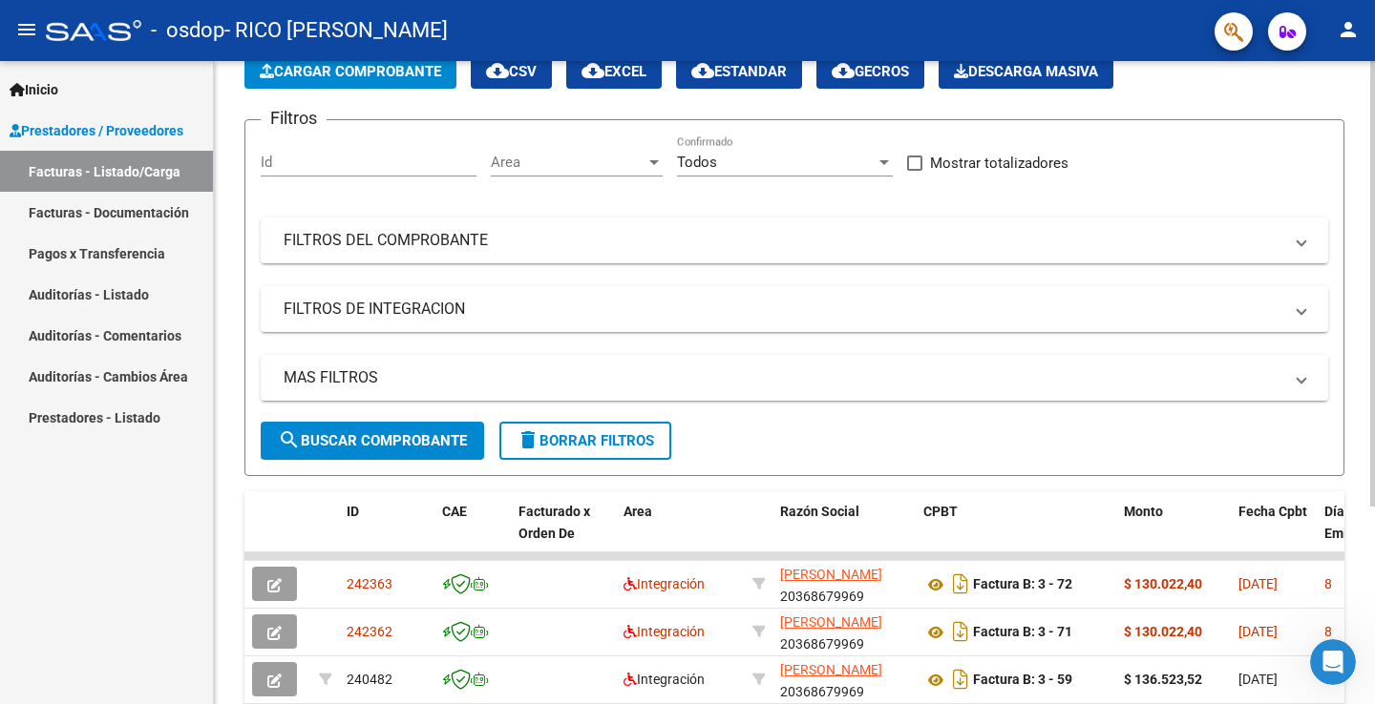
scroll to position [68, 0]
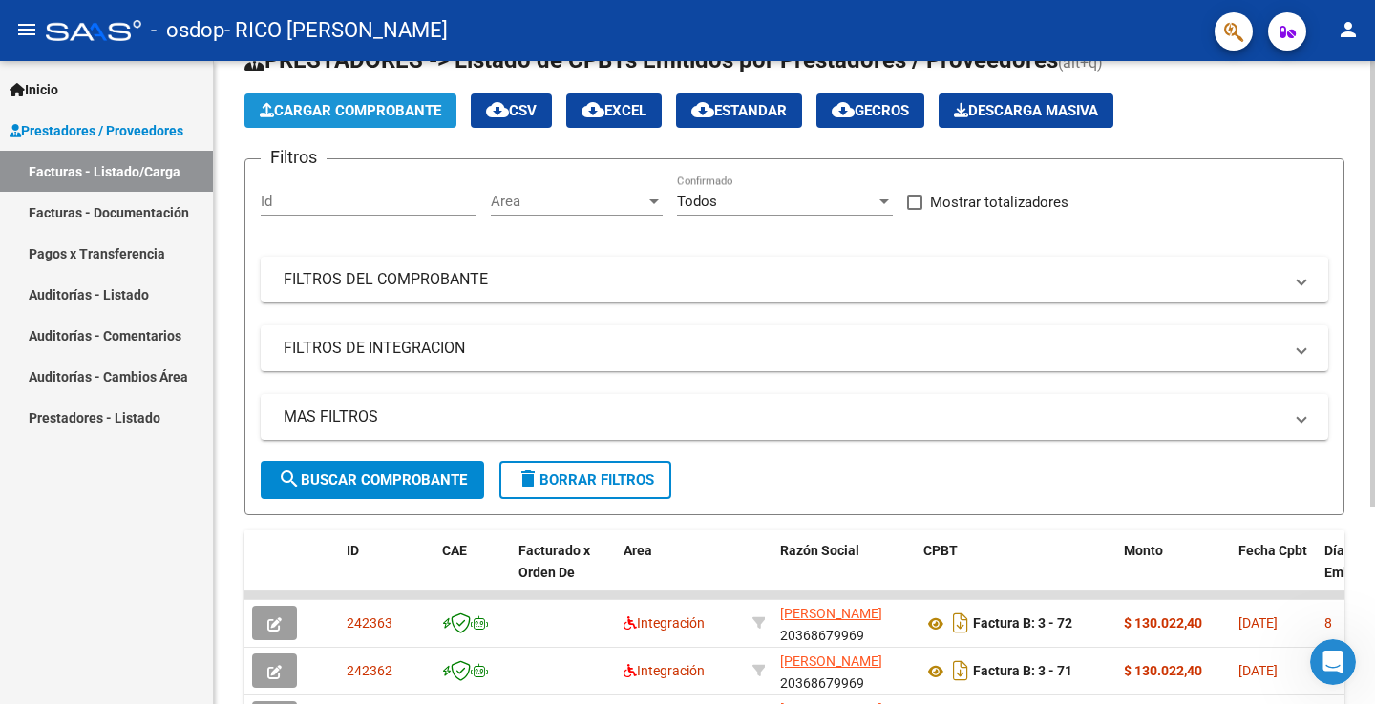
click at [370, 118] on span "Cargar Comprobante" at bounding box center [350, 110] width 181 height 17
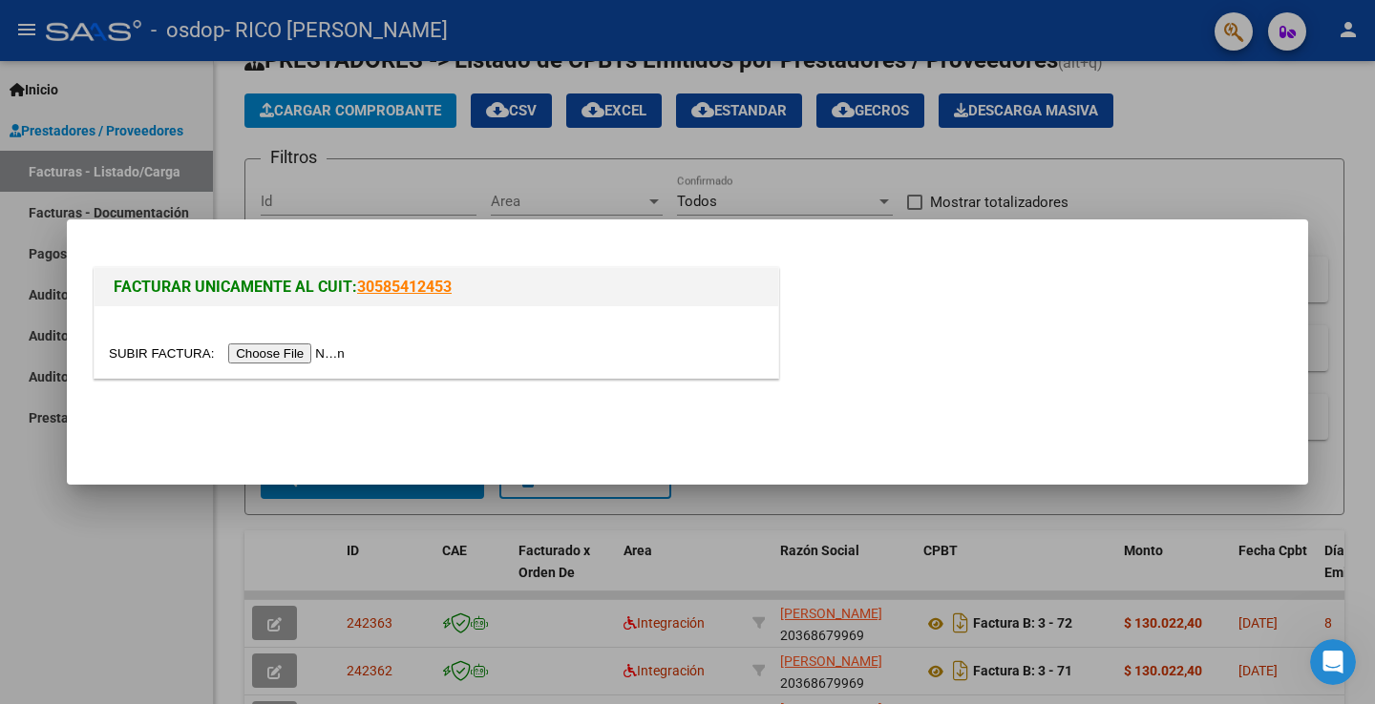
click at [277, 356] on input "file" at bounding box center [230, 354] width 242 height 20
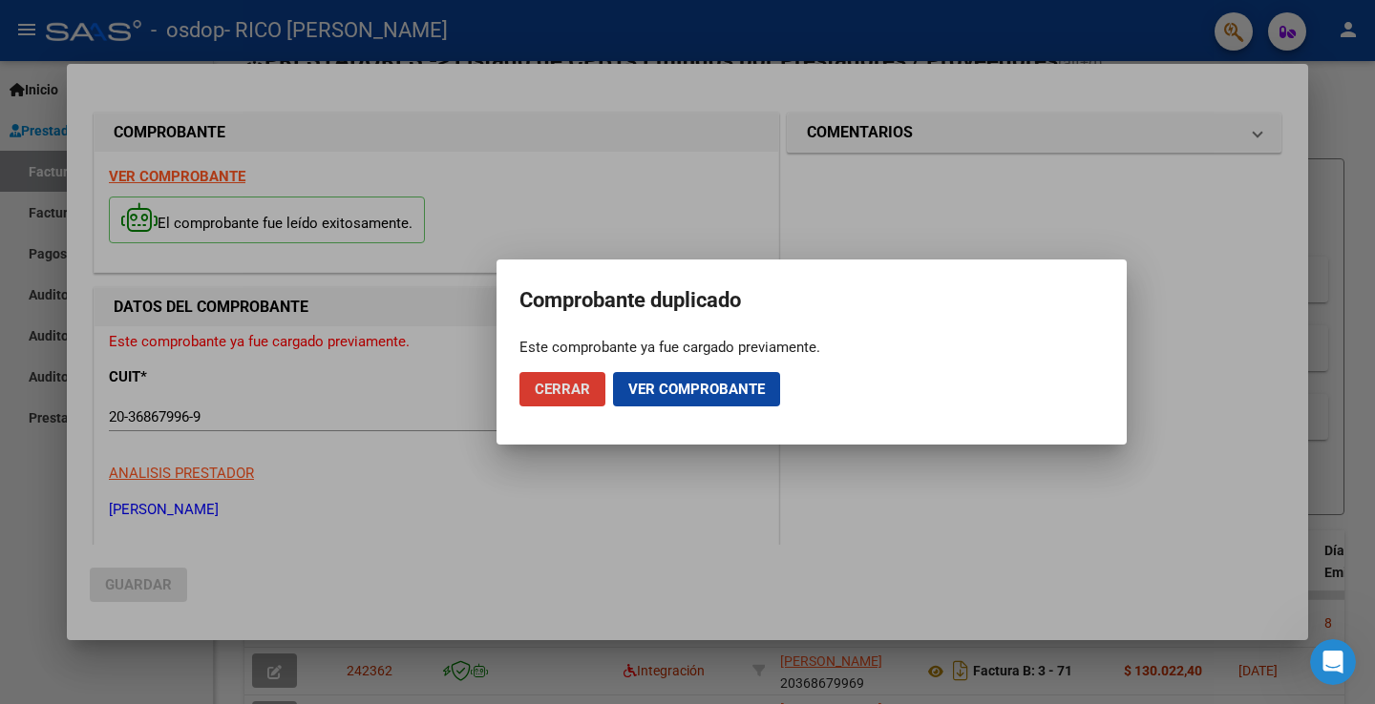
click at [678, 400] on button "Ver comprobante" at bounding box center [696, 389] width 167 height 34
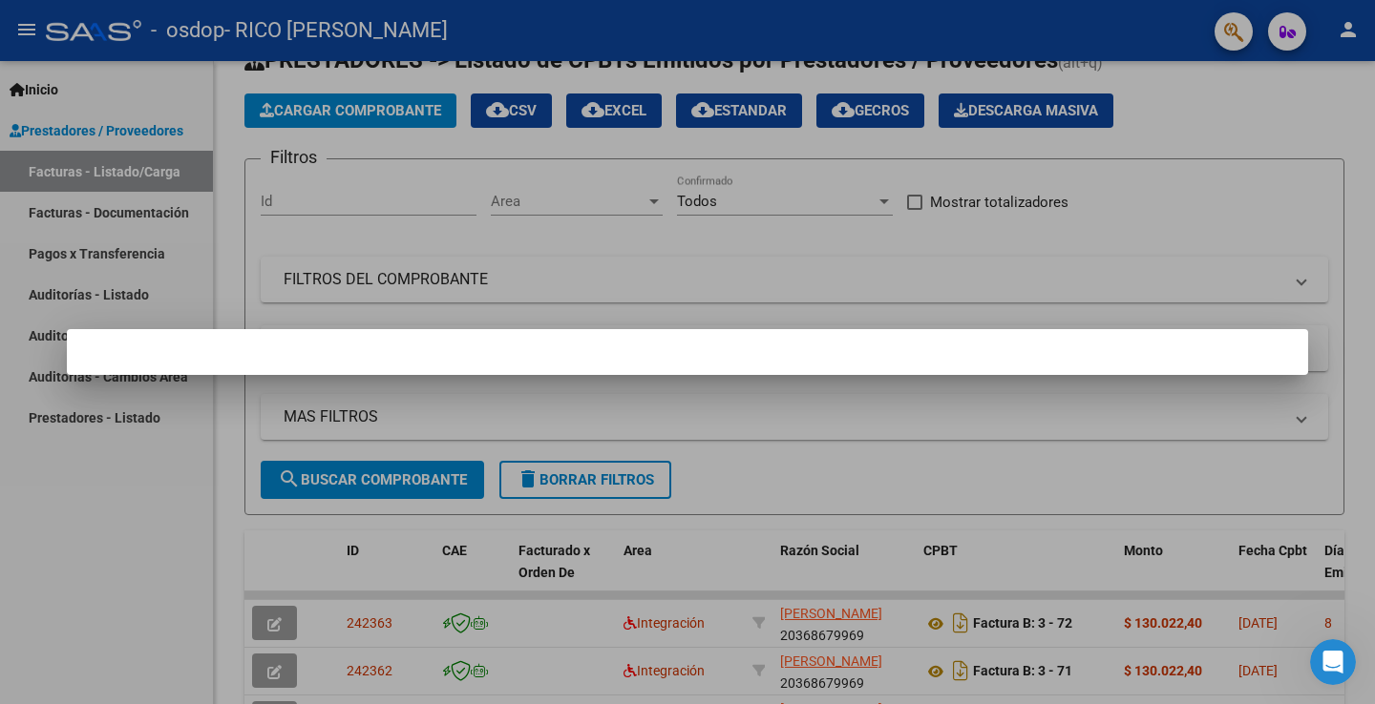
click at [1121, 176] on div at bounding box center [687, 352] width 1375 height 704
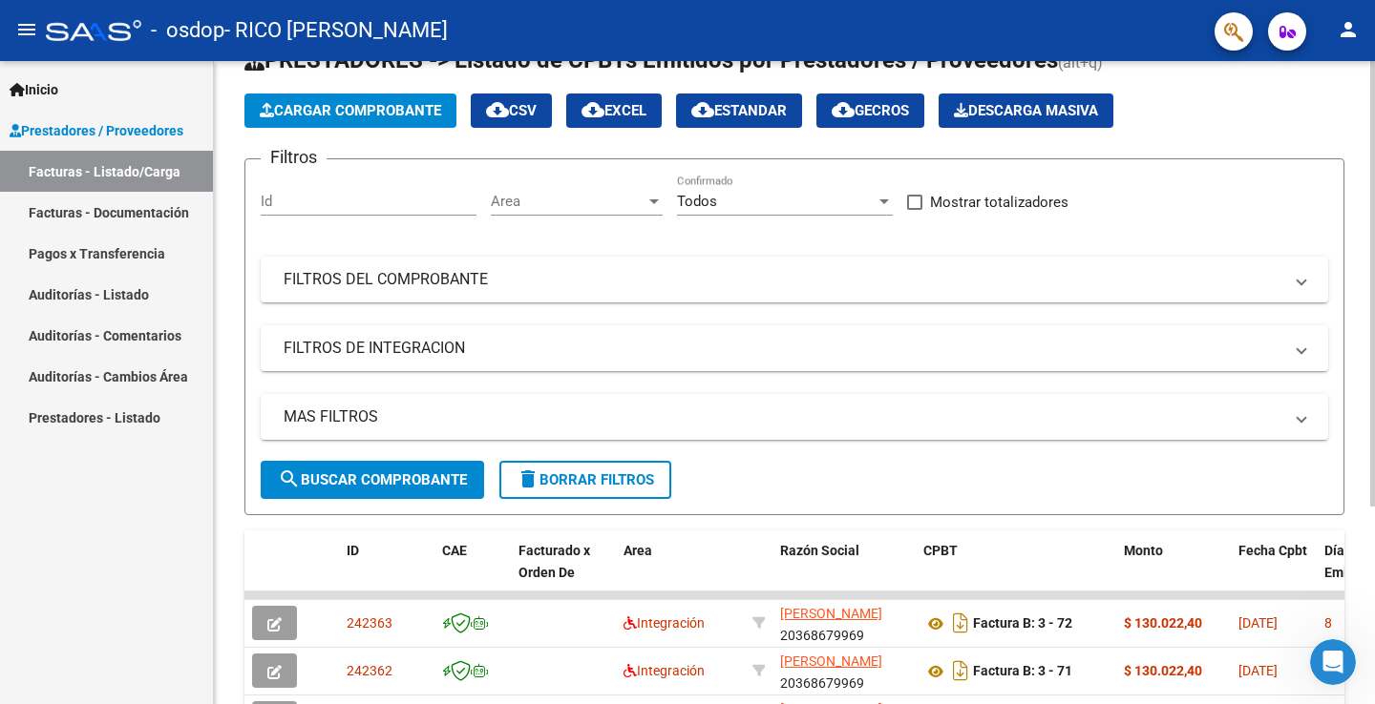
click at [853, 323] on div "Filtros Id Area Area Todos Confirmado Mostrar totalizadores FILTROS DEL COMPROB…" at bounding box center [794, 318] width 1067 height 286
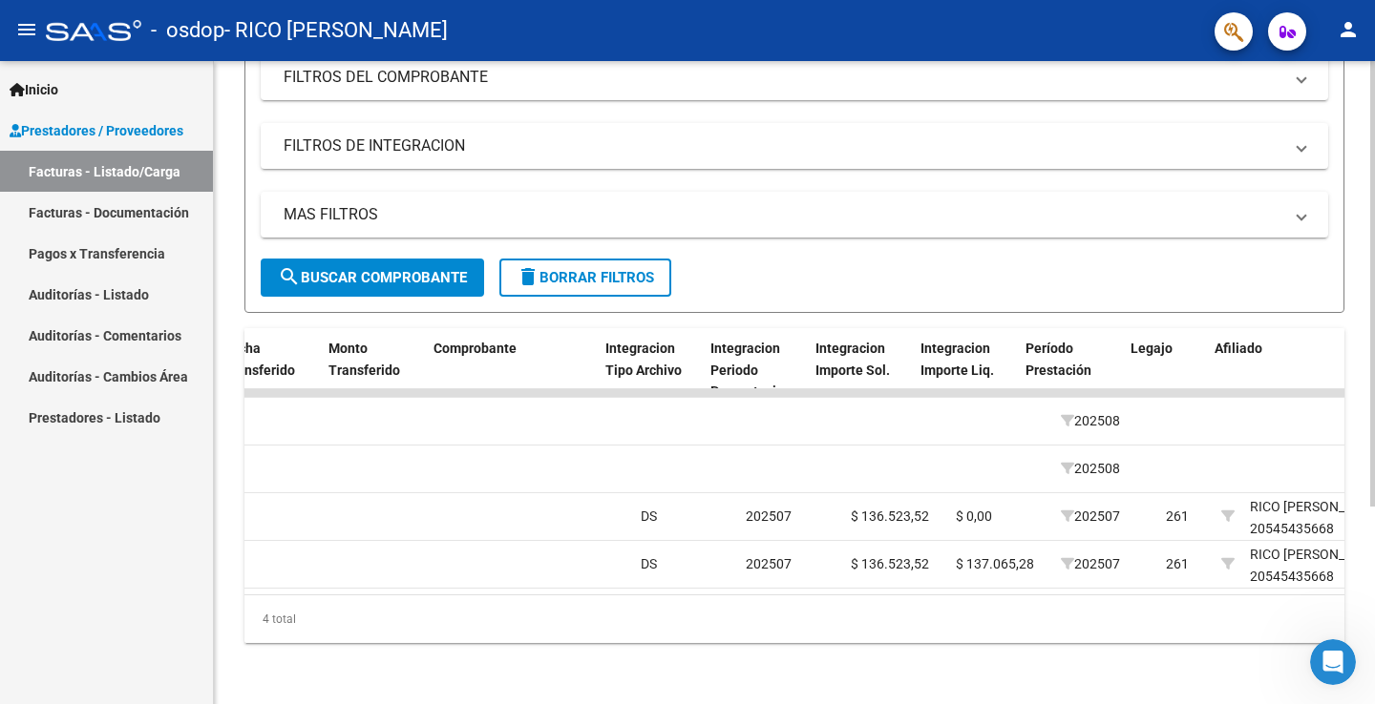
scroll to position [0, 1931]
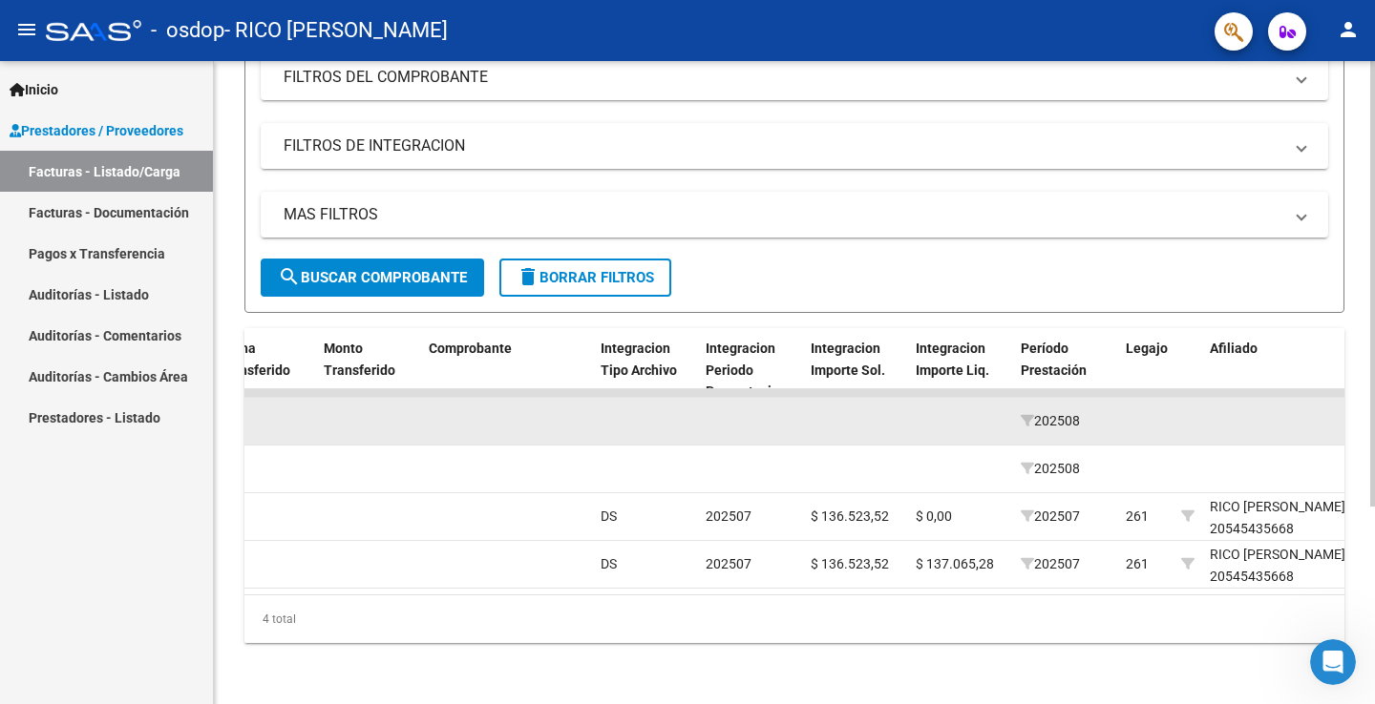
drag, startPoint x: 1218, startPoint y: 410, endPoint x: 1243, endPoint y: 408, distance: 24.9
click at [1243, 408] on datatable-body-cell at bounding box center [1278, 421] width 153 height 47
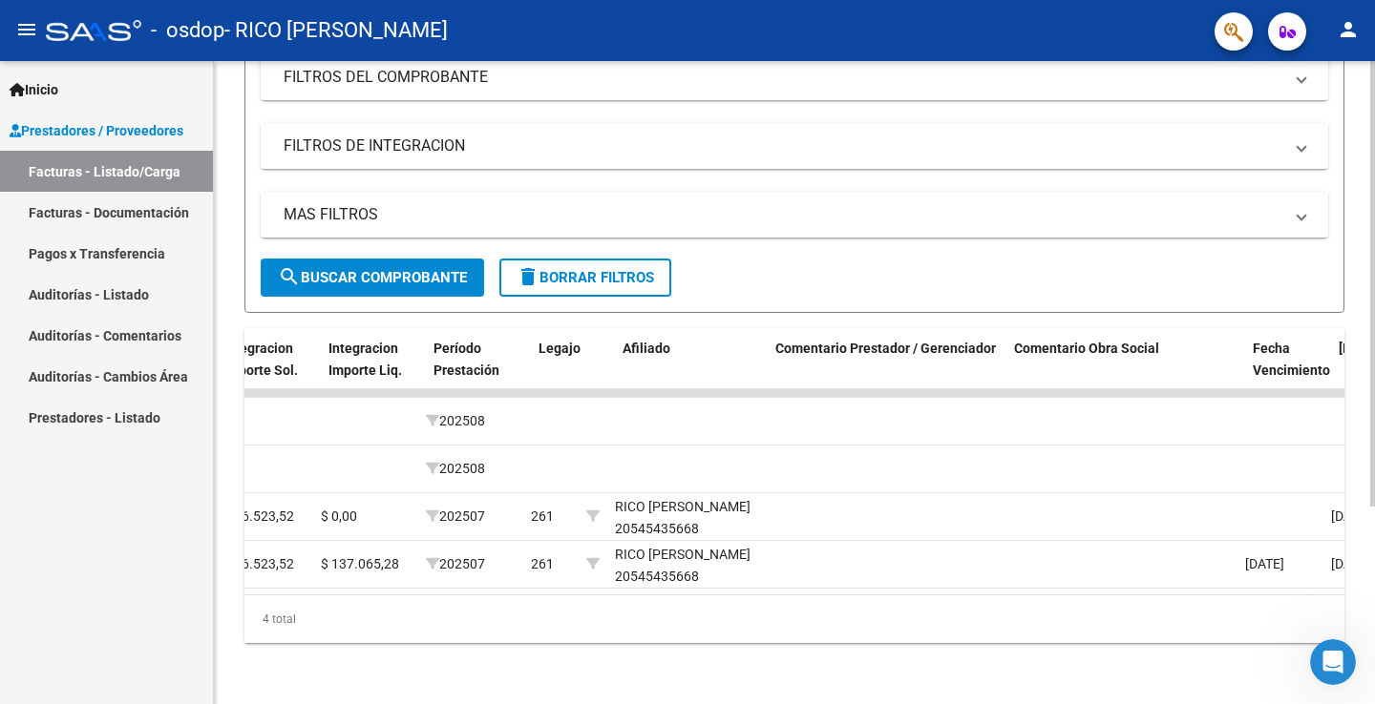
scroll to position [0, 2518]
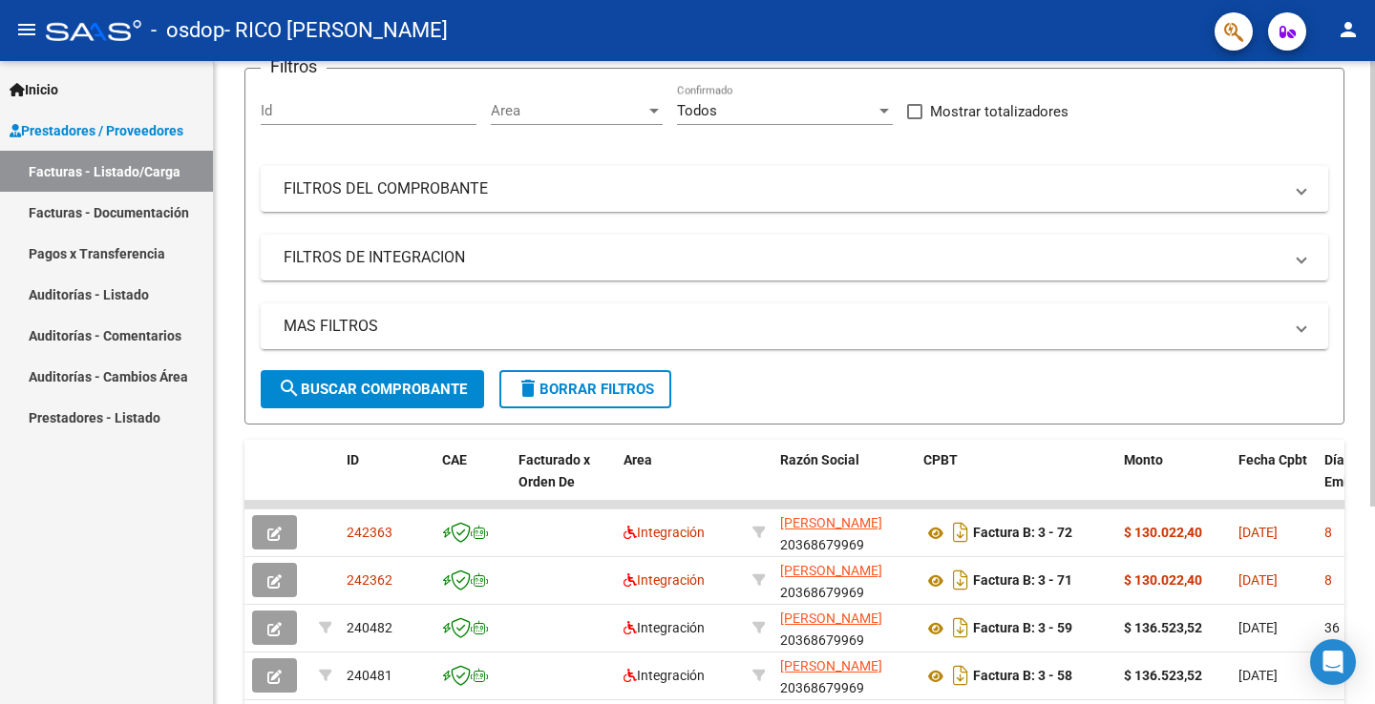
scroll to position [162, 0]
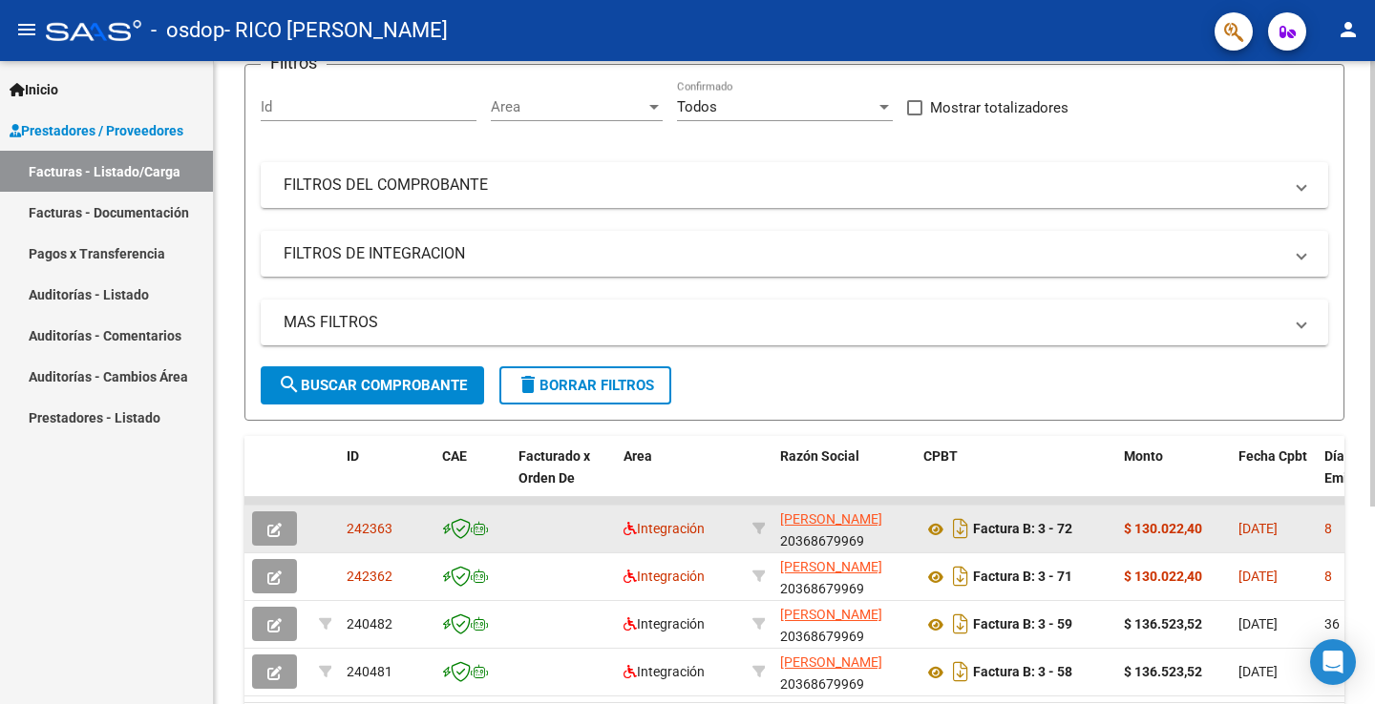
click at [290, 532] on button "button" at bounding box center [274, 529] width 45 height 34
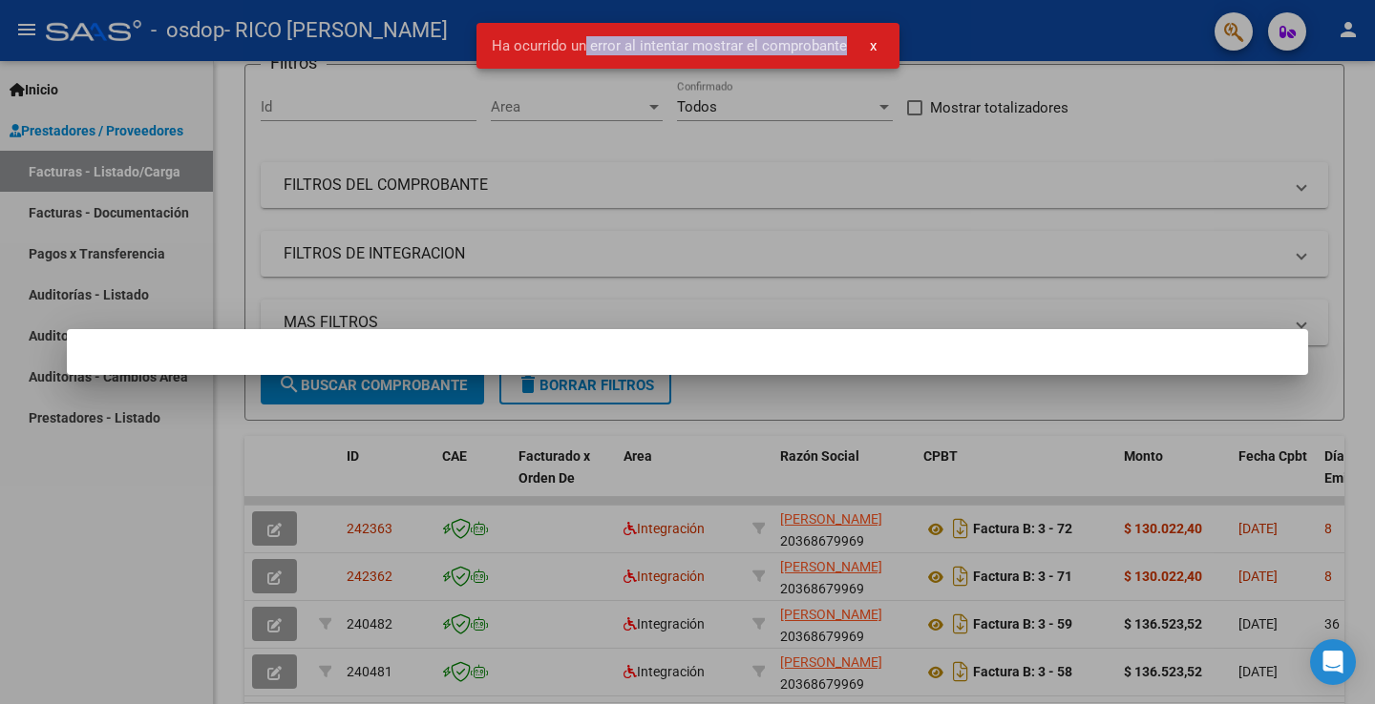
drag, startPoint x: 586, startPoint y: 42, endPoint x: 851, endPoint y: 89, distance: 269.5
click at [868, 50] on simple-snack-bar "Ha ocurrido un error al intentar mostrar el comprobante x" at bounding box center [688, 45] width 392 height 19
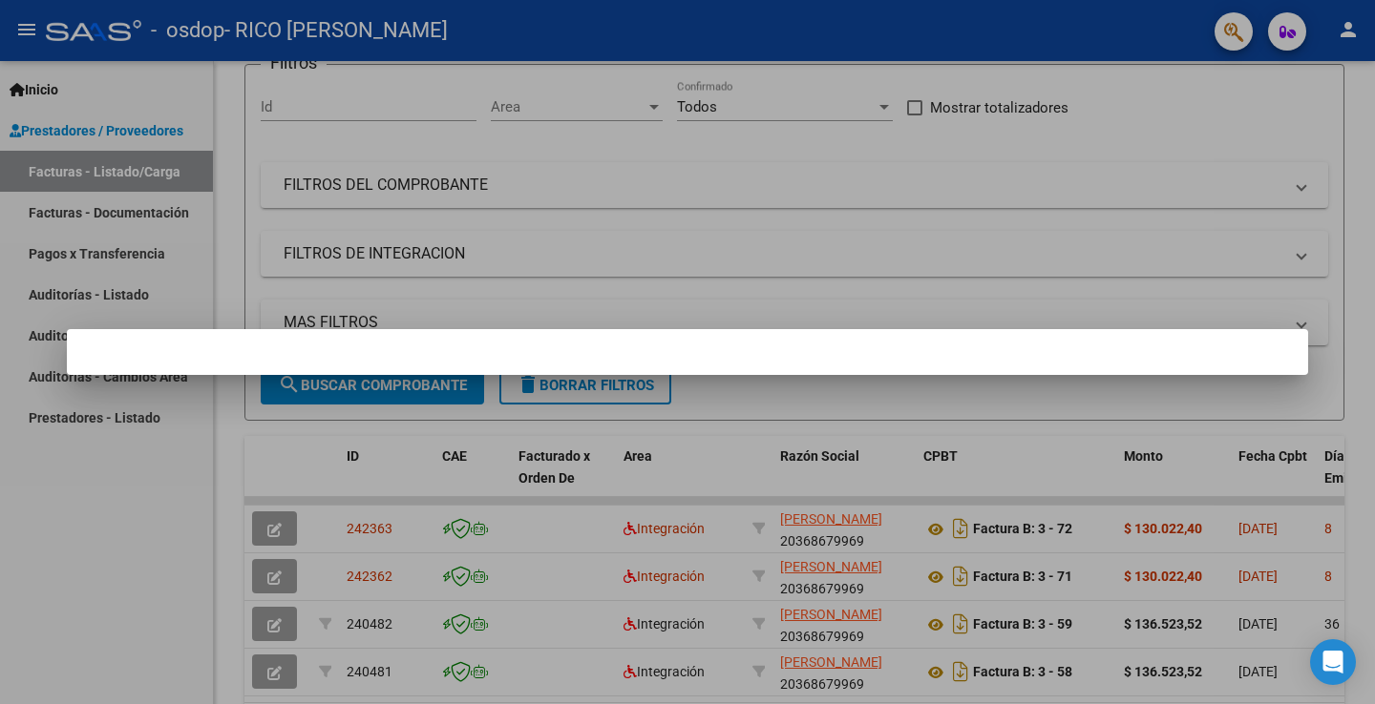
click at [897, 451] on div at bounding box center [687, 352] width 1375 height 704
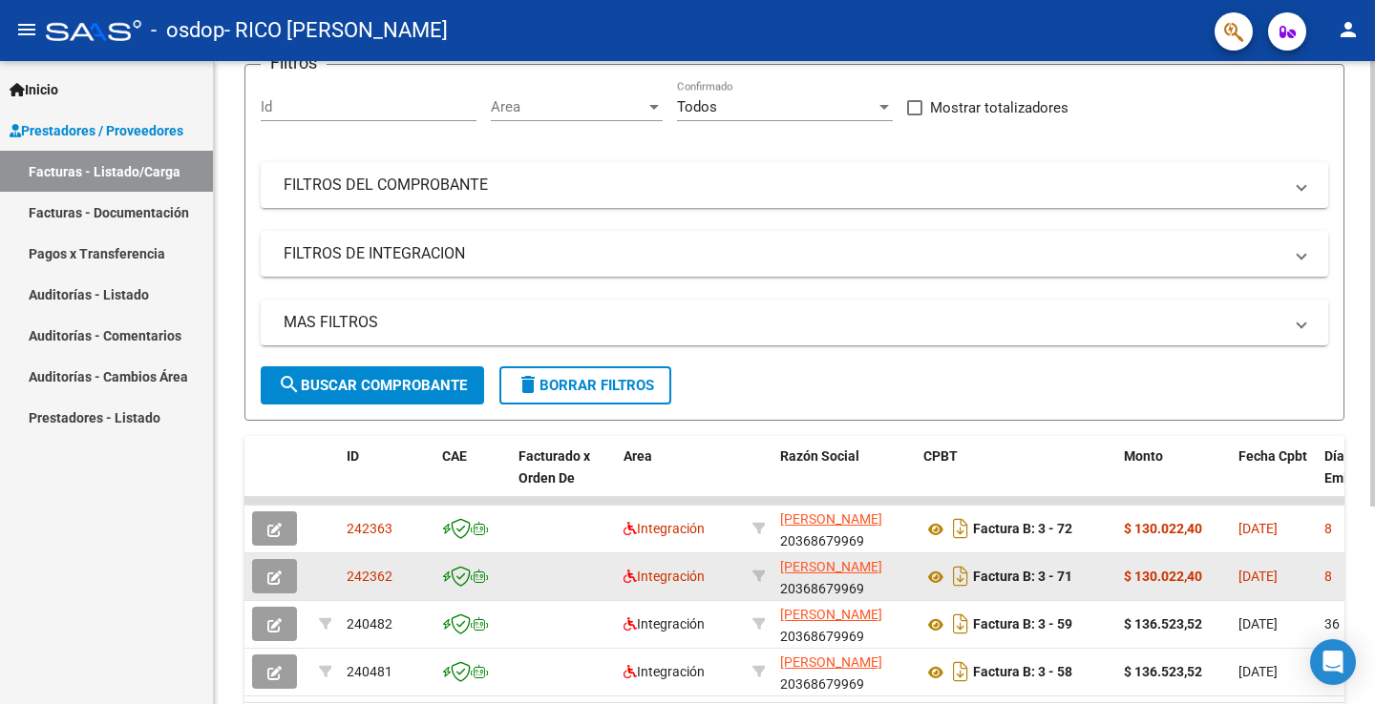
scroll to position [196, 0]
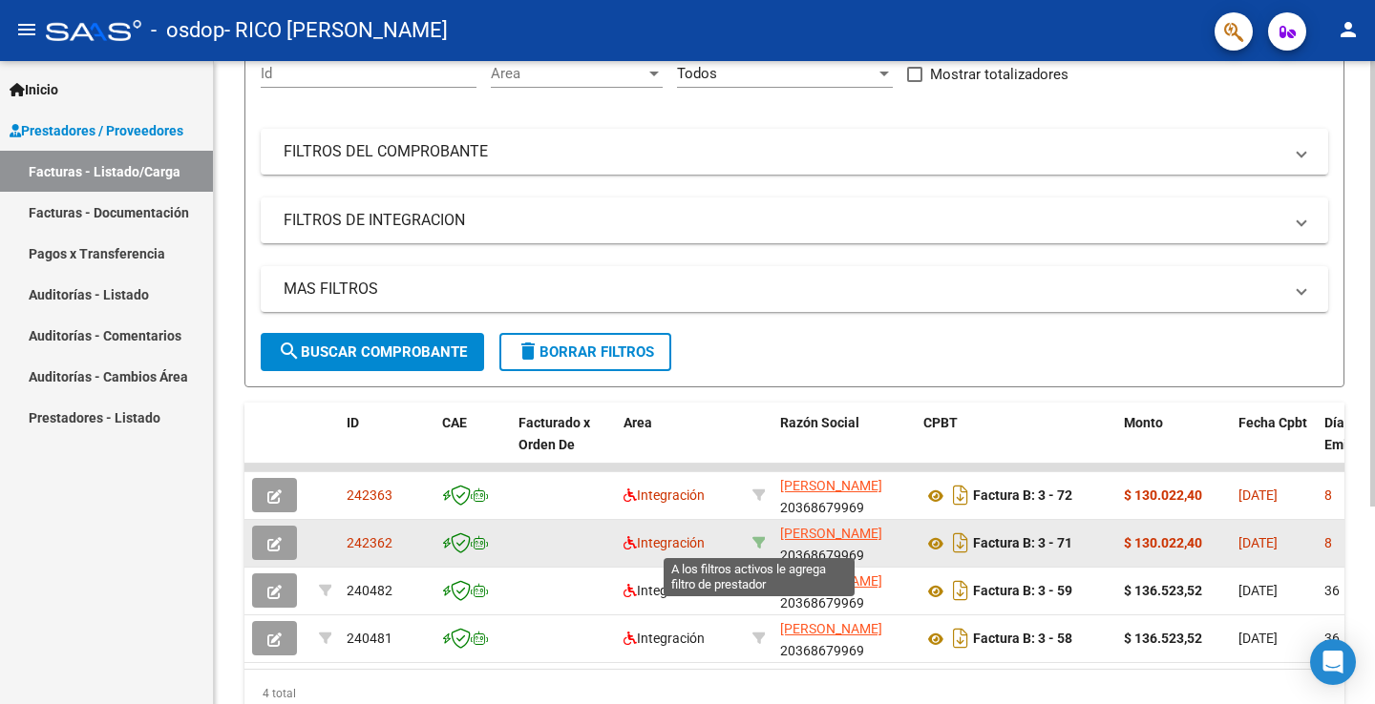
click at [761, 547] on icon at bounding box center [758, 542] width 13 height 13
type input "20368679969"
click at [761, 547] on icon at bounding box center [758, 542] width 13 height 13
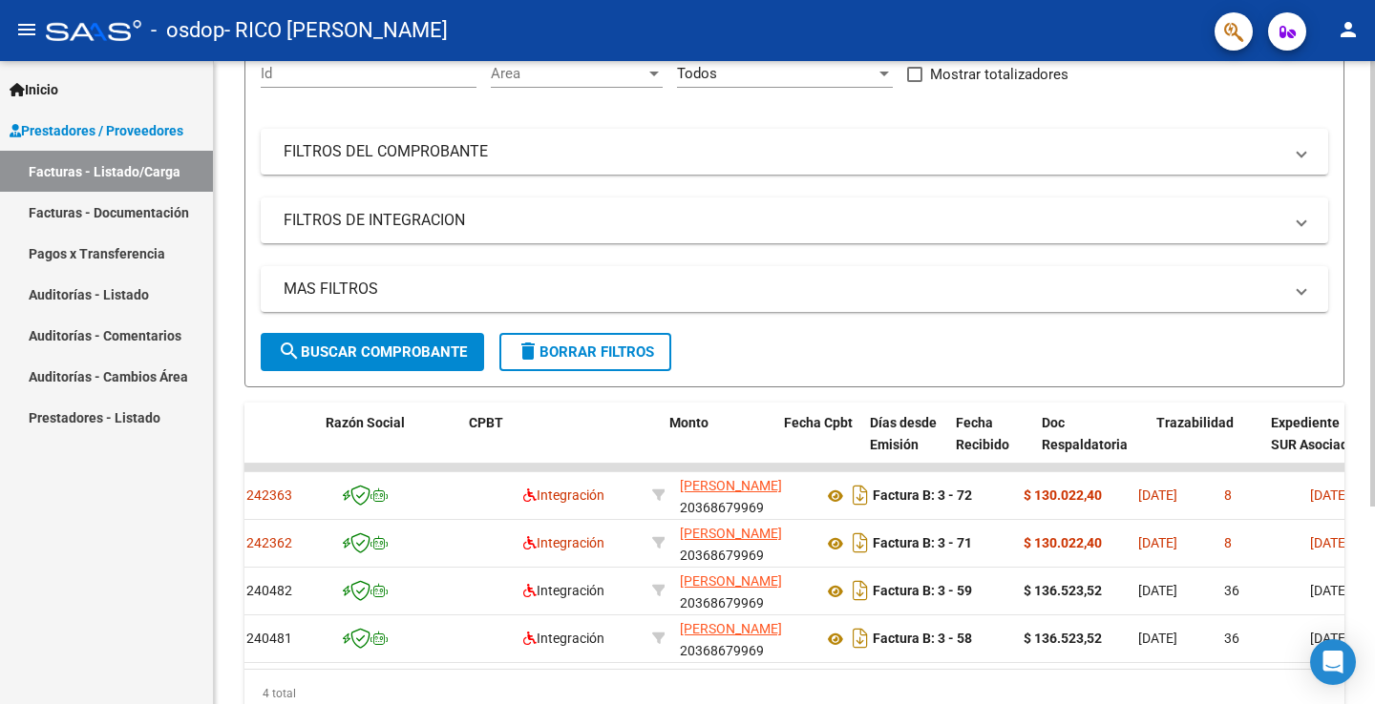
scroll to position [0, 478]
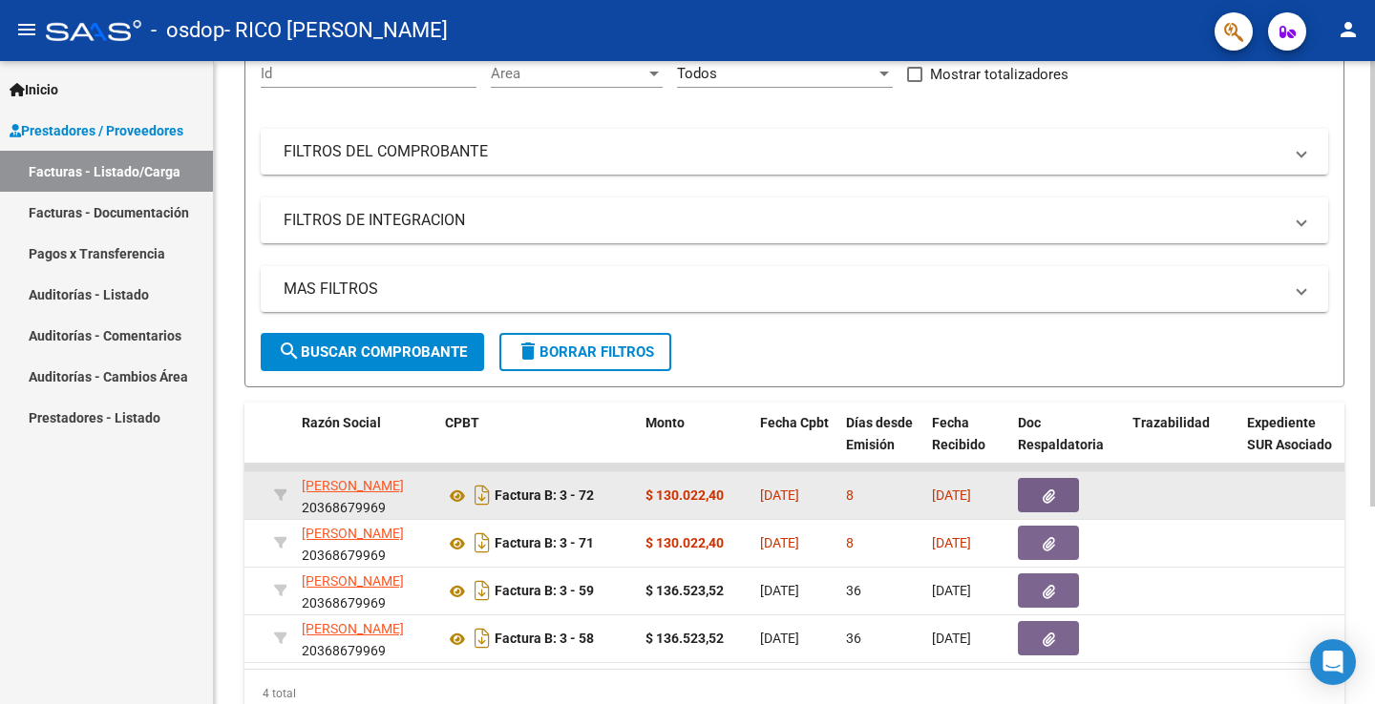
click at [1057, 491] on button "button" at bounding box center [1048, 495] width 61 height 34
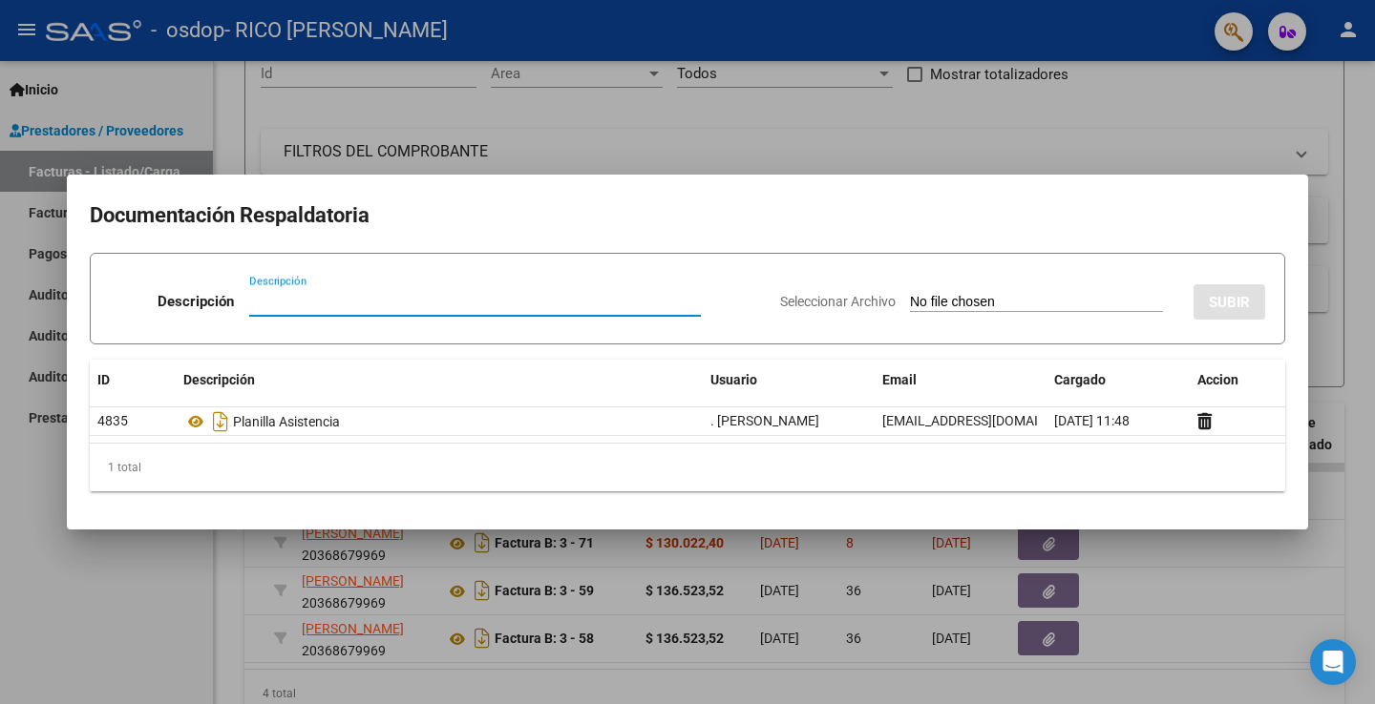
click at [1309, 135] on div at bounding box center [687, 352] width 1375 height 704
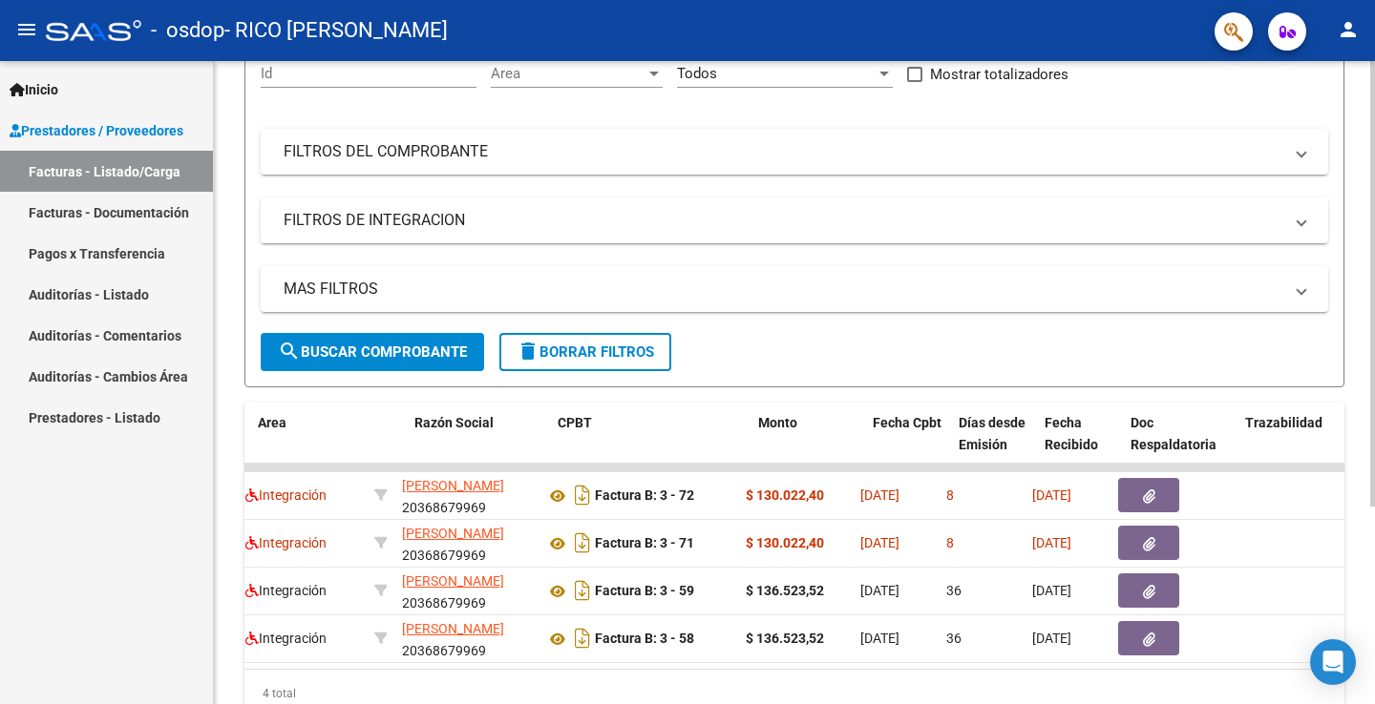
scroll to position [0, 0]
